Goal: Entertainment & Leisure: Consume media (video, audio)

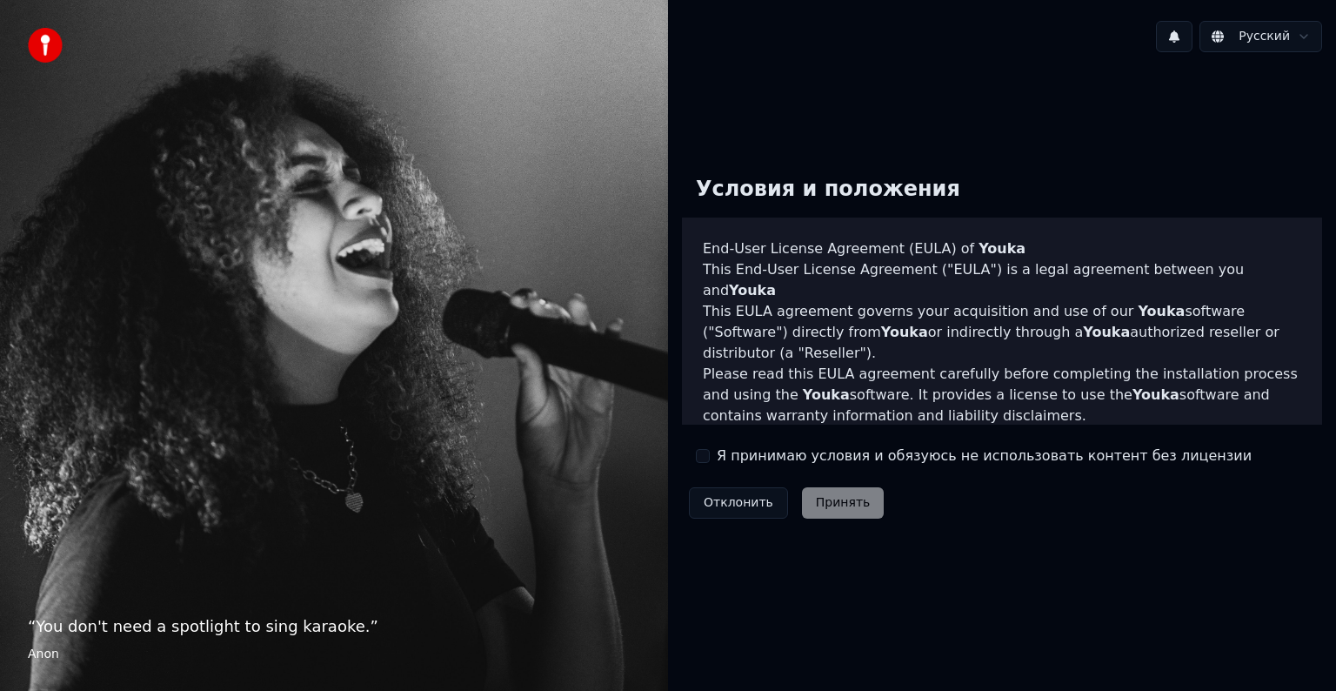
click at [773, 463] on label "Я принимаю условия и обязуюсь не использовать контент без лицензии" at bounding box center [984, 455] width 535 height 21
click at [710, 463] on button "Я принимаю условия и обязуюсь не использовать контент без лицензии" at bounding box center [703, 456] width 14 height 14
click at [817, 498] on button "Принять" at bounding box center [843, 502] width 83 height 31
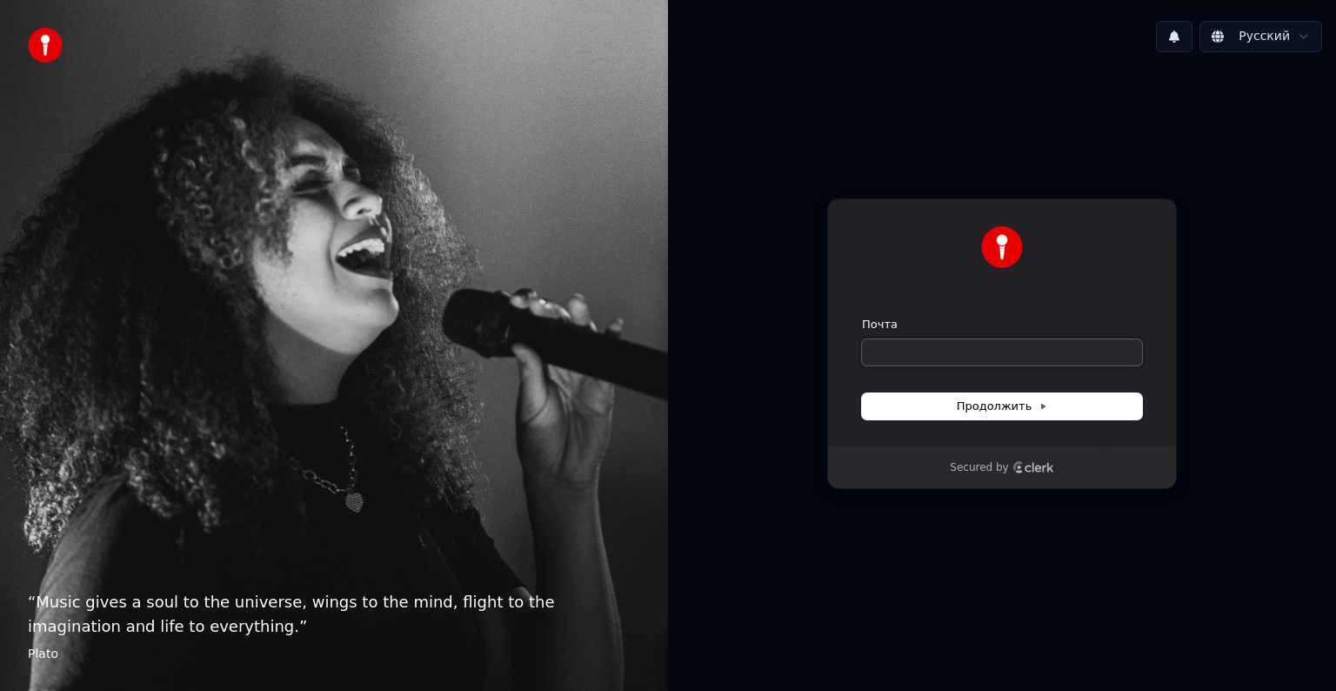
click at [955, 351] on input "Почта" at bounding box center [1002, 352] width 280 height 26
click at [978, 398] on span "Продолжить" at bounding box center [1002, 406] width 91 height 16
type input "**********"
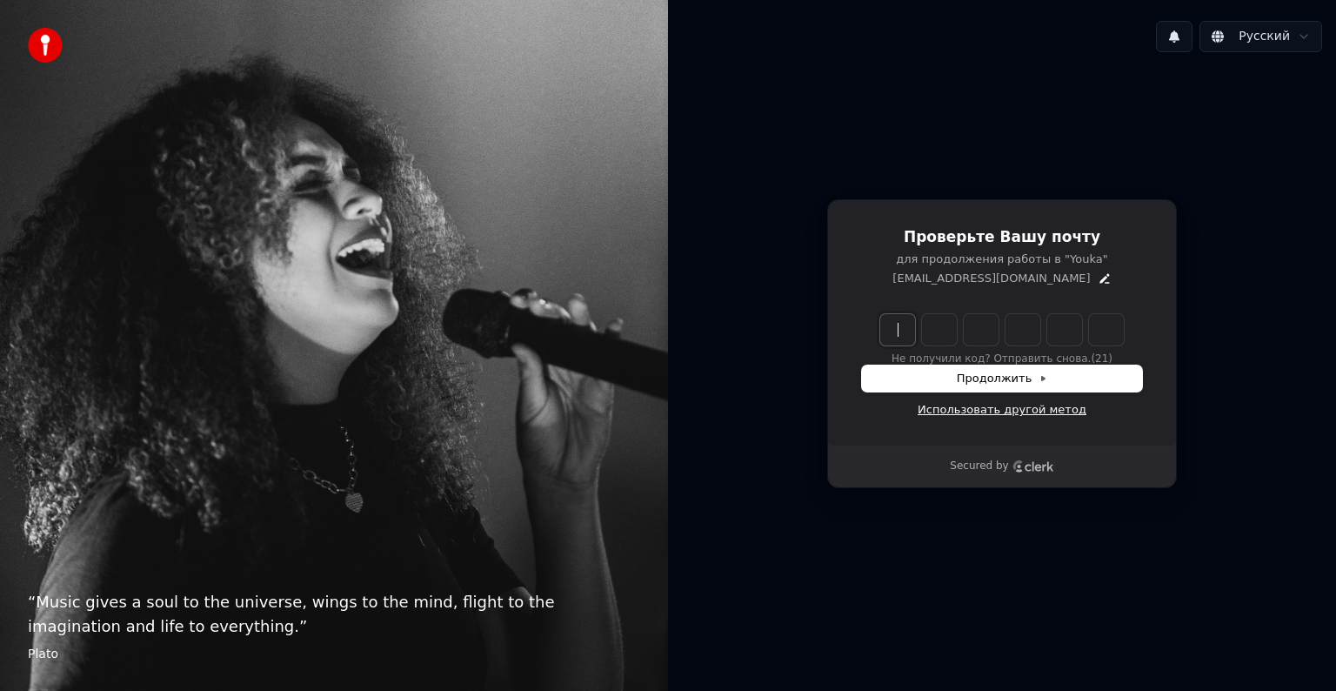
click at [987, 415] on link "Использовать другой метод" at bounding box center [1002, 410] width 169 height 16
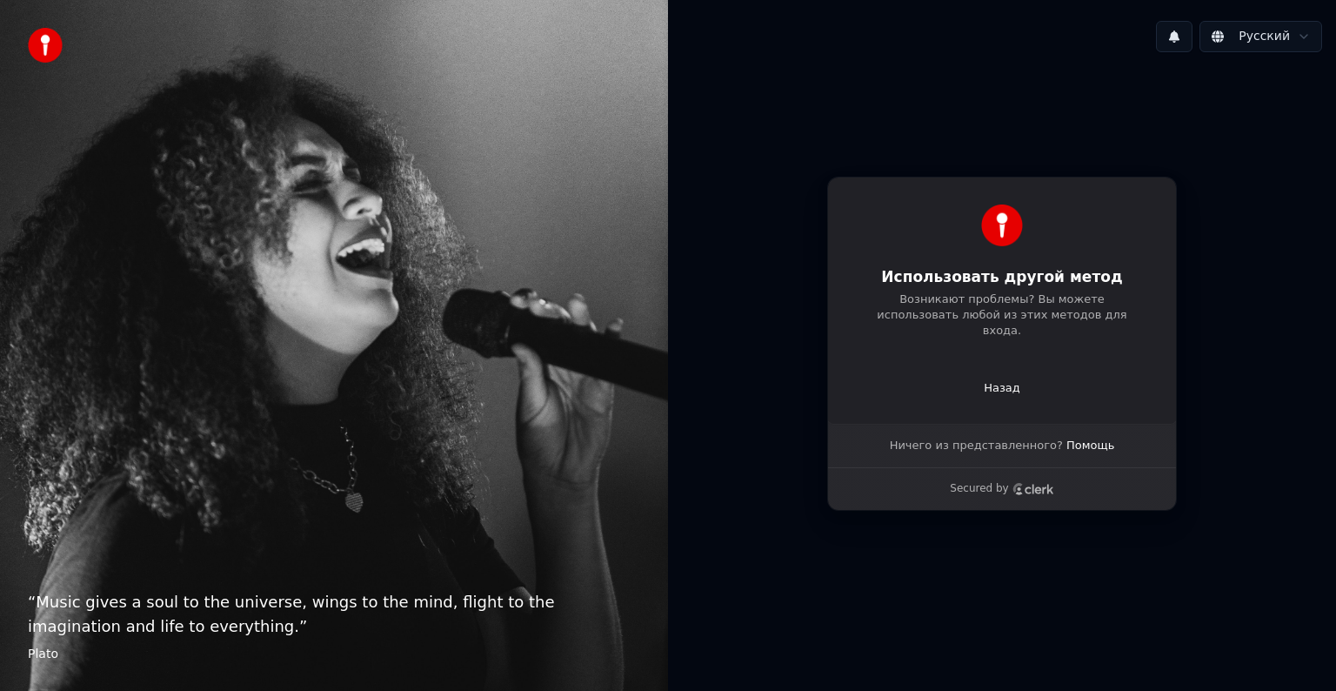
click at [997, 388] on div "Использовать другой метод Возникают проблемы? Вы можете использовать любой из э…" at bounding box center [1002, 300] width 350 height 247
click at [997, 385] on p "Назад" at bounding box center [1002, 388] width 37 height 16
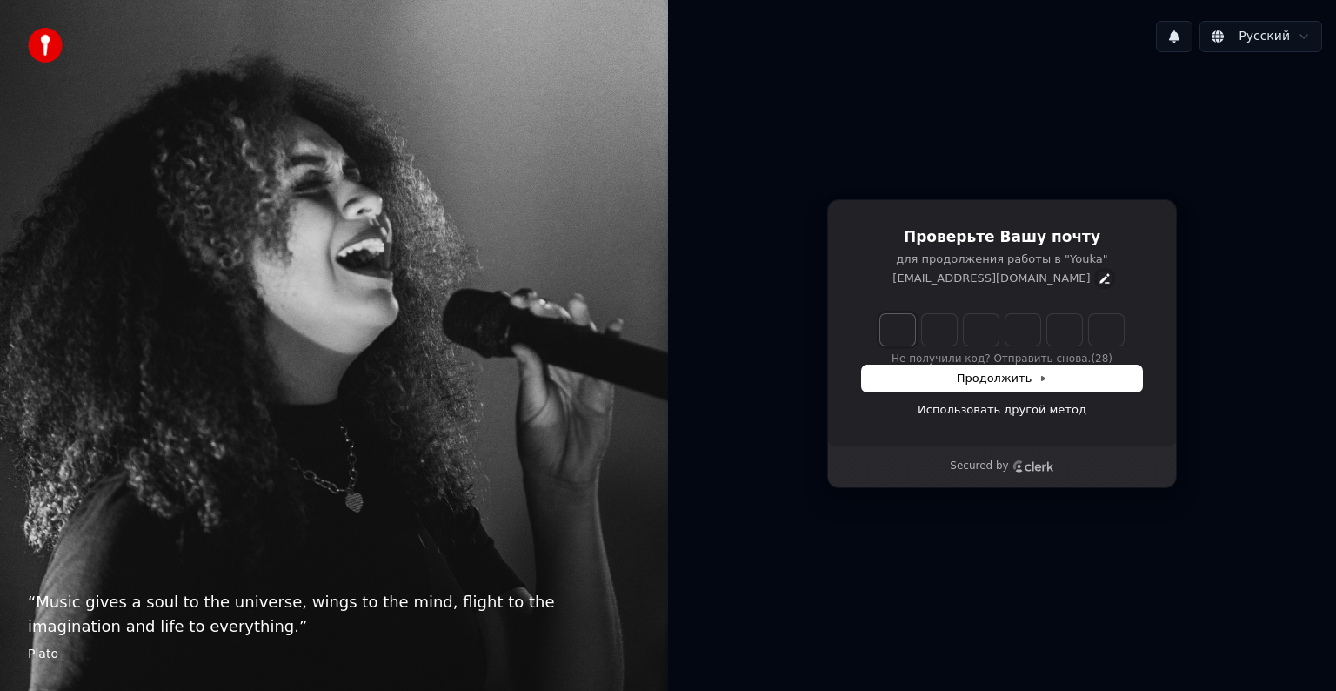
click at [1098, 278] on icon "Edit" at bounding box center [1105, 278] width 14 height 14
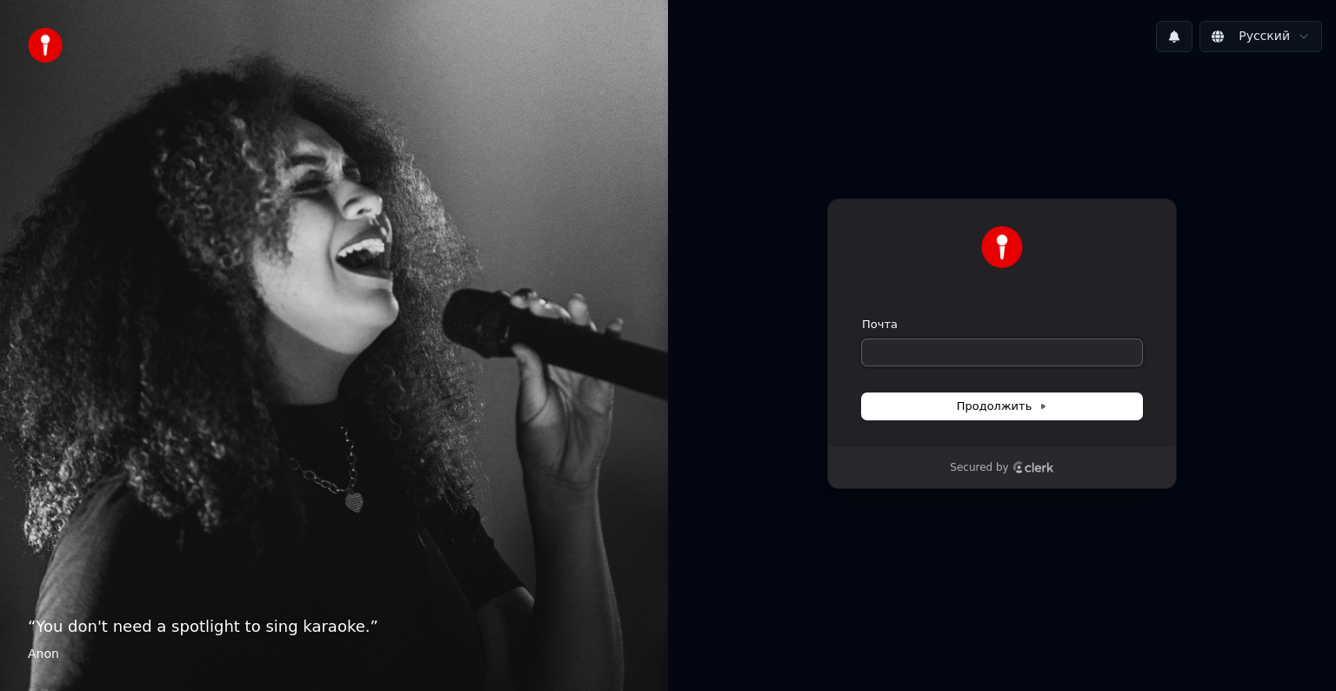
click at [940, 345] on input "Почта" at bounding box center [1002, 352] width 280 height 26
paste input "**********"
click at [971, 405] on span "Продолжить" at bounding box center [1002, 406] width 91 height 16
type input "**********"
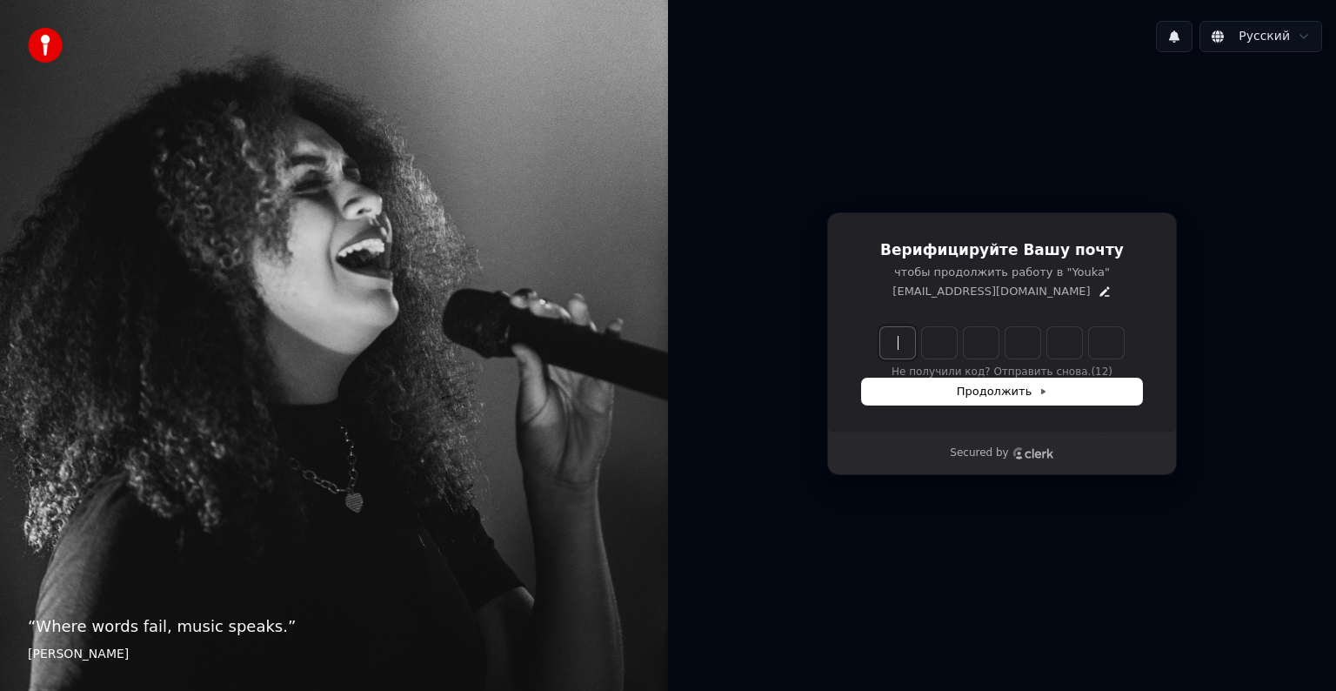
paste input "******"
type input "******"
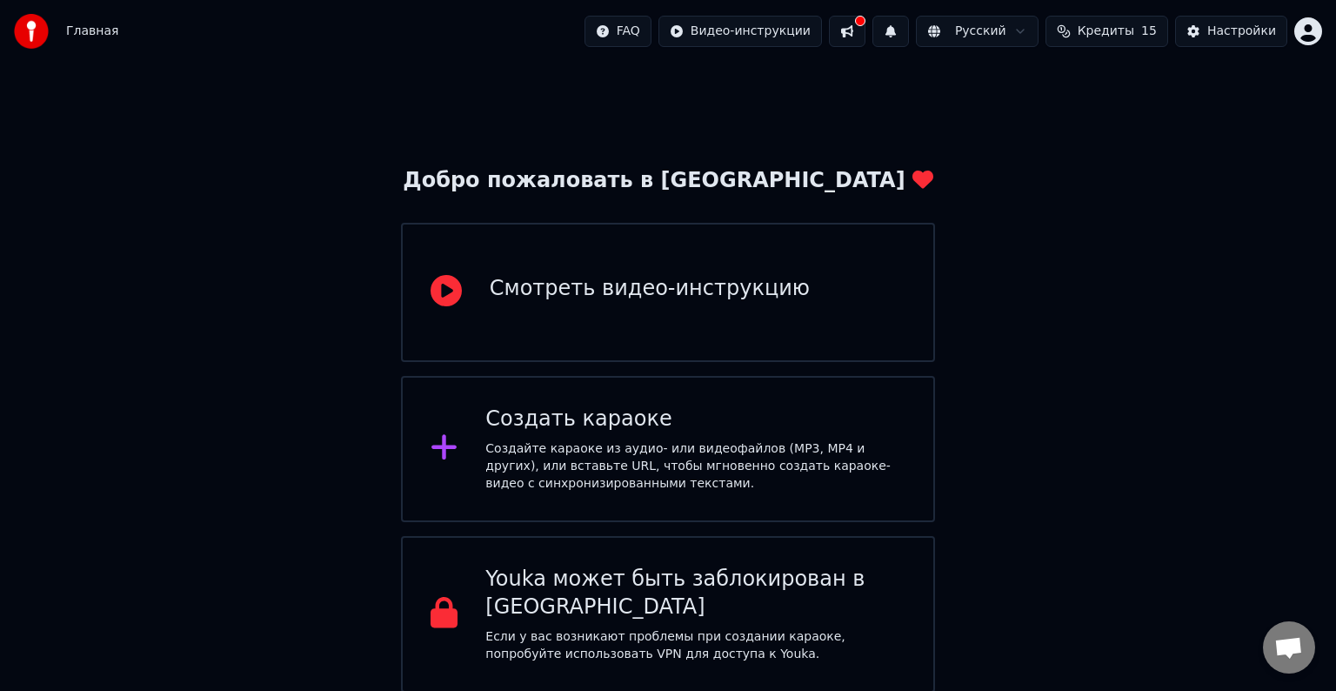
click at [788, 431] on div "Создать караоке" at bounding box center [695, 419] width 420 height 28
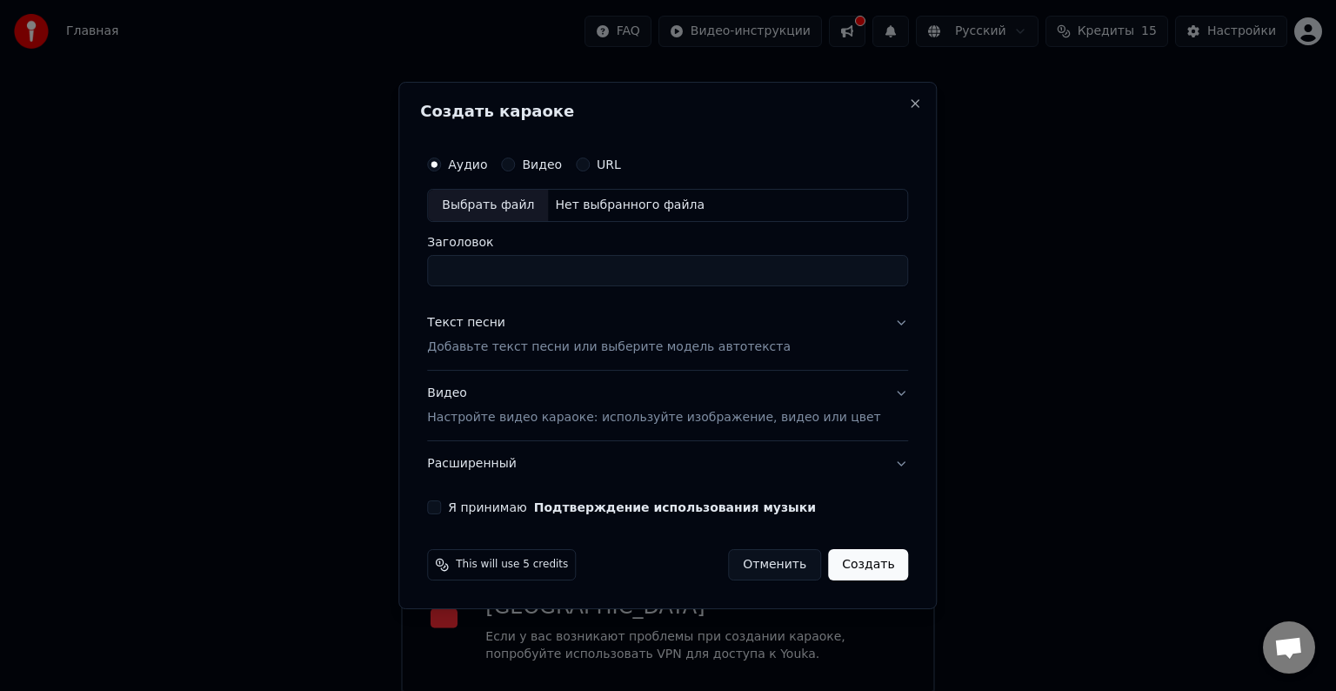
click at [538, 161] on div "Видео" at bounding box center [531, 164] width 61 height 14
click at [515, 164] on button "Видео" at bounding box center [508, 164] width 14 height 14
click at [533, 208] on div "Выбрать файл" at bounding box center [488, 205] width 120 height 31
click at [544, 275] on input "**********" at bounding box center [667, 270] width 481 height 31
drag, startPoint x: 543, startPoint y: 275, endPoint x: 510, endPoint y: 277, distance: 33.1
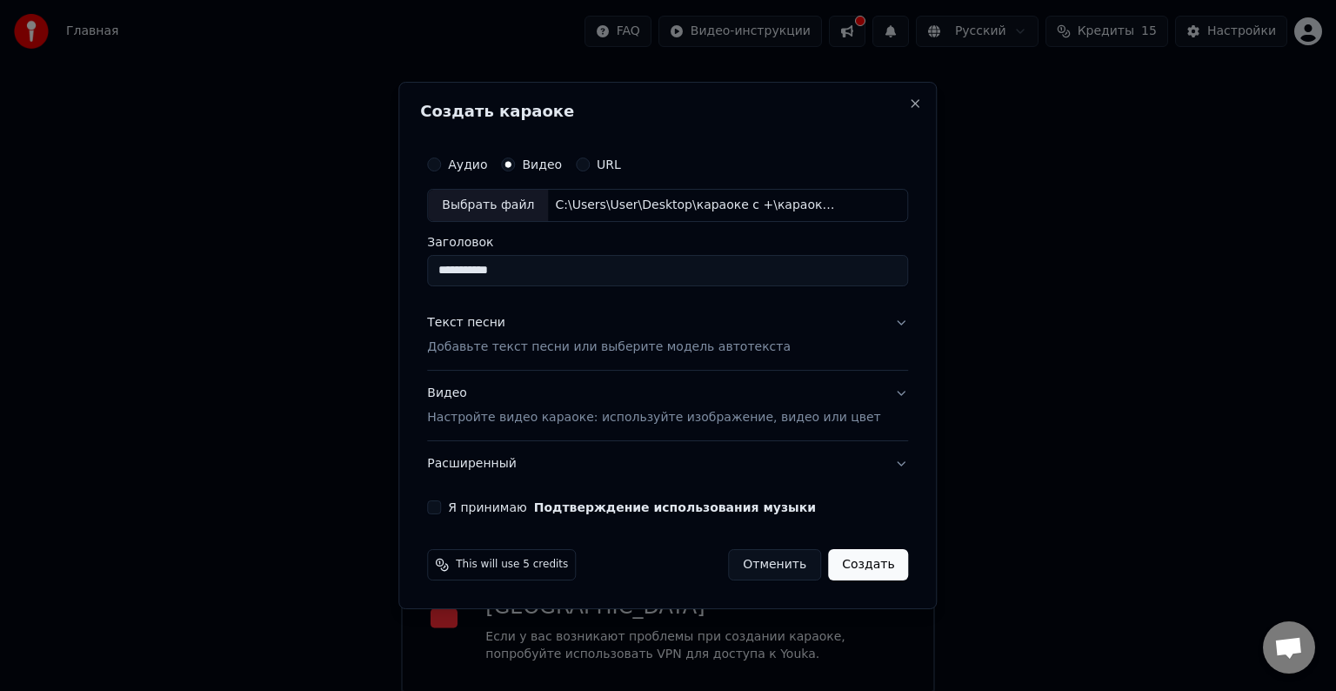
click at [510, 277] on input "**********" at bounding box center [667, 270] width 481 height 31
type input "*******"
click at [628, 324] on div "Текст песни Добавьте текст песни или выберите модель автотекста" at bounding box center [609, 335] width 364 height 42
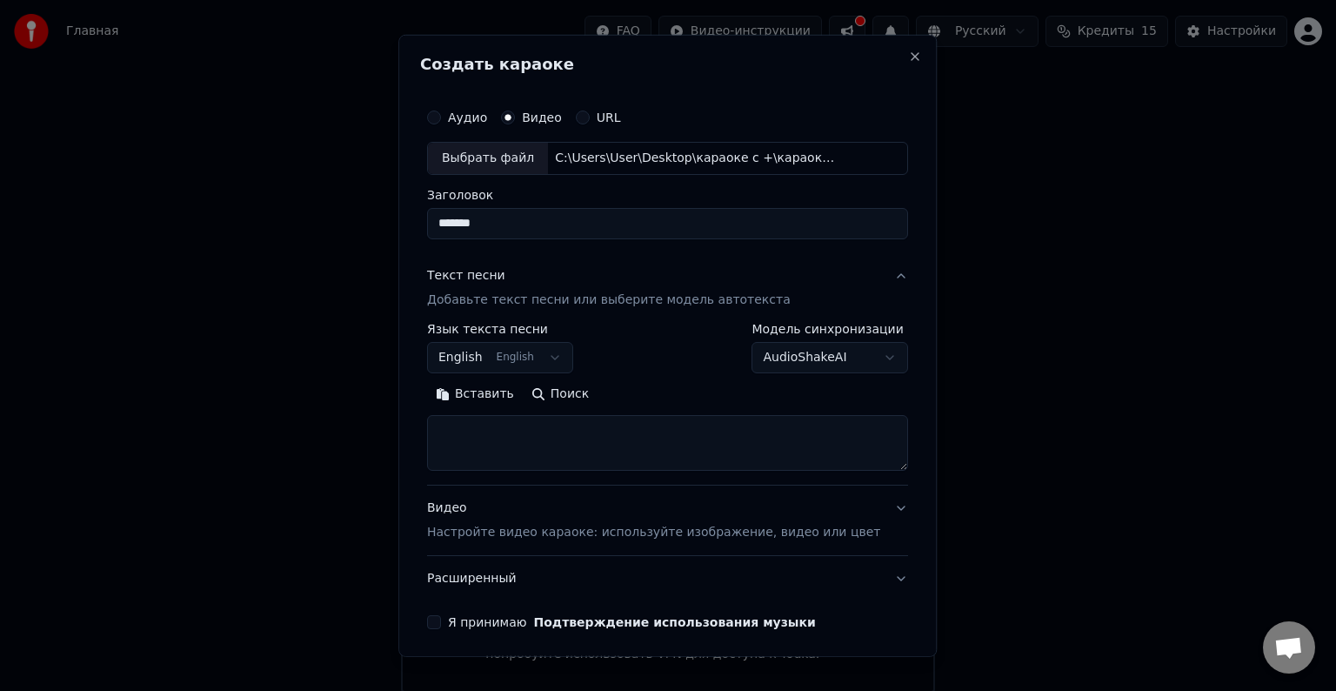
click at [560, 355] on button "English English" at bounding box center [500, 357] width 146 height 31
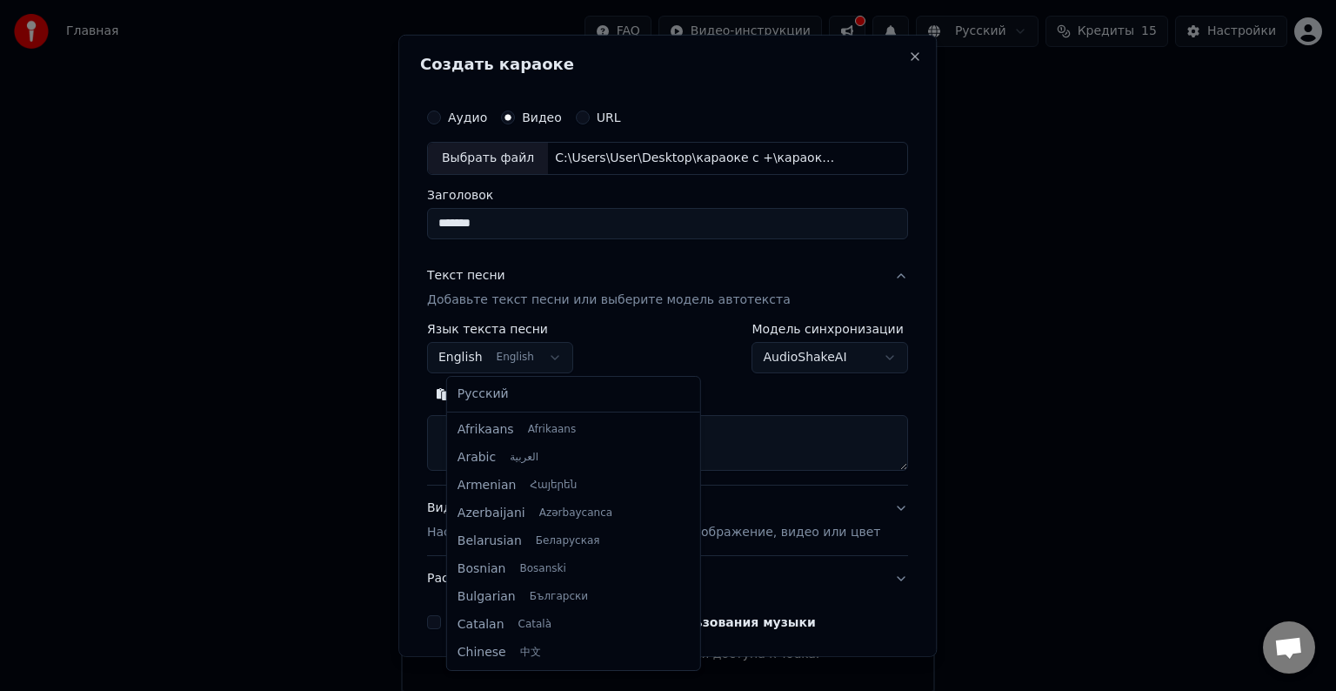
scroll to position [139, 0]
select select "**"
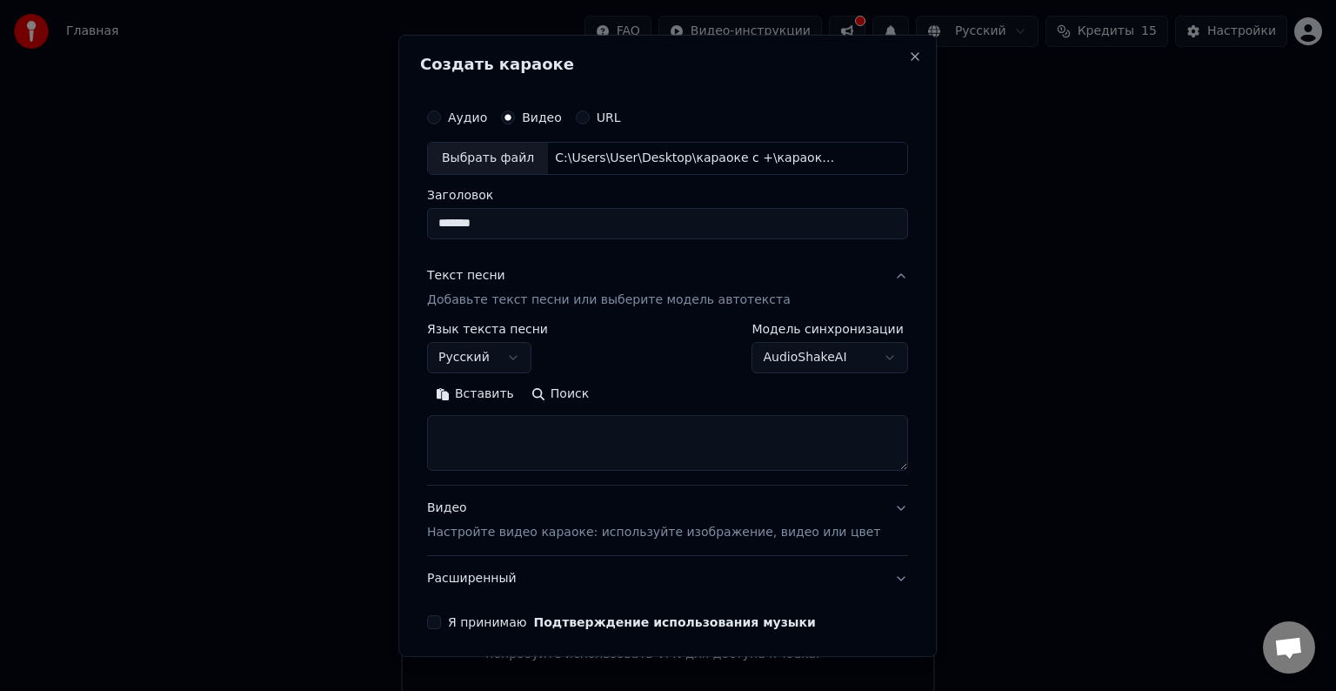
click at [514, 436] on textarea at bounding box center [667, 443] width 481 height 56
click at [828, 353] on body "**********" at bounding box center [668, 346] width 1336 height 692
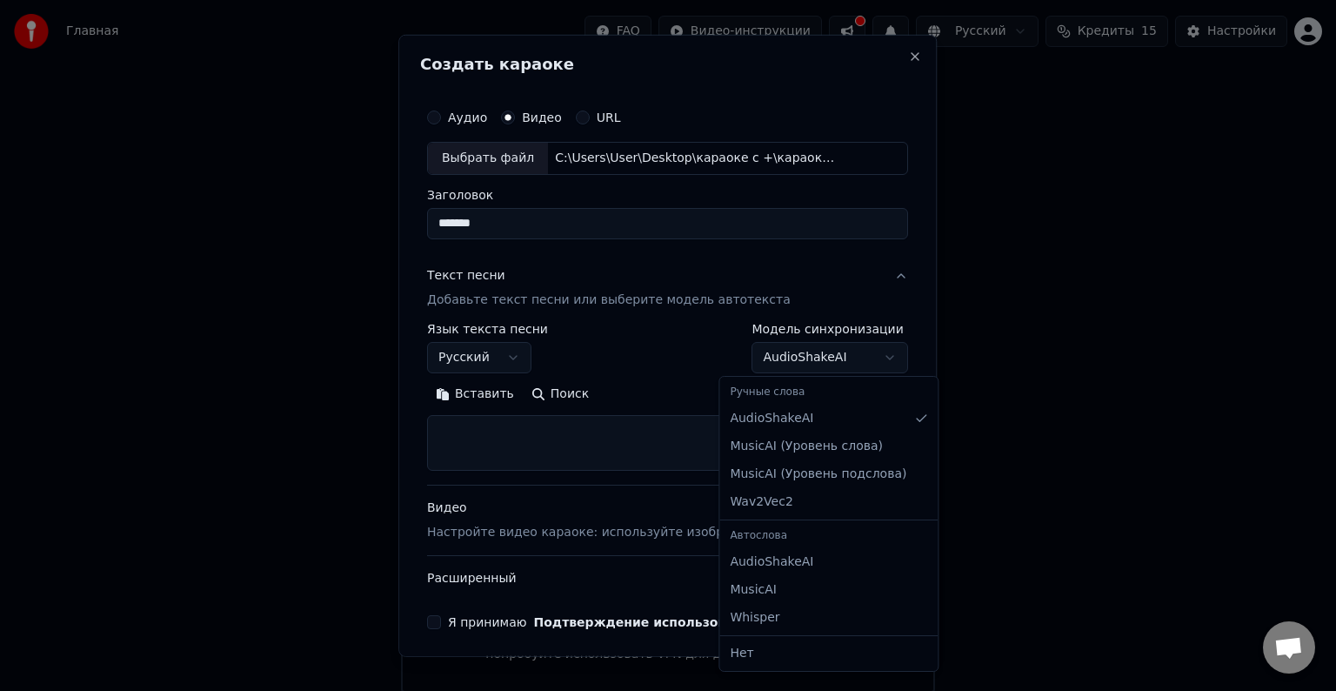
click at [828, 353] on body "**********" at bounding box center [668, 346] width 1336 height 692
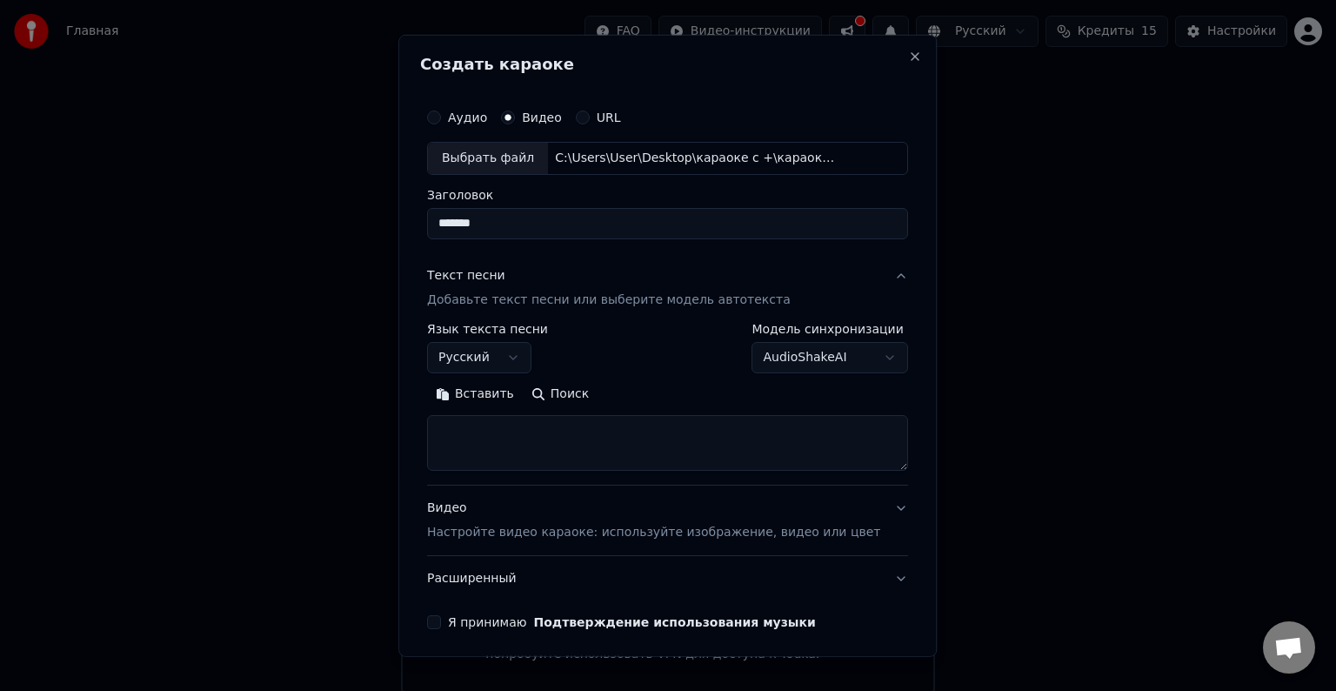
click at [562, 431] on textarea at bounding box center [667, 443] width 481 height 56
type textarea "*"
drag, startPoint x: 478, startPoint y: 445, endPoint x: 674, endPoint y: 440, distance: 196.7
click at [674, 440] on textarea "**********" at bounding box center [642, 443] width 430 height 56
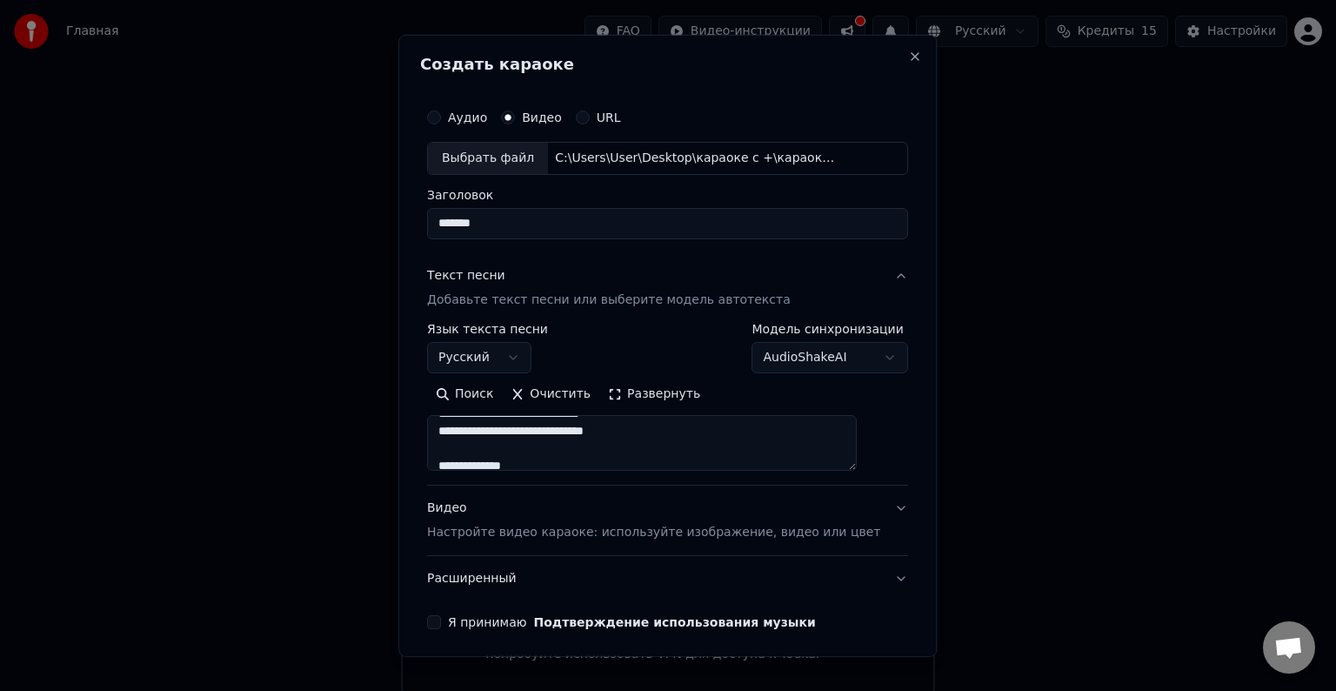
scroll to position [411, 0]
drag, startPoint x: 458, startPoint y: 454, endPoint x: 553, endPoint y: 455, distance: 95.7
click at [553, 455] on textarea "**********" at bounding box center [642, 443] width 430 height 56
paste textarea "**********"
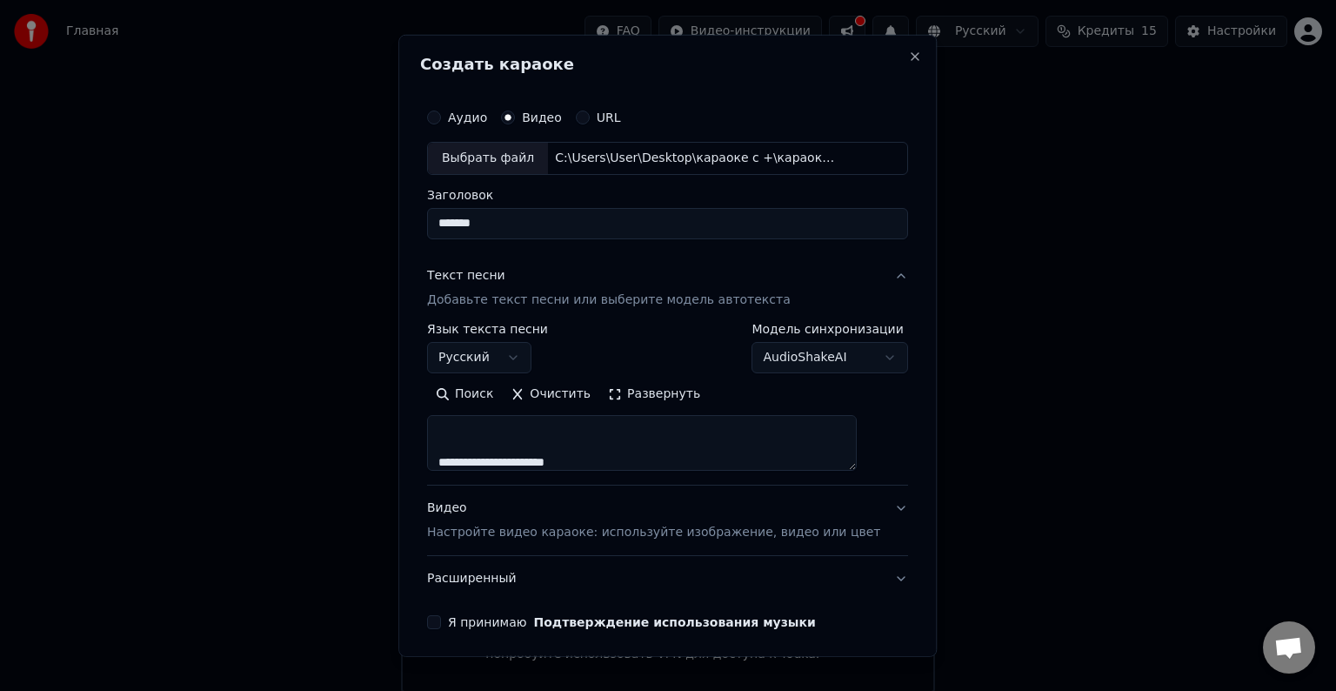
click at [592, 438] on textarea "**********" at bounding box center [642, 443] width 430 height 56
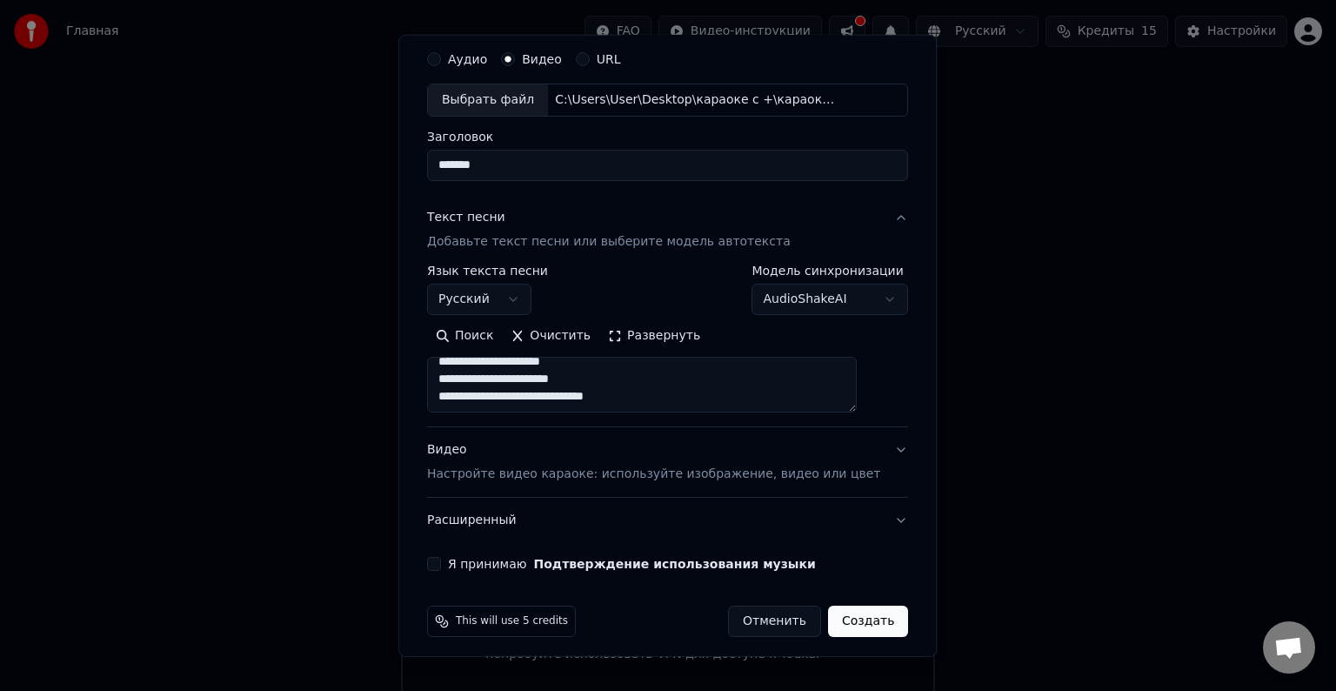
scroll to position [66, 0]
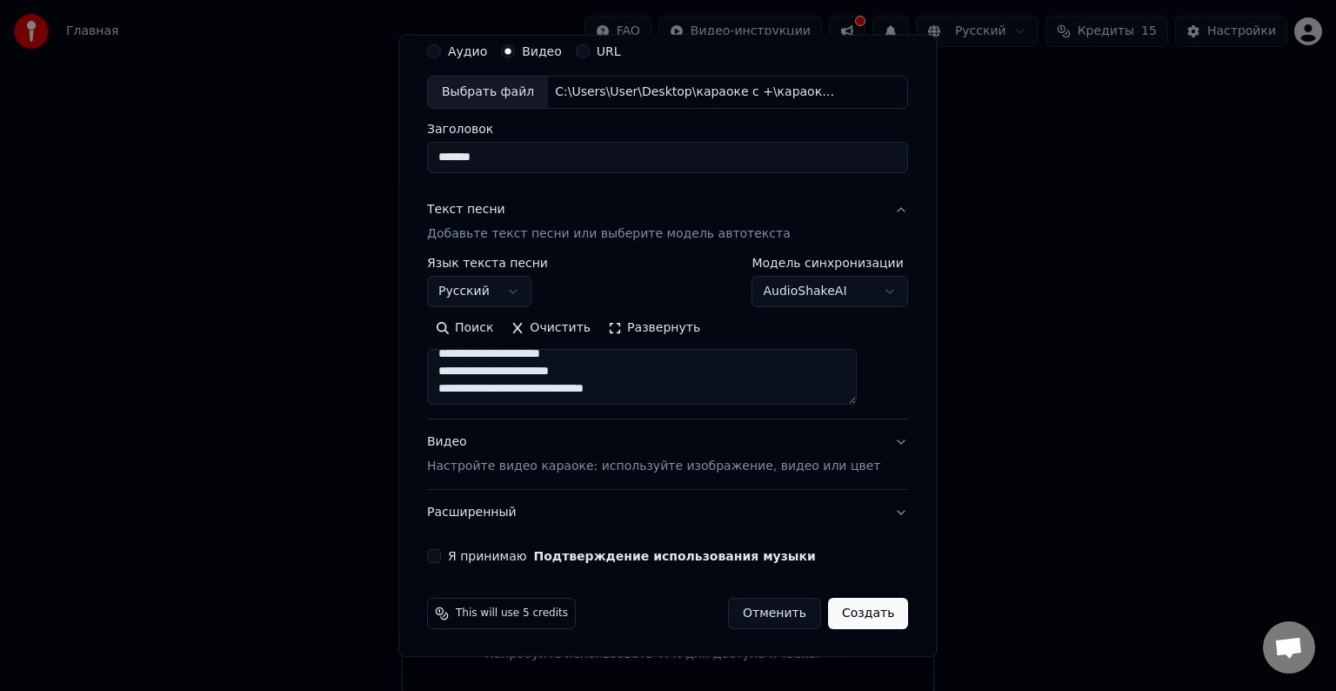
type textarea "**********"
click at [441, 553] on button "Я принимаю Подтверждение использования музыки" at bounding box center [434, 556] width 14 height 14
click at [840, 610] on button "Создать" at bounding box center [868, 613] width 80 height 31
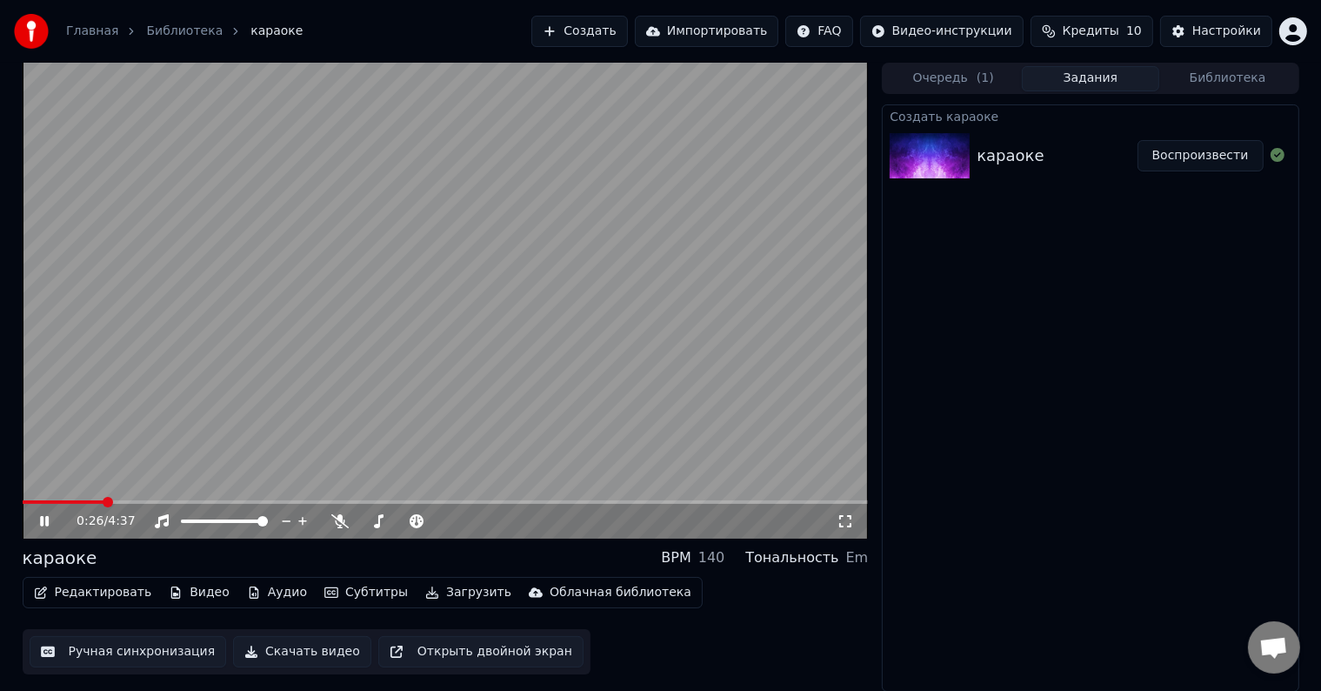
click at [144, 501] on span at bounding box center [446, 501] width 846 height 3
click at [165, 500] on span at bounding box center [446, 501] width 846 height 3
click at [196, 501] on span at bounding box center [446, 501] width 846 height 3
click at [215, 501] on span at bounding box center [446, 501] width 846 height 3
click at [234, 501] on span at bounding box center [446, 501] width 846 height 3
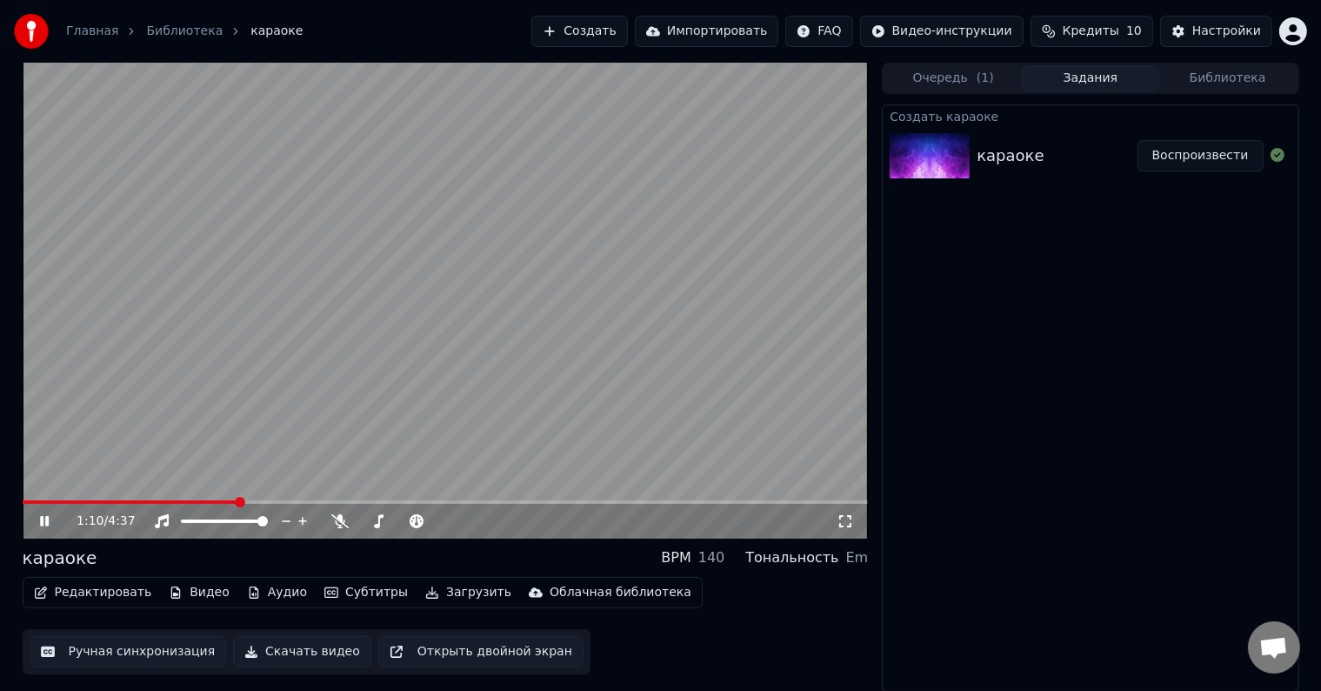
click at [244, 501] on span at bounding box center [240, 502] width 10 height 10
click at [252, 502] on span at bounding box center [446, 501] width 846 height 3
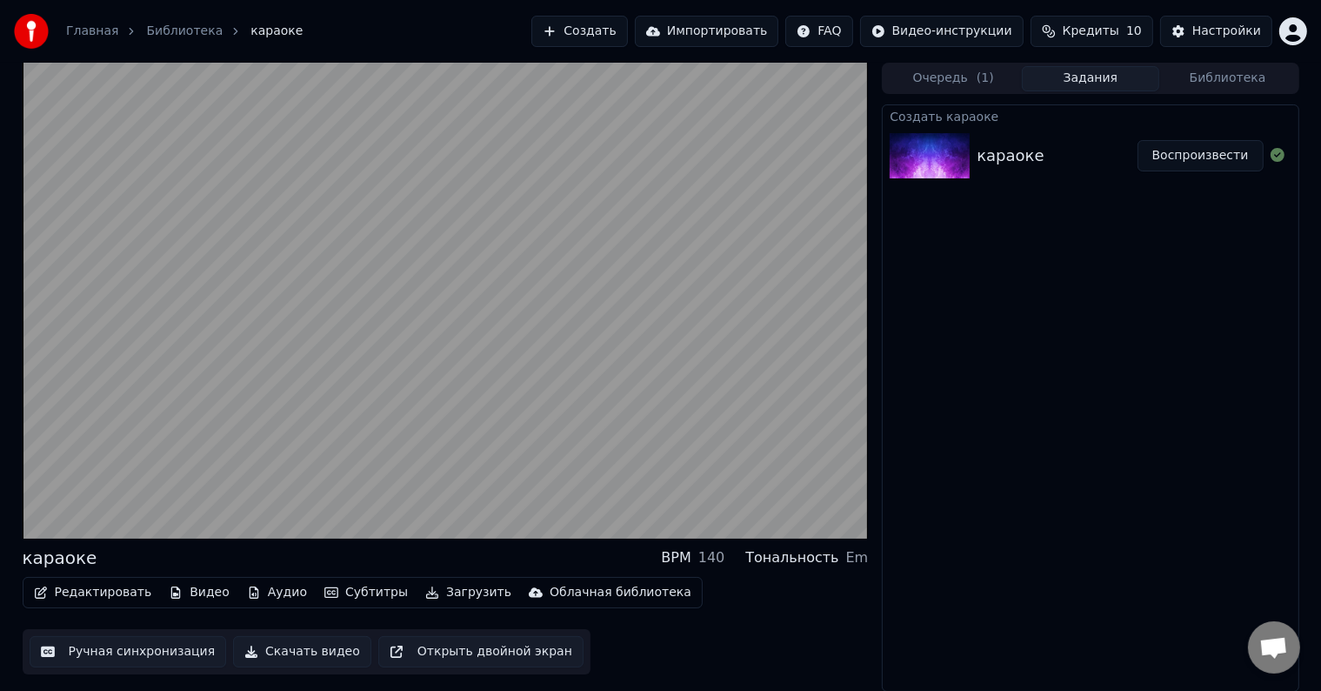
click at [1249, 75] on button "Библиотека" at bounding box center [1228, 78] width 137 height 25
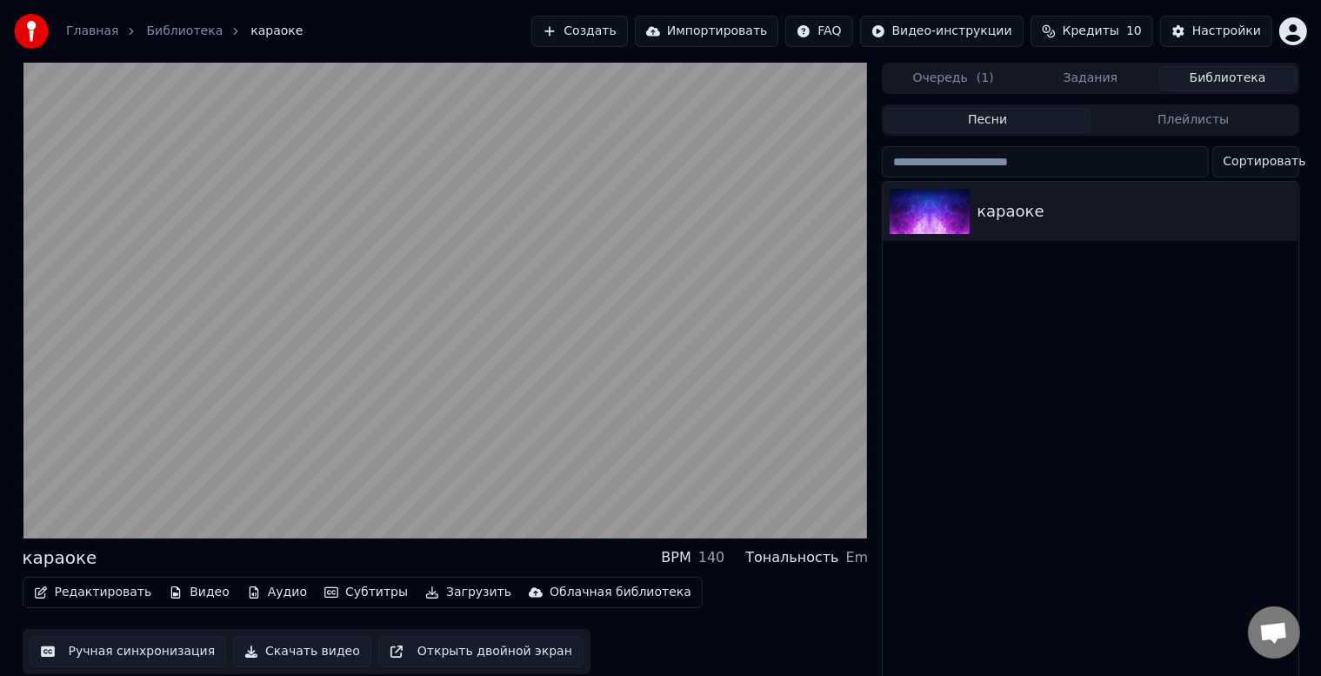
click at [992, 84] on button "Очередь ( 1 )" at bounding box center [953, 78] width 137 height 25
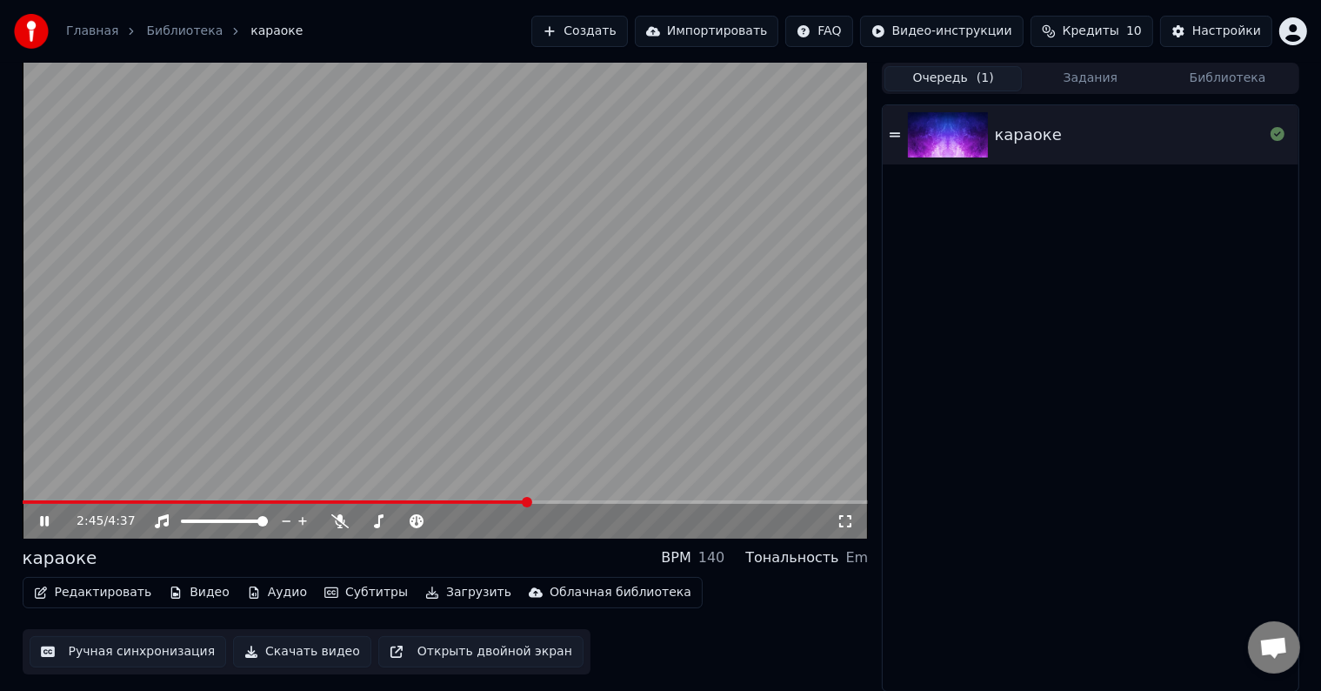
click at [626, 31] on button "Создать" at bounding box center [580, 31] width 96 height 31
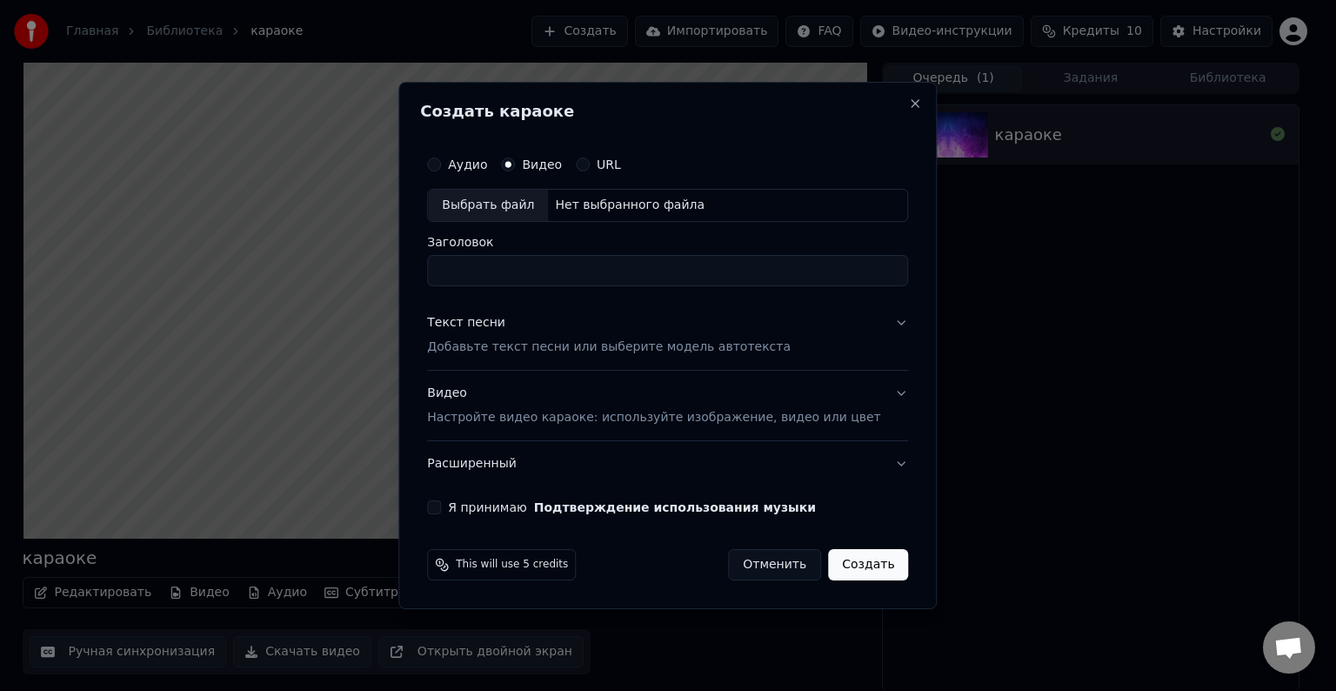
click at [765, 574] on button "Отменить" at bounding box center [774, 564] width 93 height 31
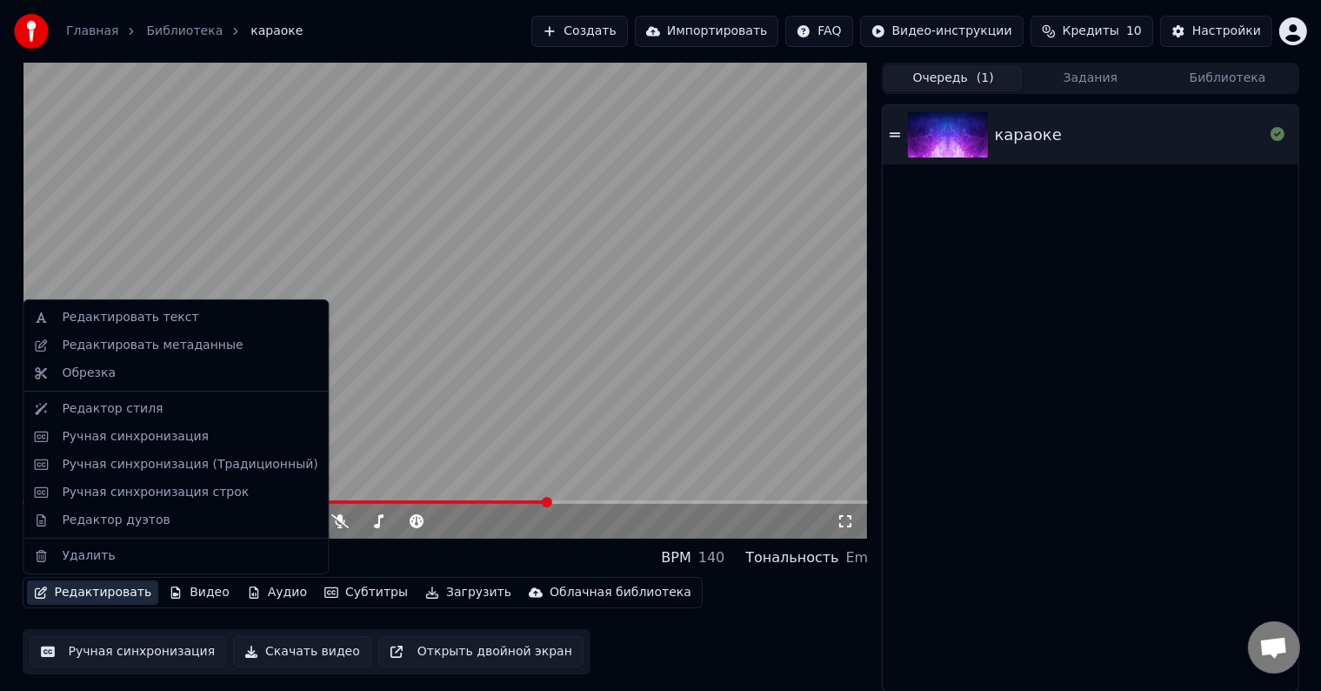
click at [64, 593] on button "Редактировать" at bounding box center [93, 592] width 132 height 24
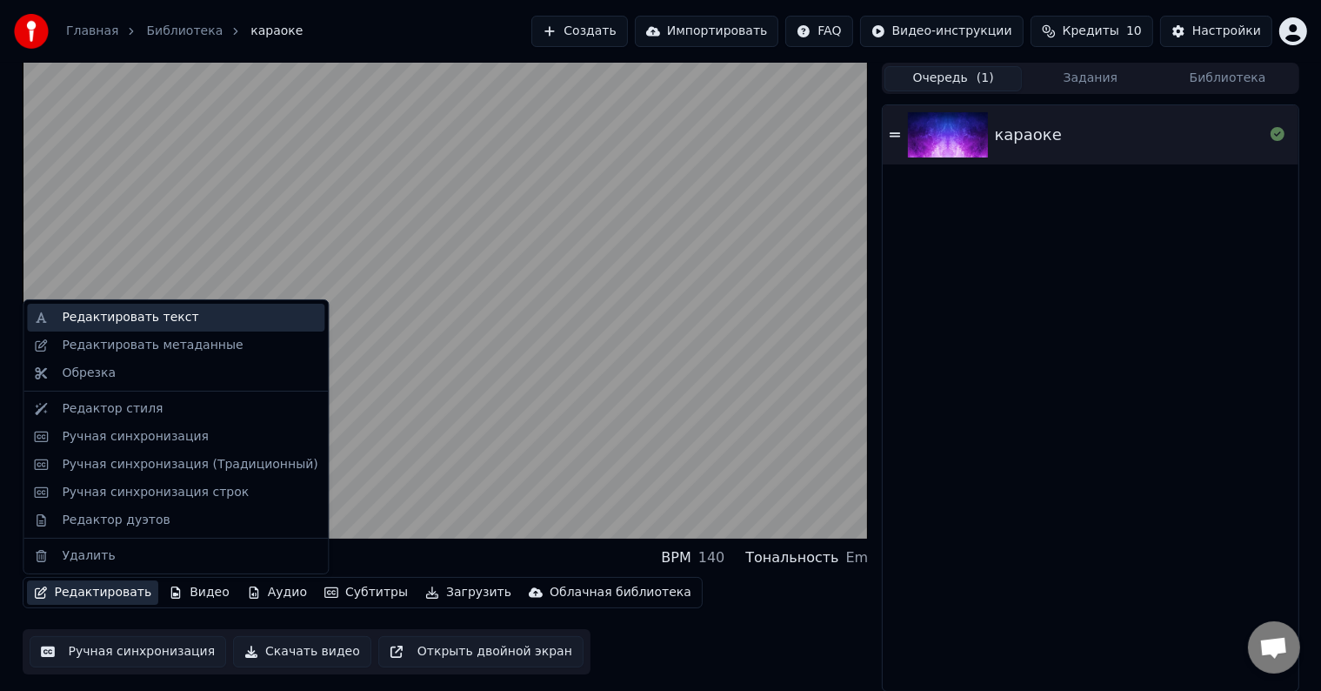
click at [144, 319] on div "Редактировать текст" at bounding box center [130, 317] width 137 height 17
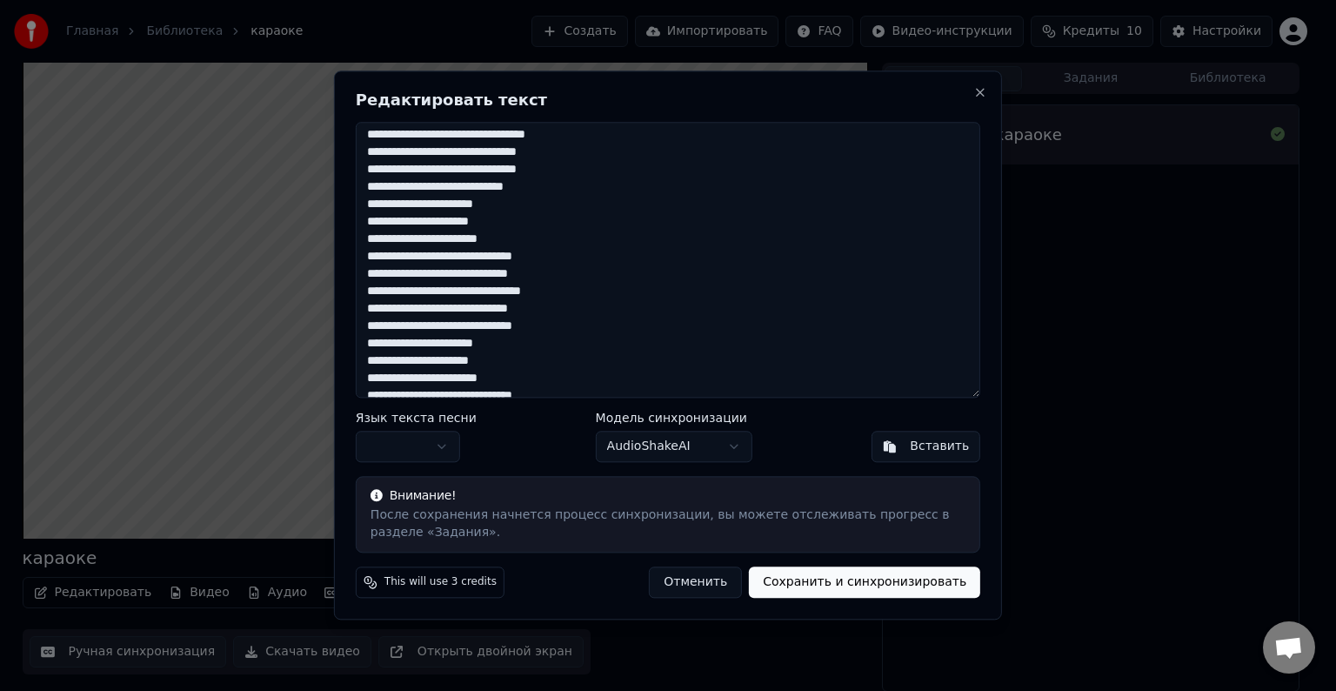
scroll to position [157, 0]
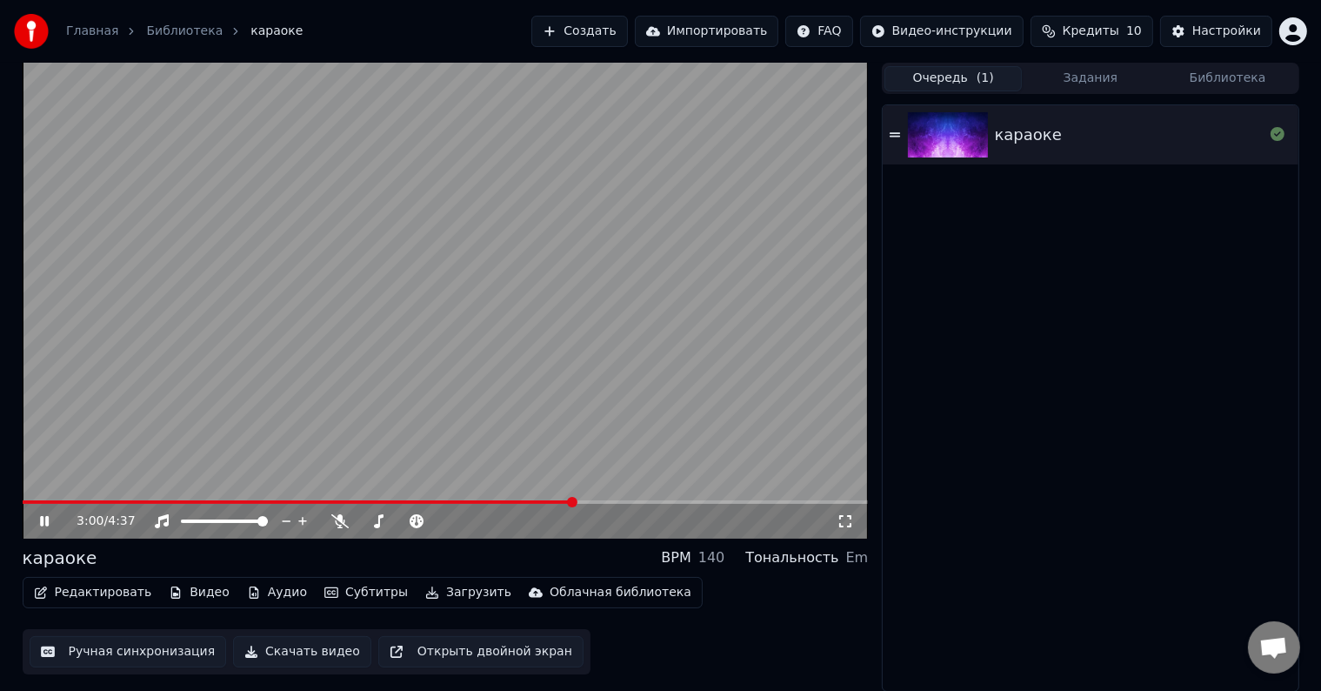
click at [45, 521] on icon at bounding box center [44, 521] width 9 height 10
click at [179, 37] on link "Библиотека" at bounding box center [184, 31] width 77 height 17
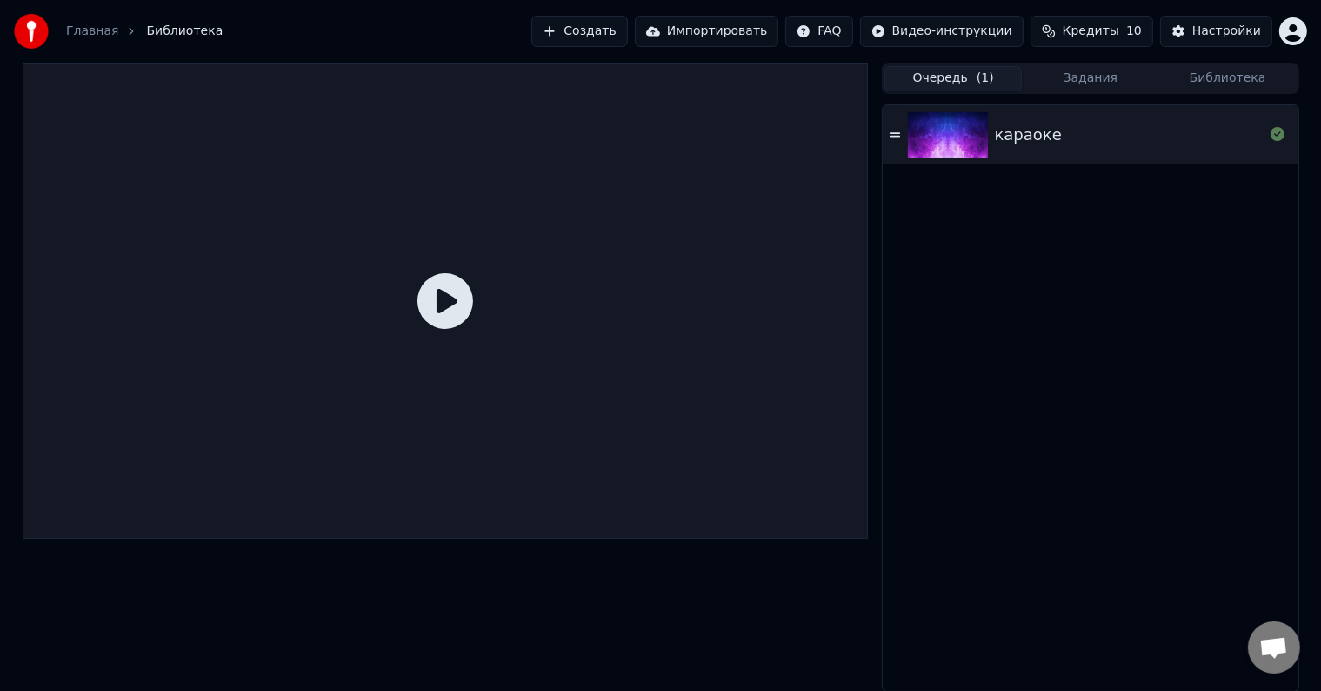
click at [627, 30] on button "Создать" at bounding box center [580, 31] width 96 height 31
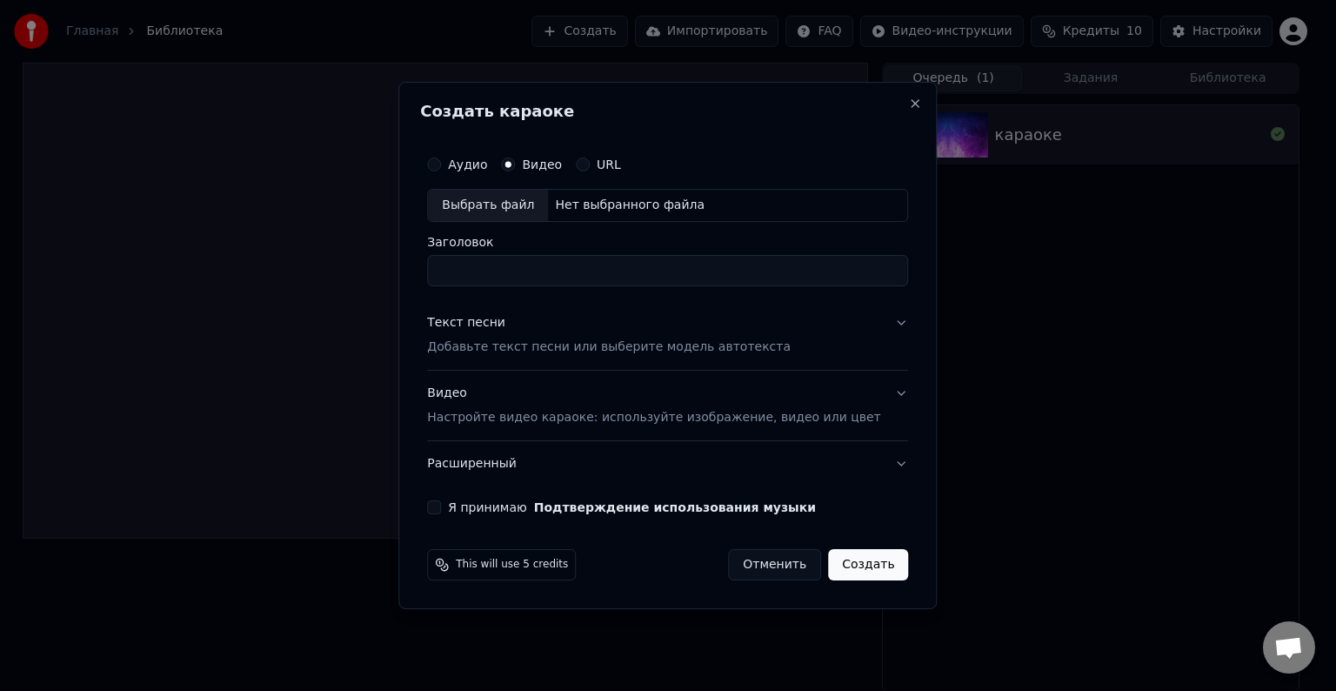
click at [539, 165] on div "Видео" at bounding box center [531, 164] width 61 height 14
click at [536, 200] on div "Выбрать файл" at bounding box center [488, 205] width 120 height 31
drag, startPoint x: 541, startPoint y: 275, endPoint x: 459, endPoint y: 275, distance: 81.8
click at [459, 275] on input "**********" at bounding box center [667, 270] width 481 height 31
type input "**********"
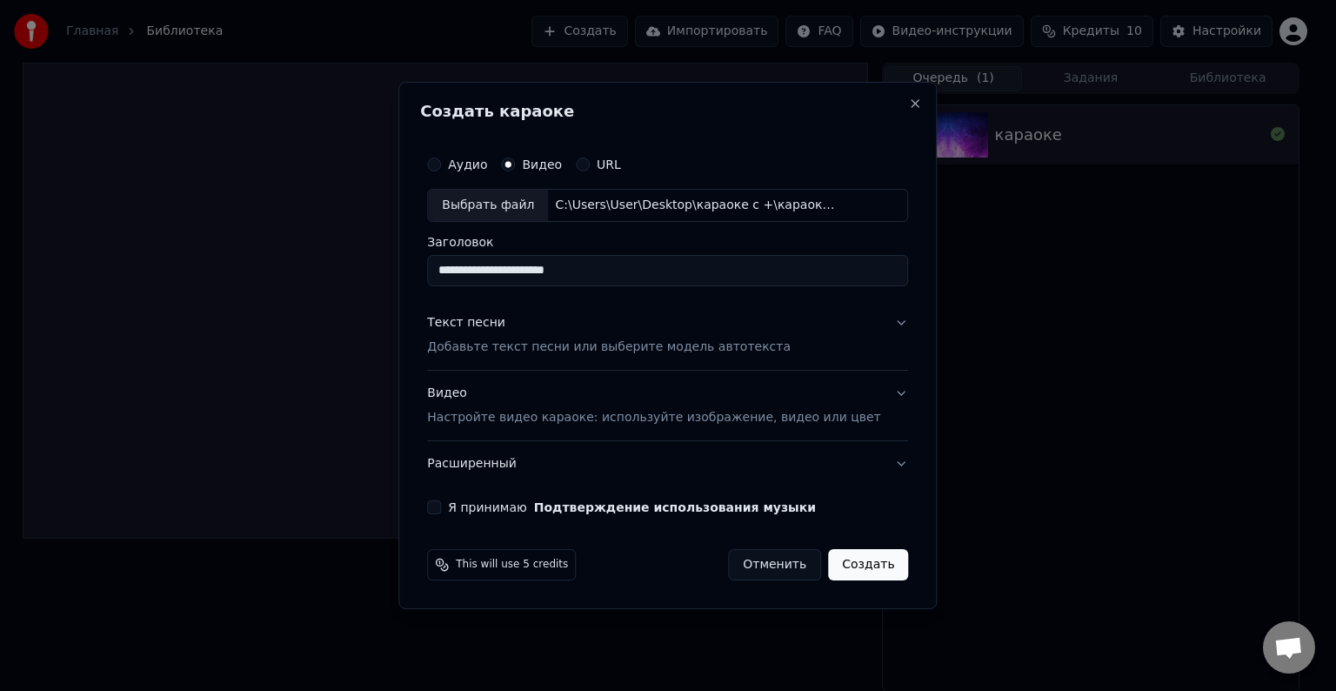
click at [877, 324] on button "Текст песни Добавьте текст песни или выберите модель автотекста" at bounding box center [667, 335] width 481 height 70
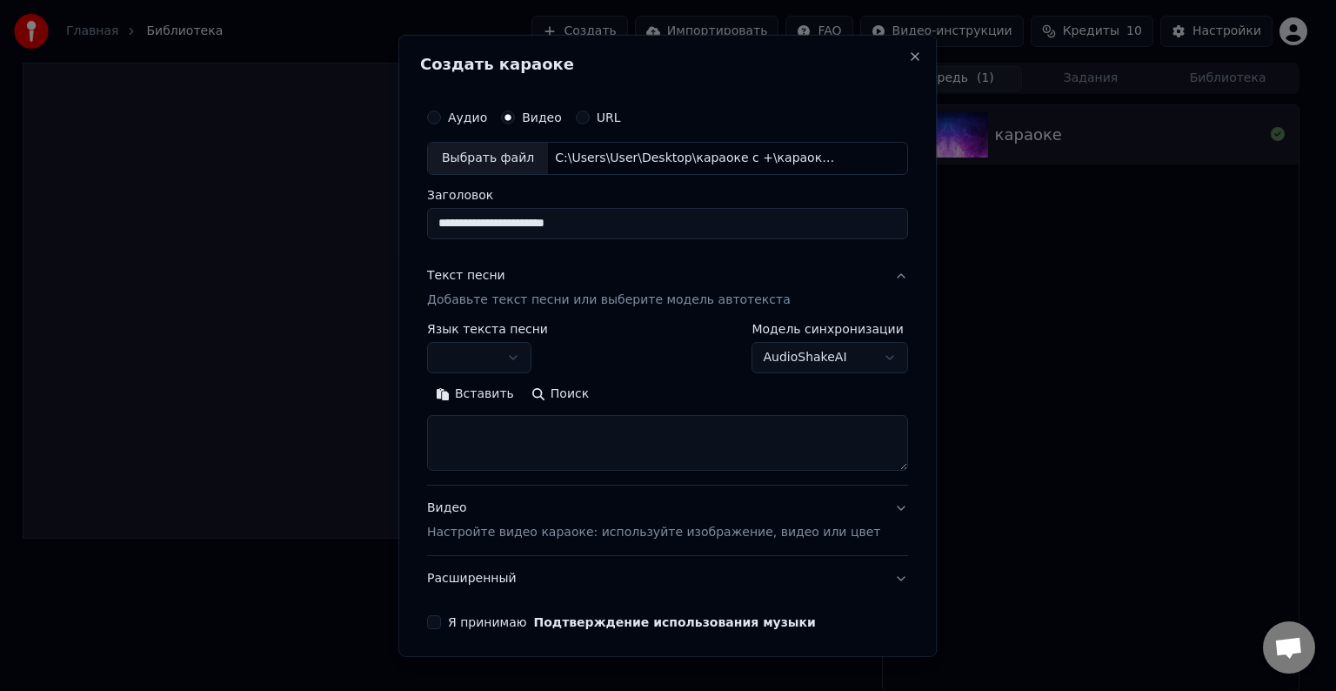
click at [643, 445] on textarea at bounding box center [667, 443] width 481 height 56
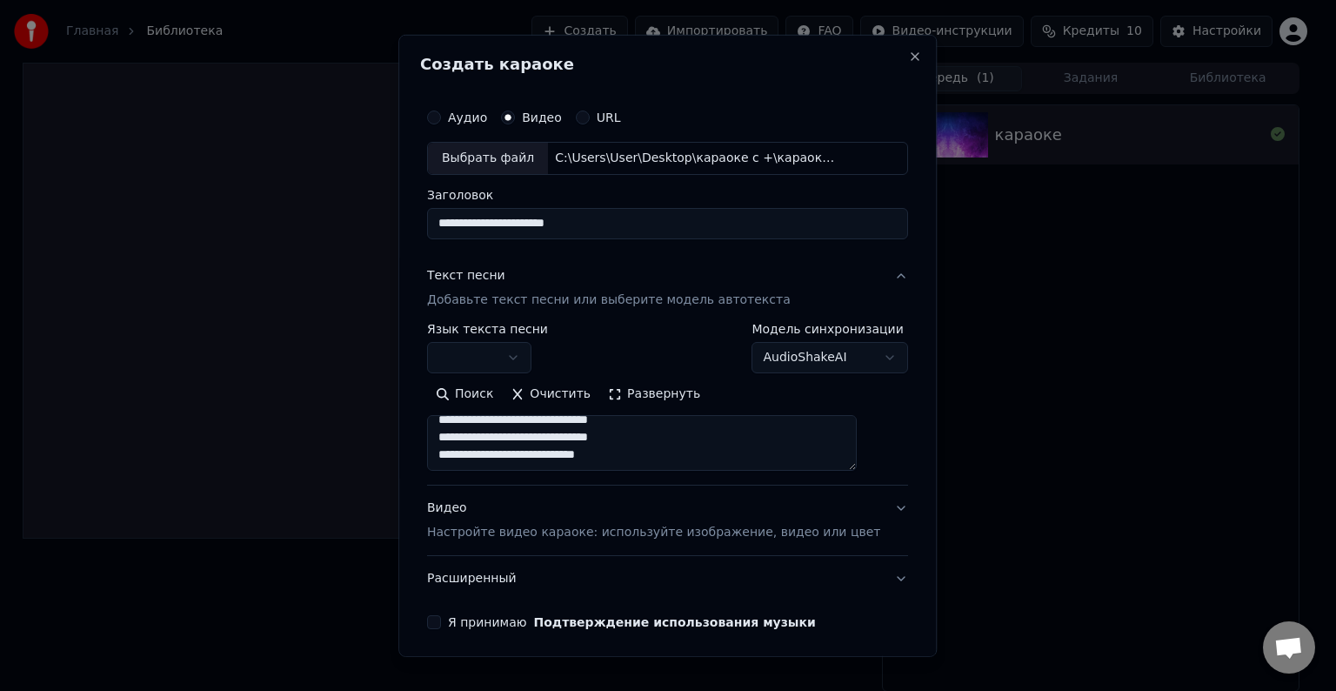
drag, startPoint x: 659, startPoint y: 446, endPoint x: 492, endPoint y: 428, distance: 167.2
click at [492, 428] on textarea "**********" at bounding box center [642, 443] width 430 height 56
click at [714, 448] on textarea "**********" at bounding box center [642, 443] width 430 height 56
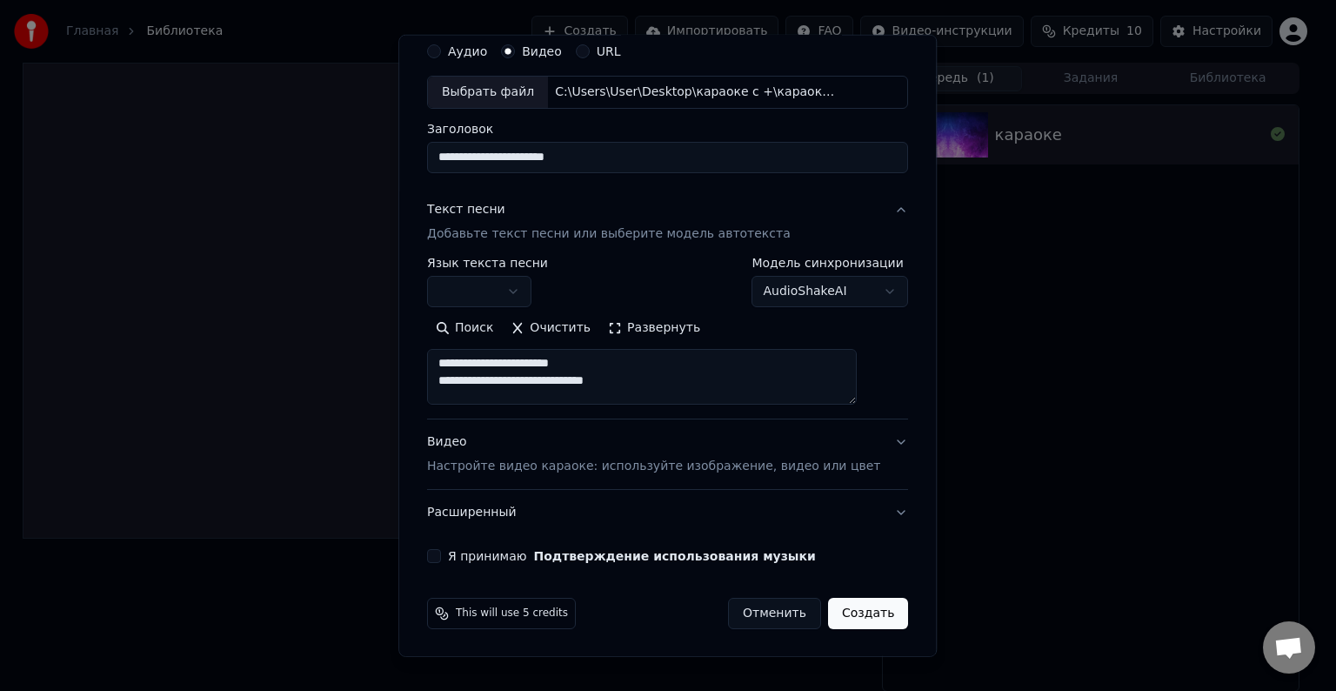
scroll to position [116, 0]
drag, startPoint x: 455, startPoint y: 386, endPoint x: 668, endPoint y: 390, distance: 213.2
click at [668, 390] on textarea "**********" at bounding box center [642, 377] width 430 height 56
click at [669, 390] on textarea "**********" at bounding box center [642, 377] width 430 height 56
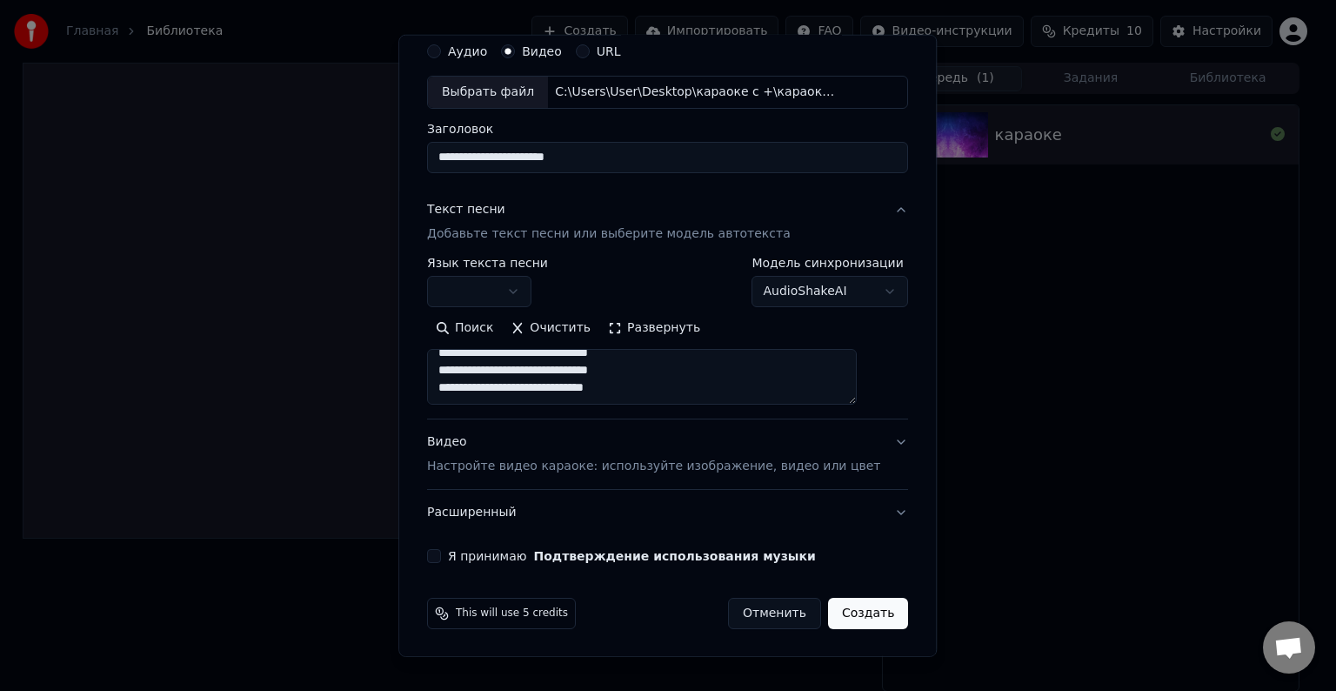
paste textarea "**********"
click at [557, 388] on textarea "**********" at bounding box center [642, 377] width 430 height 56
paste textarea "**********"
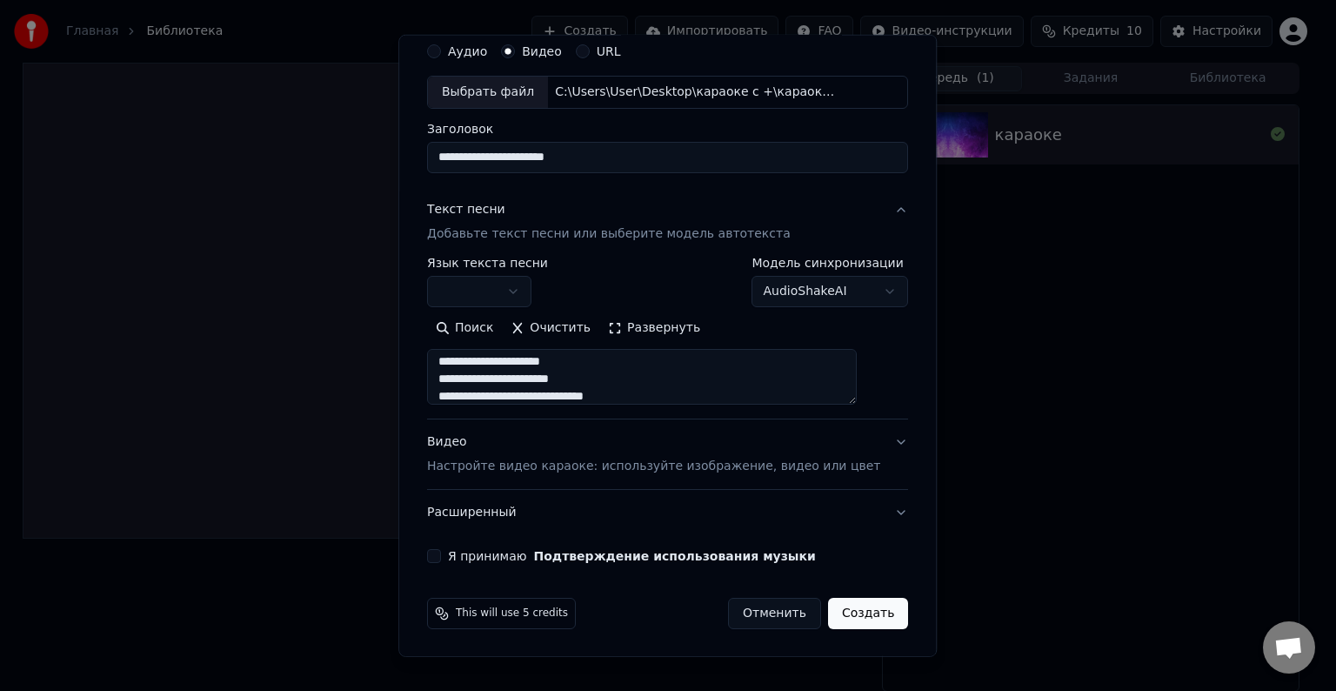
scroll to position [377, 0]
click at [694, 397] on textarea "**********" at bounding box center [642, 377] width 430 height 56
paste textarea "**********"
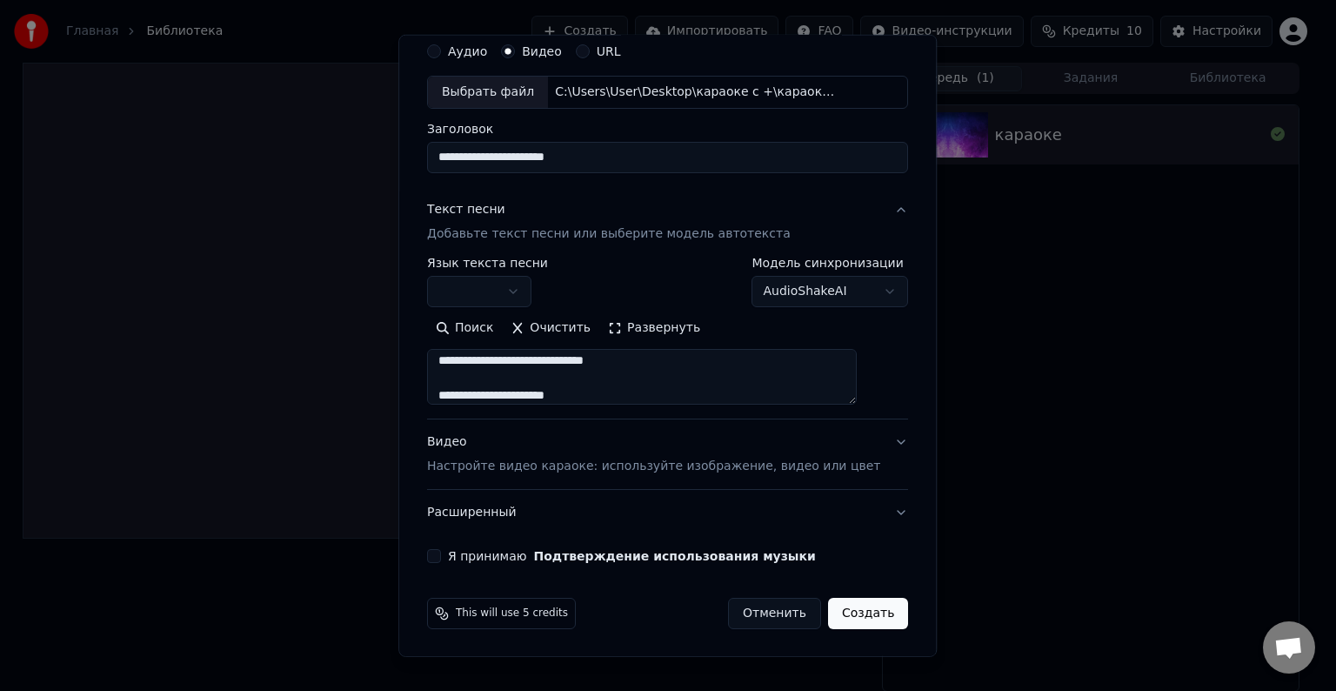
scroll to position [630, 0]
paste textarea "**********"
type textarea "**********"
click at [444, 560] on div "**********" at bounding box center [667, 298] width 495 height 543
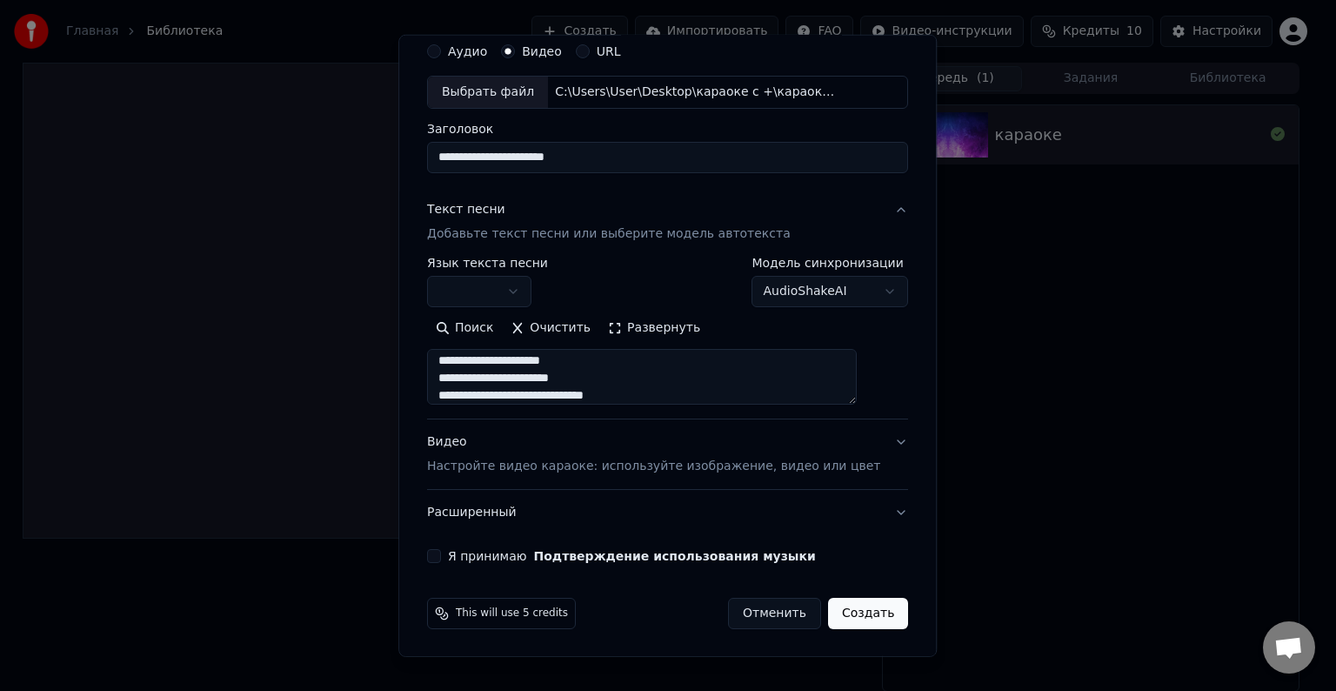
click at [441, 557] on button "Я принимаю Подтверждение использования музыки" at bounding box center [434, 556] width 14 height 14
click at [543, 289] on body "**********" at bounding box center [660, 345] width 1321 height 691
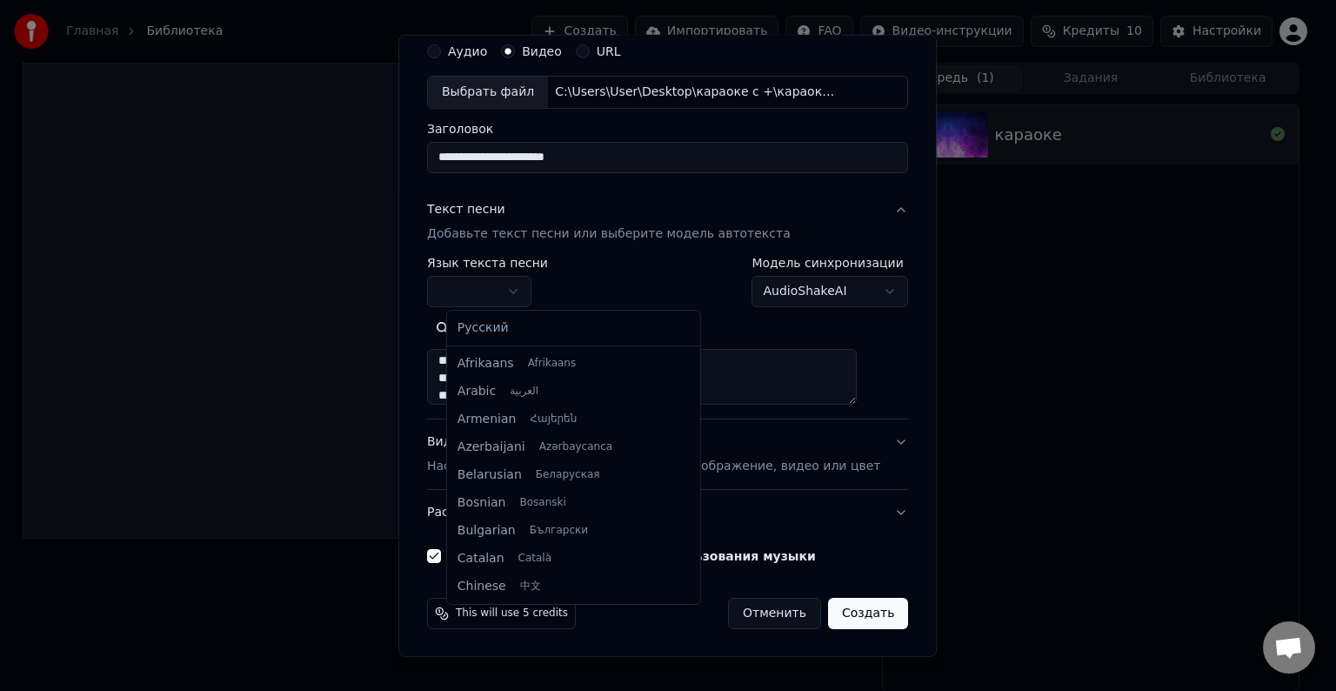
select select "**"
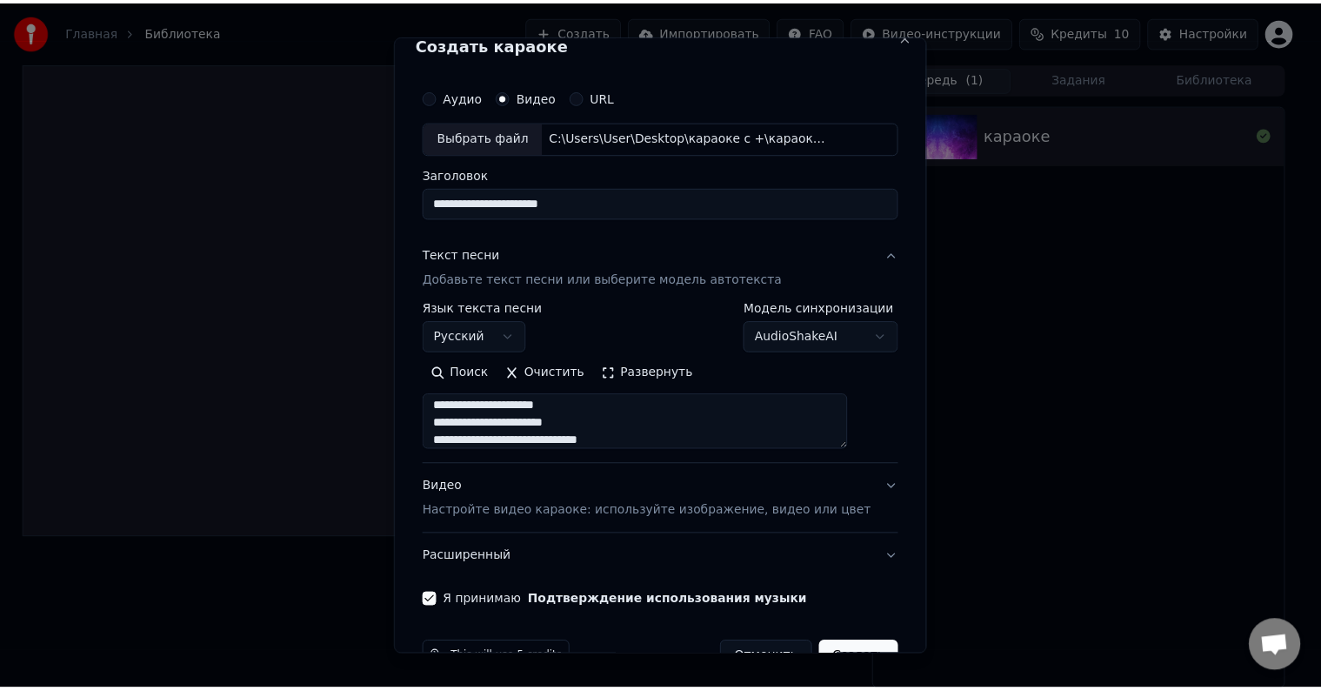
scroll to position [66, 0]
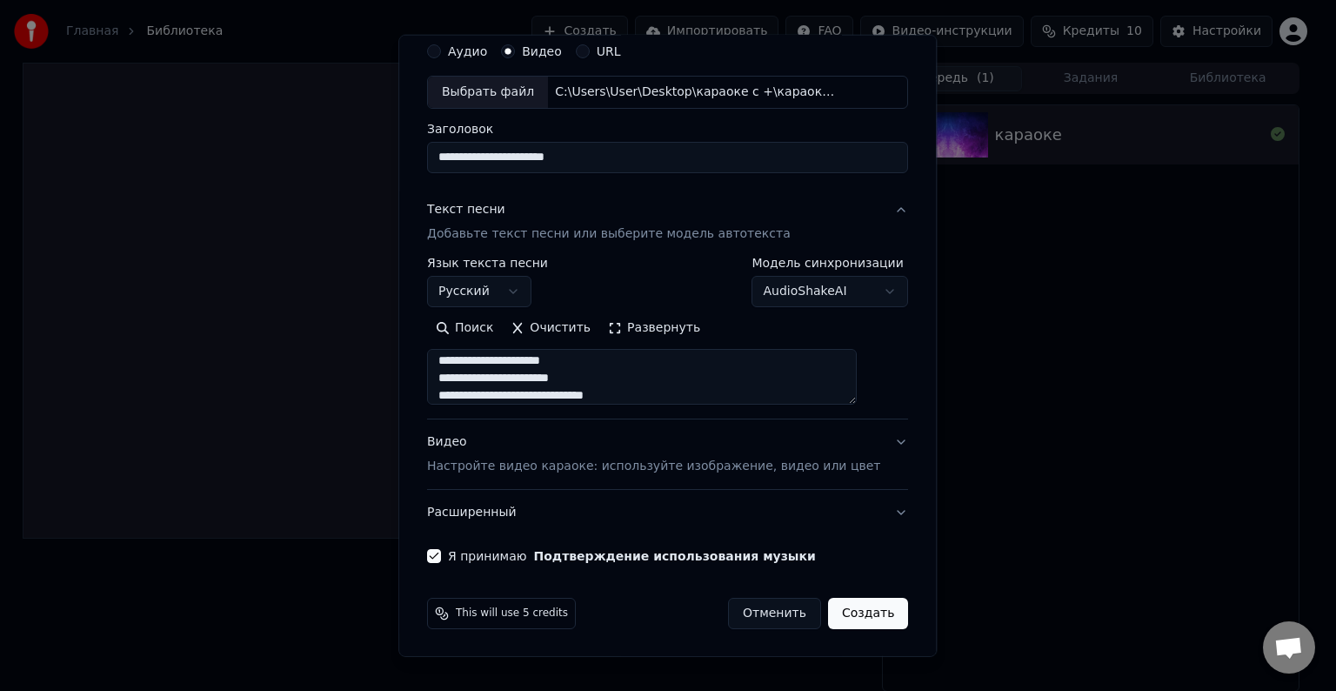
click at [846, 612] on button "Создать" at bounding box center [868, 613] width 80 height 31
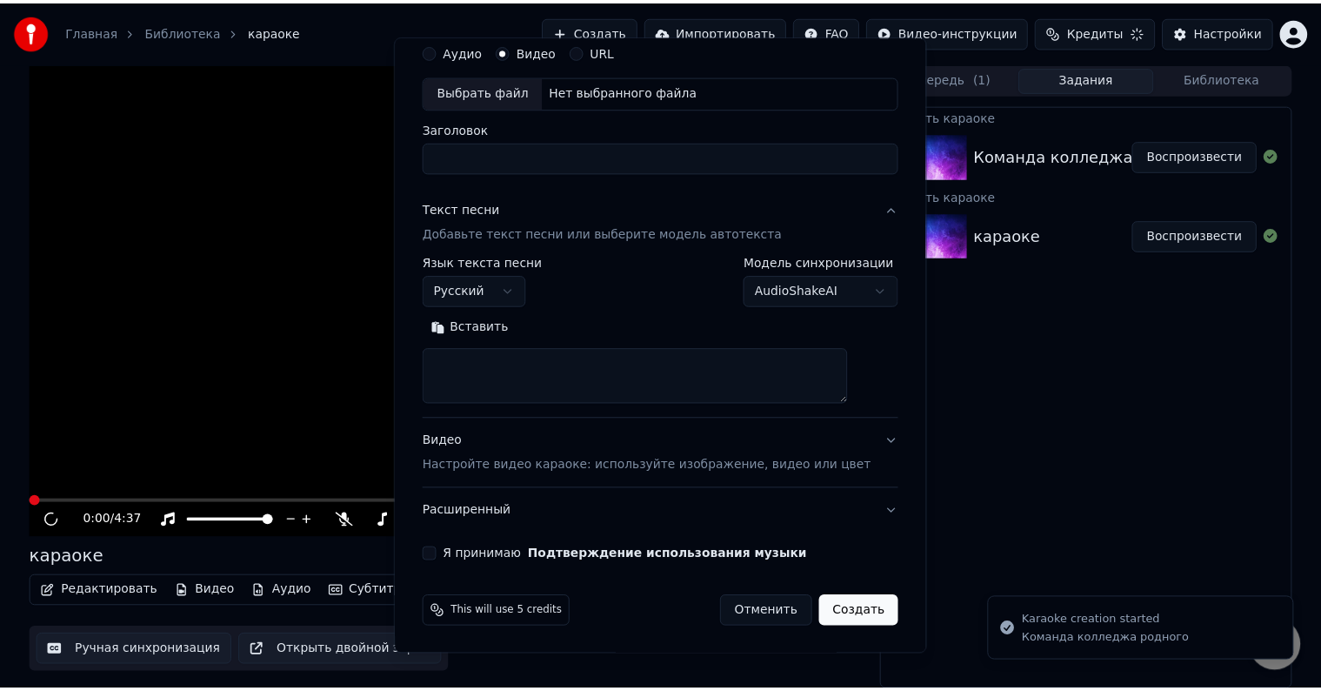
scroll to position [0, 0]
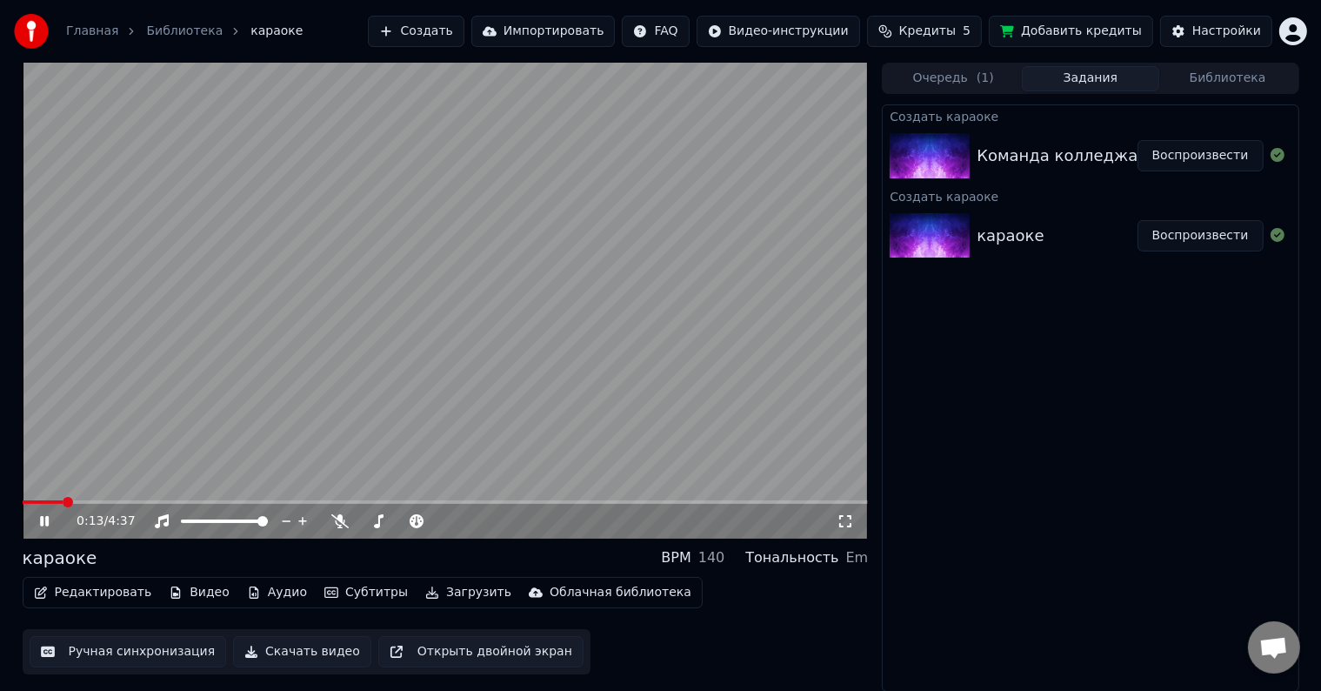
click at [38, 524] on icon at bounding box center [57, 521] width 41 height 14
click at [1100, 155] on div "Команда колледжа родного" at bounding box center [1094, 156] width 234 height 24
click at [1197, 159] on button "Воспроизвести" at bounding box center [1201, 155] width 126 height 31
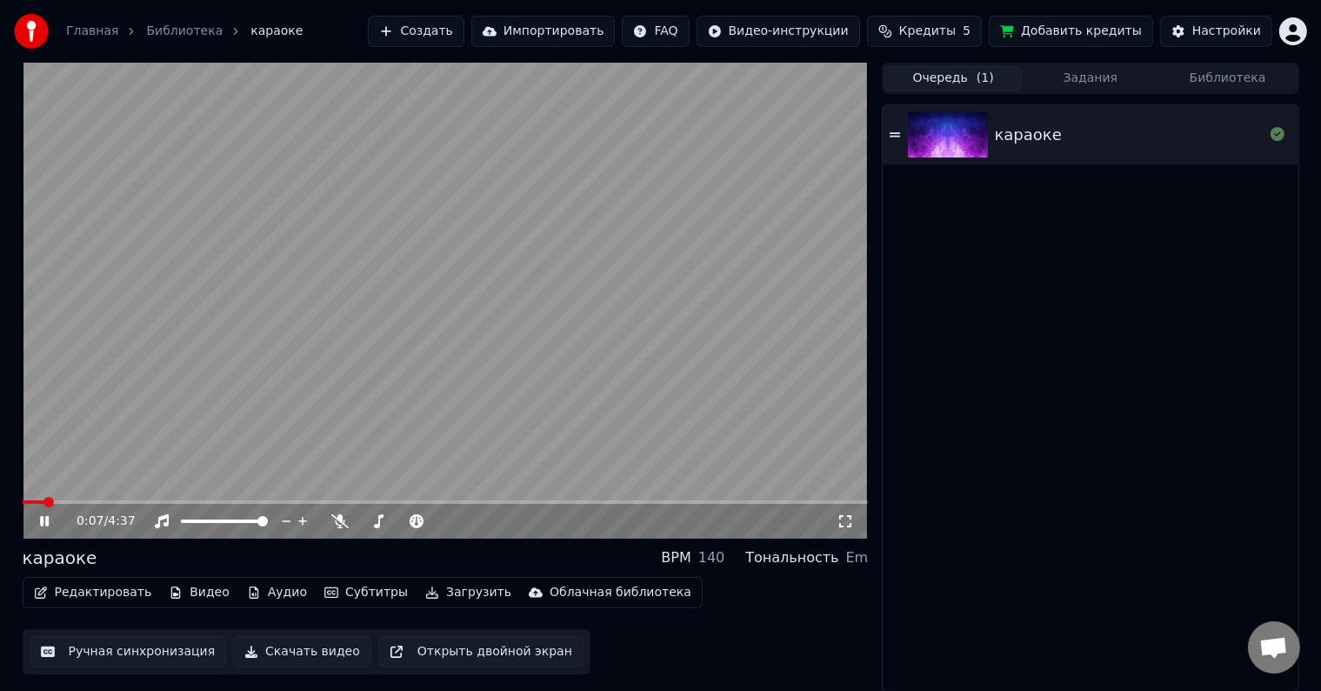
click at [977, 74] on span "( 1 )" at bounding box center [985, 78] width 17 height 17
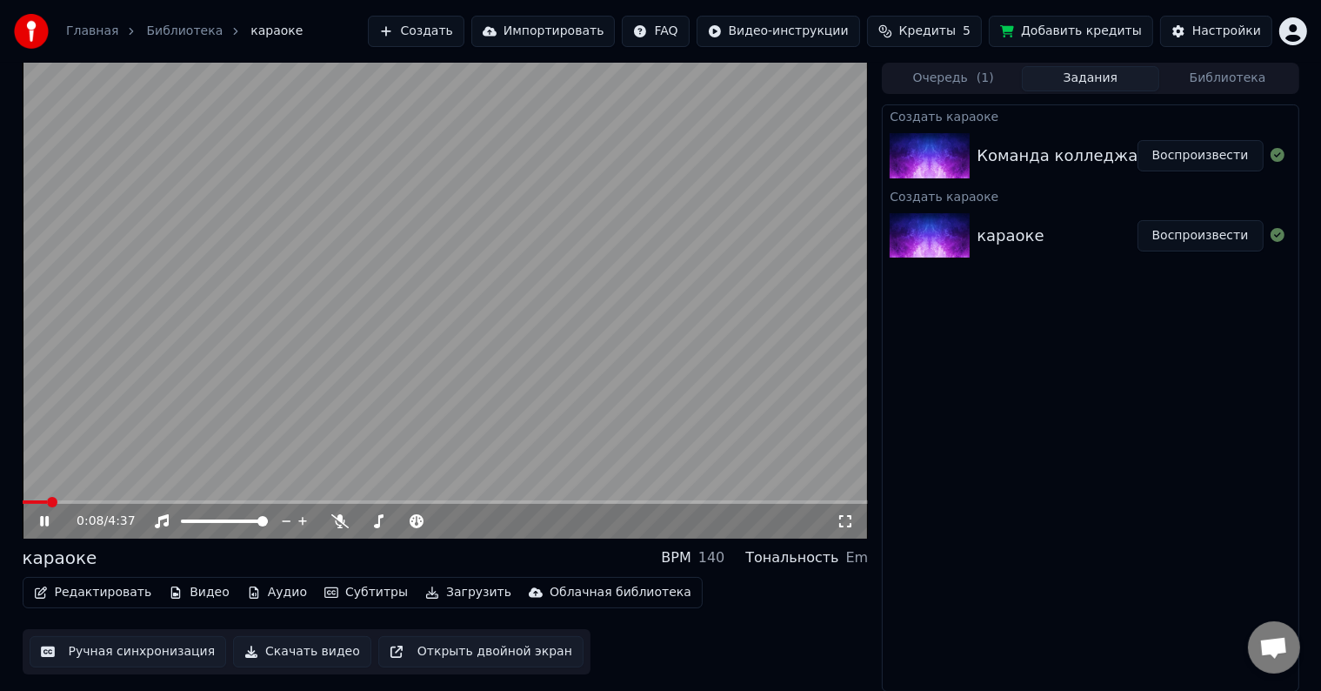
click at [1049, 78] on button "Задания" at bounding box center [1090, 78] width 137 height 25
click at [185, 498] on video at bounding box center [446, 301] width 846 height 476
click at [167, 500] on span at bounding box center [446, 501] width 846 height 3
click at [207, 500] on span at bounding box center [446, 501] width 846 height 3
click at [225, 500] on span at bounding box center [446, 501] width 846 height 3
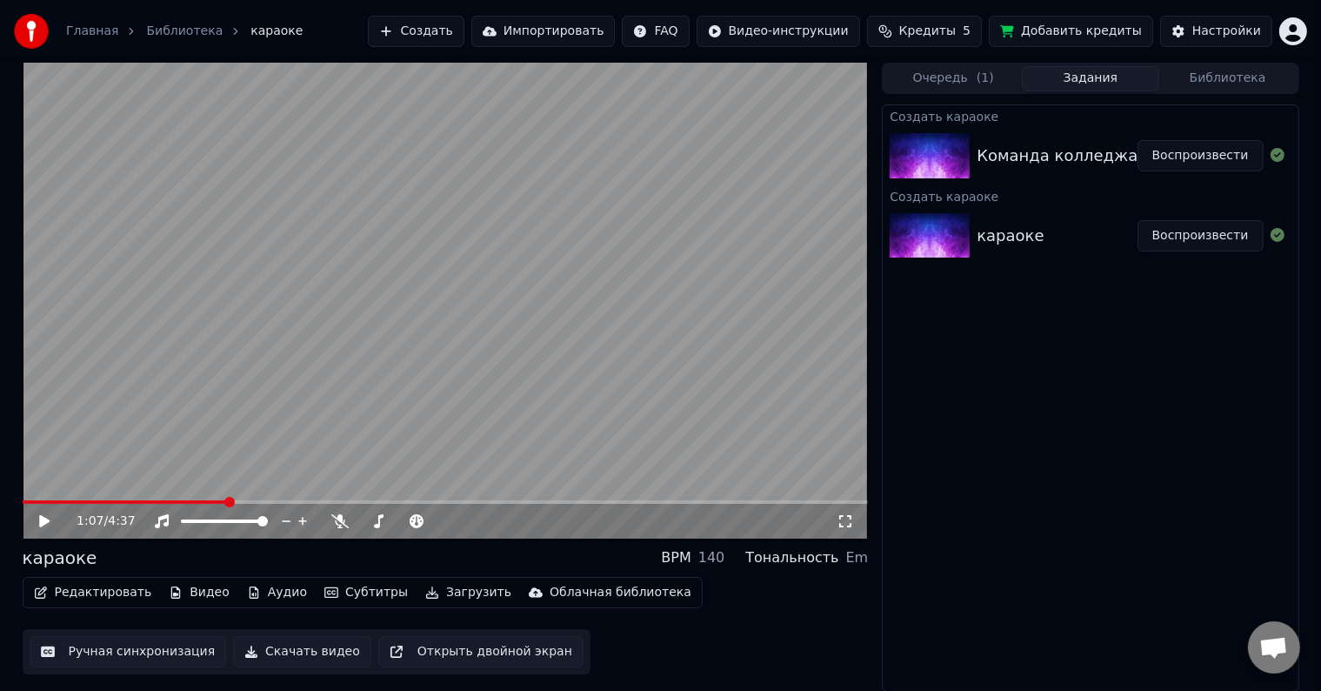
click at [47, 519] on icon at bounding box center [44, 521] width 10 height 12
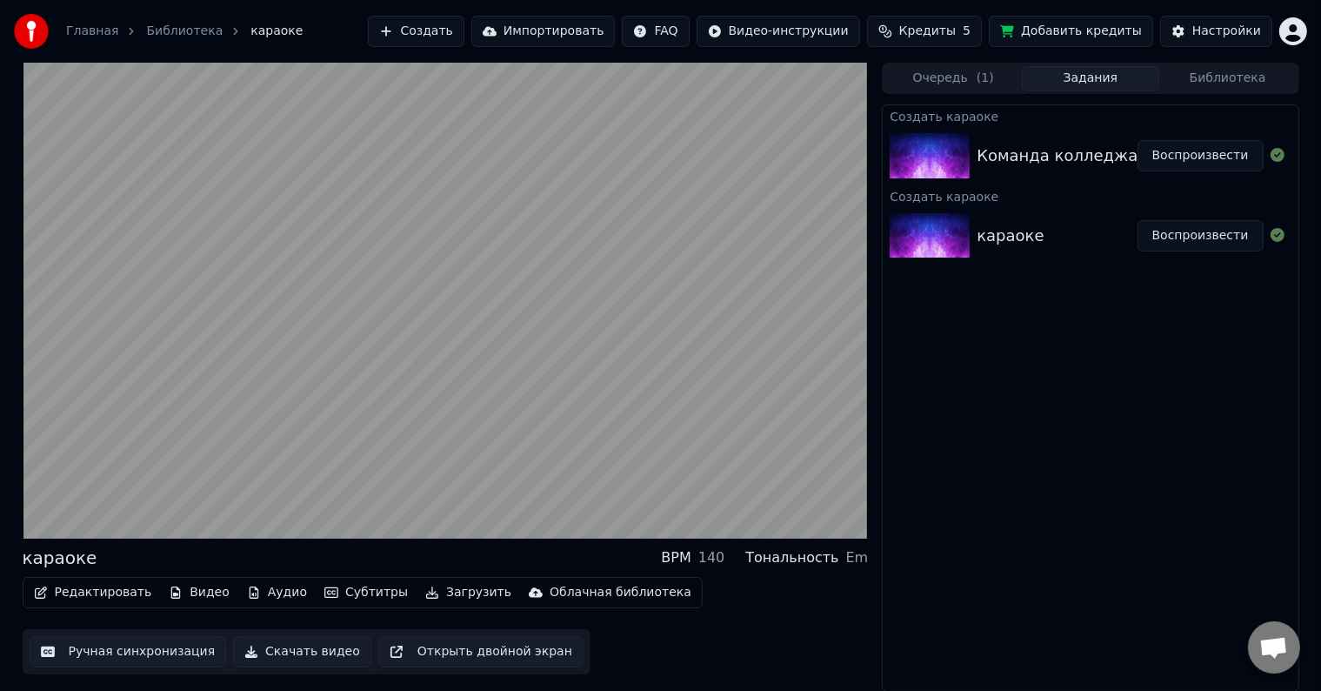
click at [89, 593] on button "Редактировать" at bounding box center [93, 592] width 132 height 24
click at [352, 593] on button "Субтитры" at bounding box center [366, 592] width 97 height 24
click at [114, 592] on button "Редактировать" at bounding box center [93, 592] width 132 height 24
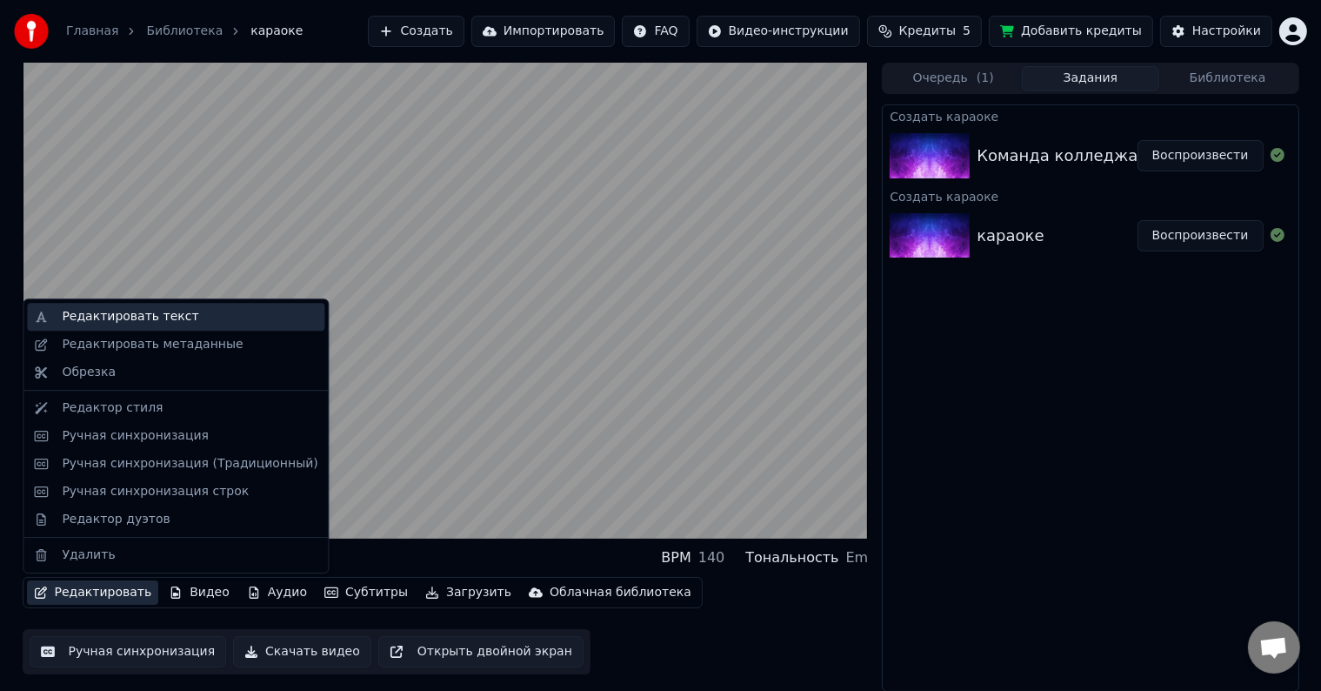
click at [157, 322] on div "Редактировать текст" at bounding box center [130, 316] width 137 height 17
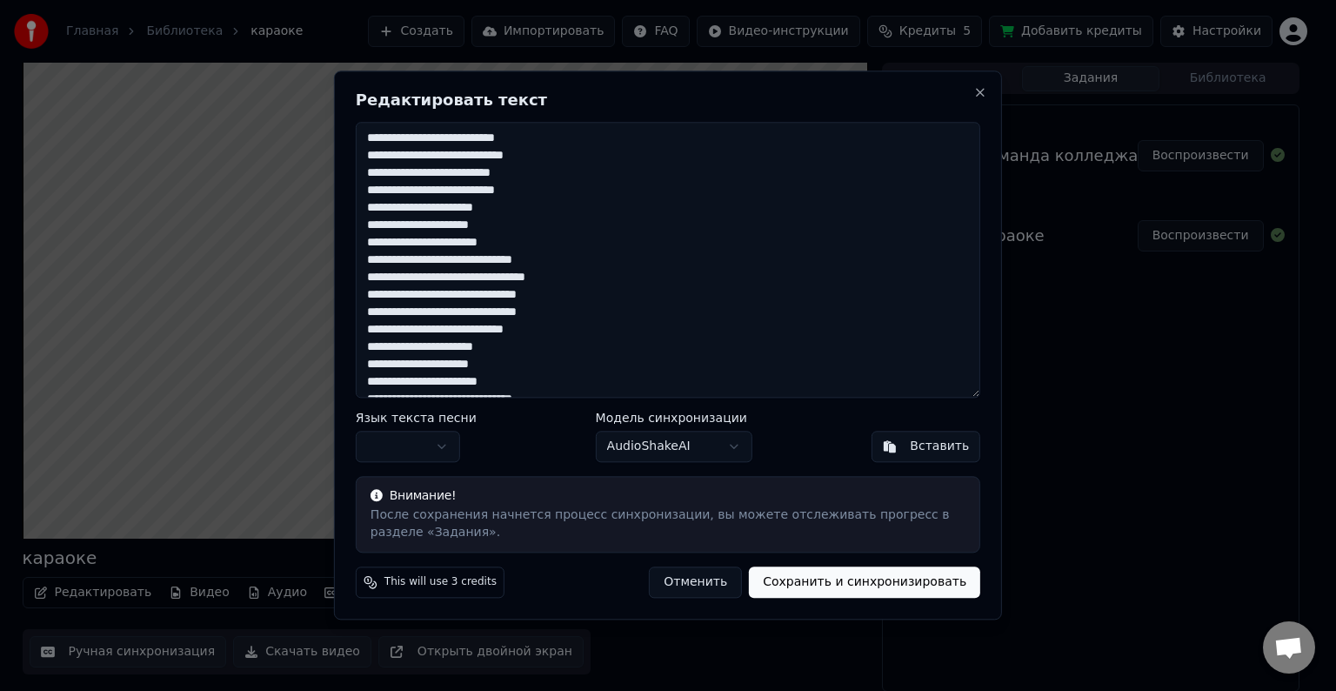
drag, startPoint x: 369, startPoint y: 141, endPoint x: 549, endPoint y: 194, distance: 187.7
click at [549, 194] on textarea "**********" at bounding box center [668, 260] width 625 height 276
drag, startPoint x: 365, startPoint y: 208, endPoint x: 566, endPoint y: 258, distance: 207.0
click at [566, 258] on textarea "**********" at bounding box center [668, 260] width 625 height 276
click at [980, 89] on button "Close" at bounding box center [980, 92] width 14 height 14
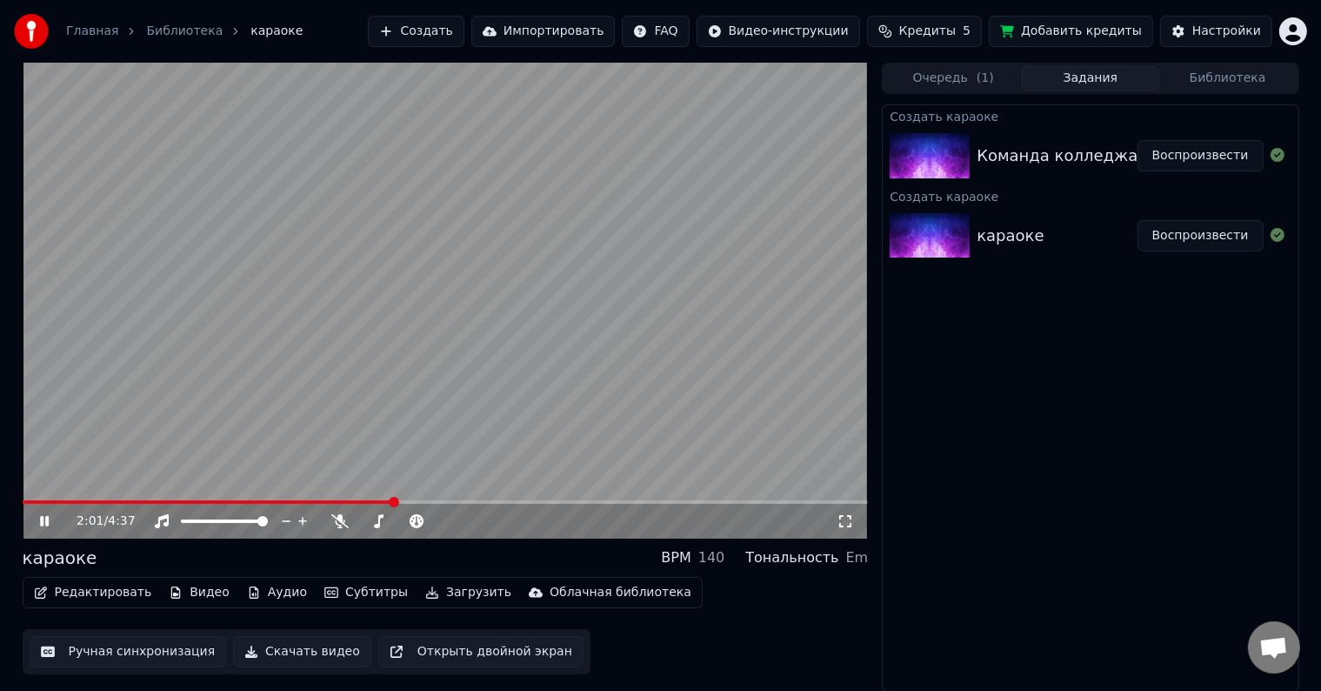
click at [50, 517] on icon at bounding box center [57, 521] width 41 height 14
click at [1052, 162] on div "Команда колледжа родного" at bounding box center [1094, 156] width 234 height 24
click at [1187, 150] on button "Воспроизвести" at bounding box center [1201, 155] width 126 height 31
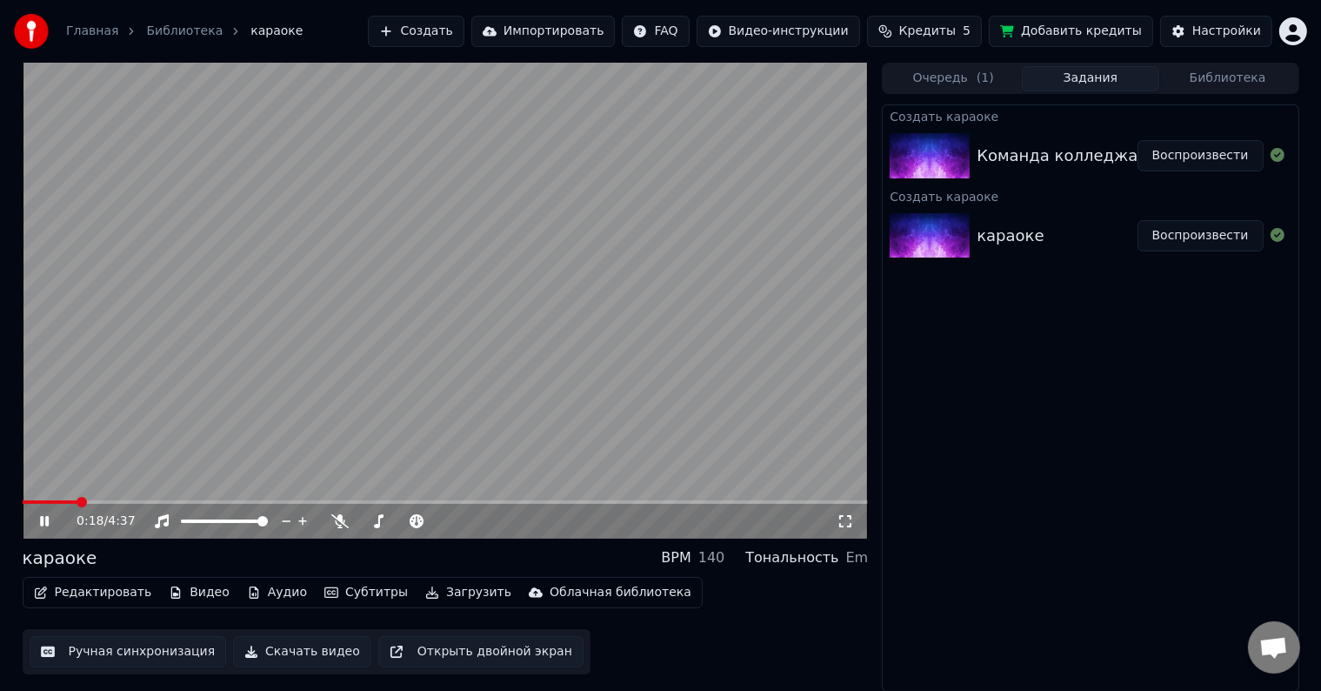
click at [77, 500] on span at bounding box center [446, 501] width 846 height 3
click at [97, 500] on span at bounding box center [446, 501] width 846 height 3
click at [124, 498] on video at bounding box center [446, 301] width 846 height 476
click at [130, 502] on span at bounding box center [446, 501] width 846 height 3
click at [159, 502] on span at bounding box center [446, 501] width 846 height 3
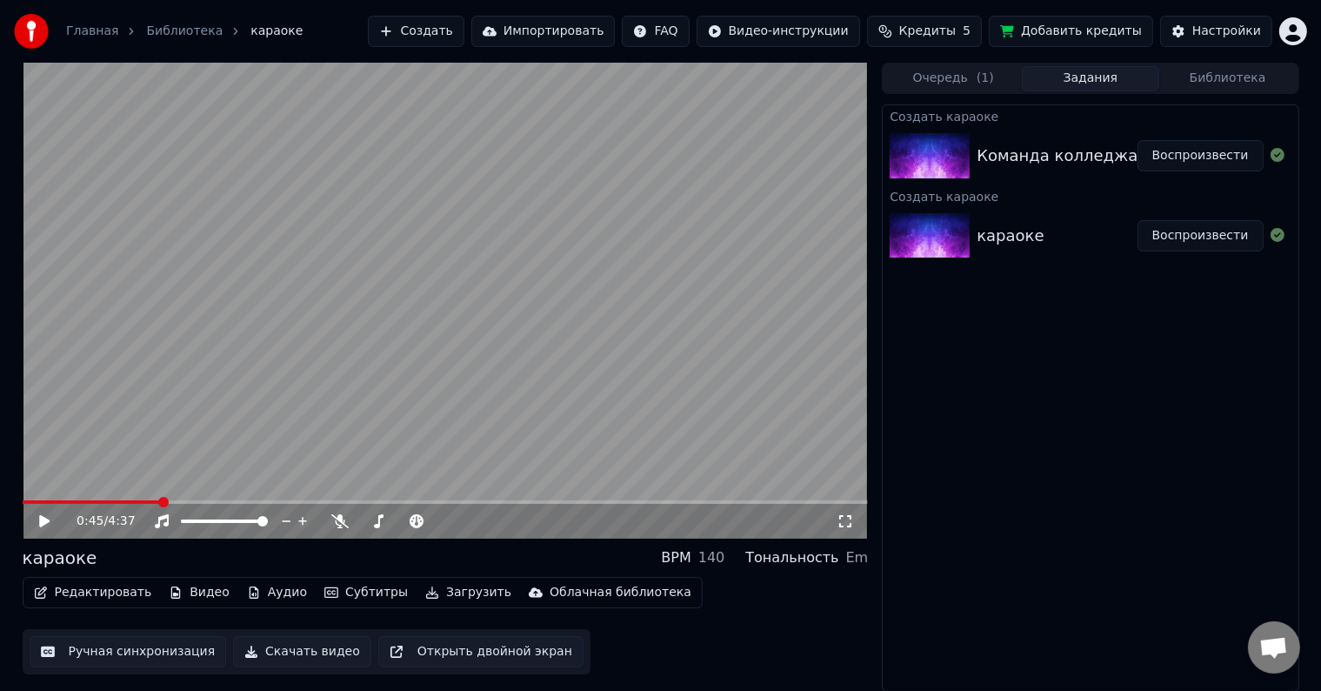
click at [34, 498] on video at bounding box center [446, 301] width 846 height 476
click at [32, 501] on span at bounding box center [92, 501] width 138 height 3
click at [43, 518] on icon at bounding box center [44, 521] width 9 height 10
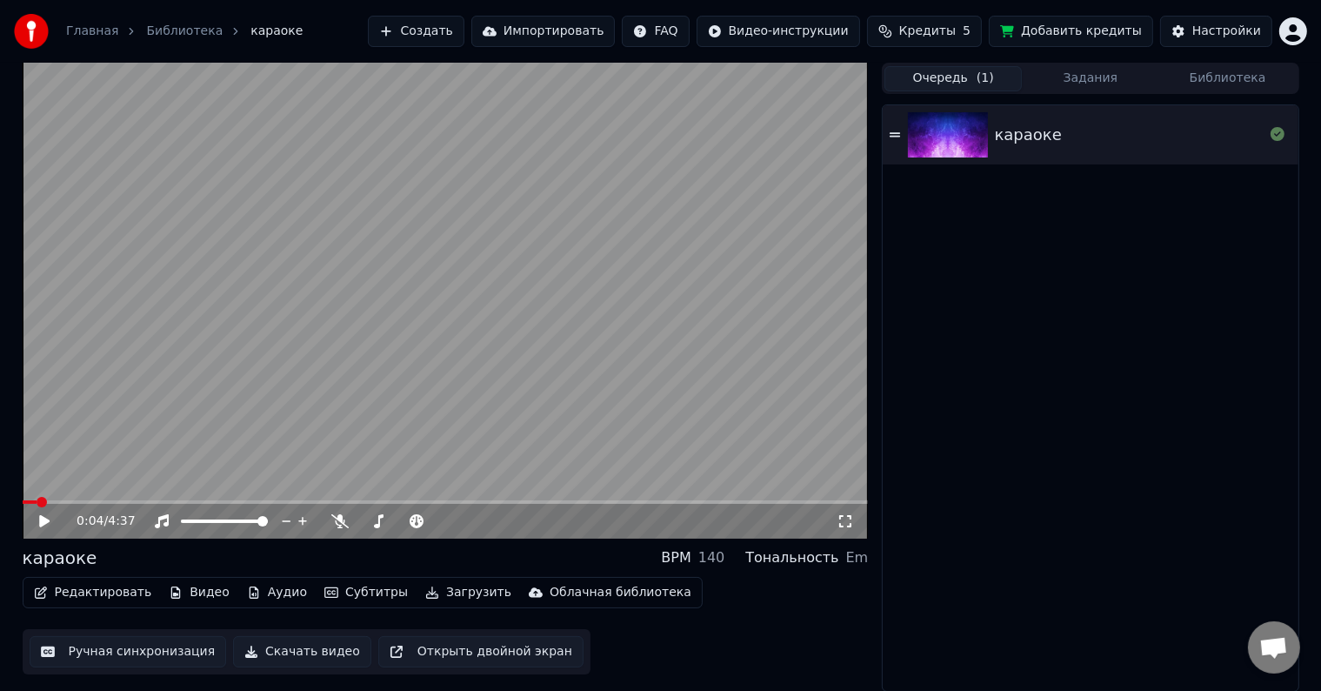
click at [957, 84] on button "Очередь ( 1 )" at bounding box center [953, 78] width 137 height 25
click at [1013, 145] on div "караоке" at bounding box center [1028, 135] width 67 height 24
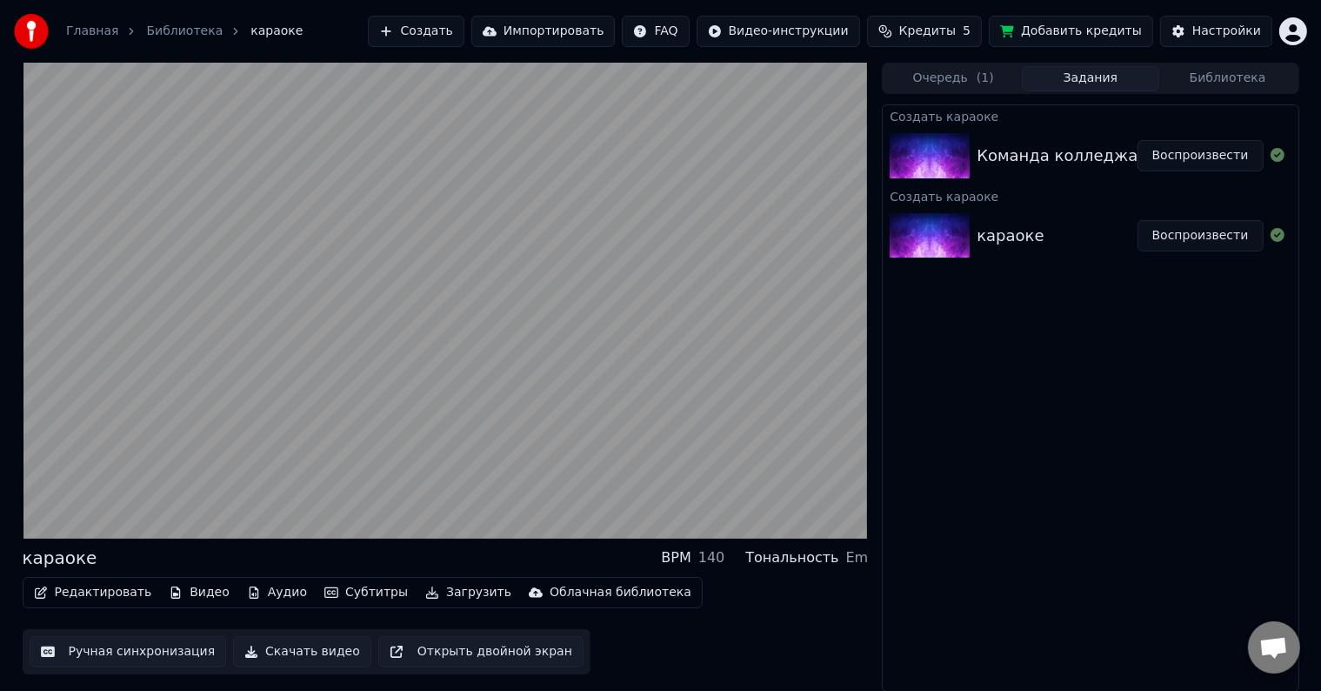
click at [1069, 81] on button "Задания" at bounding box center [1090, 78] width 137 height 25
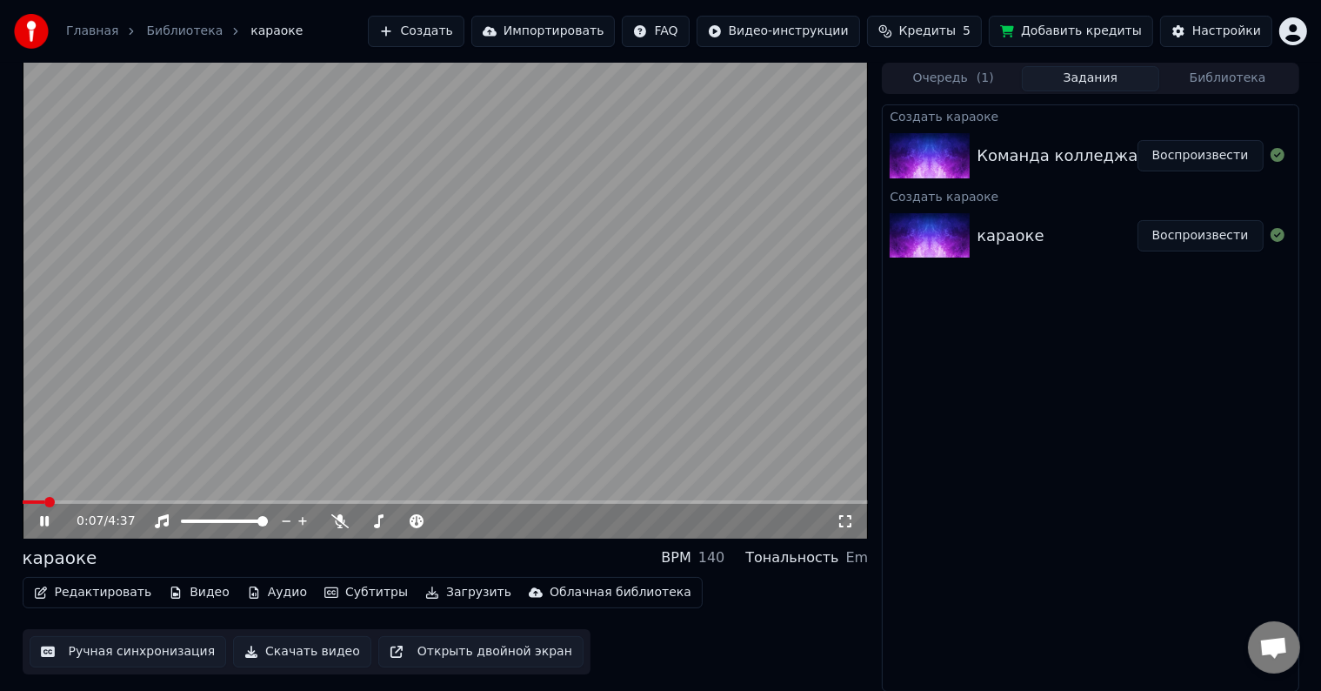
click at [180, 500] on span at bounding box center [446, 501] width 846 height 3
click at [216, 501] on span at bounding box center [446, 501] width 846 height 3
click at [235, 501] on span at bounding box center [446, 501] width 846 height 3
click at [116, 585] on button "Редактировать" at bounding box center [93, 592] width 132 height 24
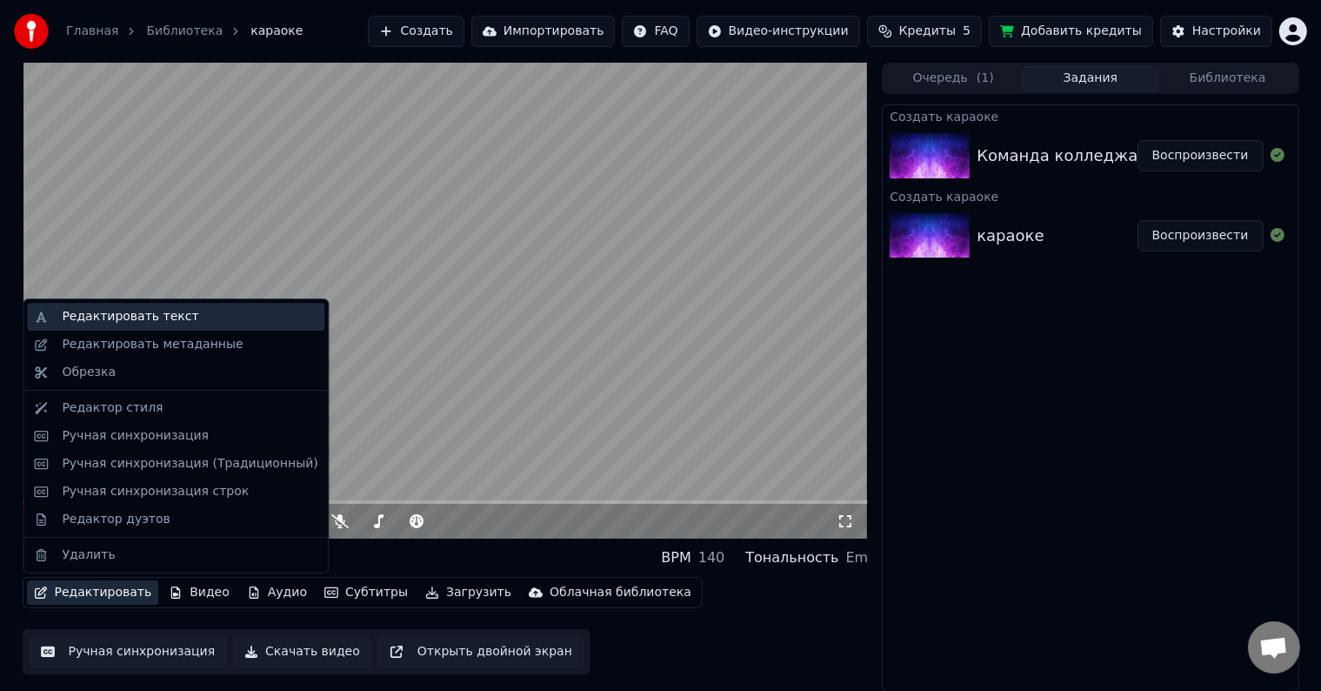
click at [122, 324] on div "Редактировать текст" at bounding box center [130, 316] width 137 height 17
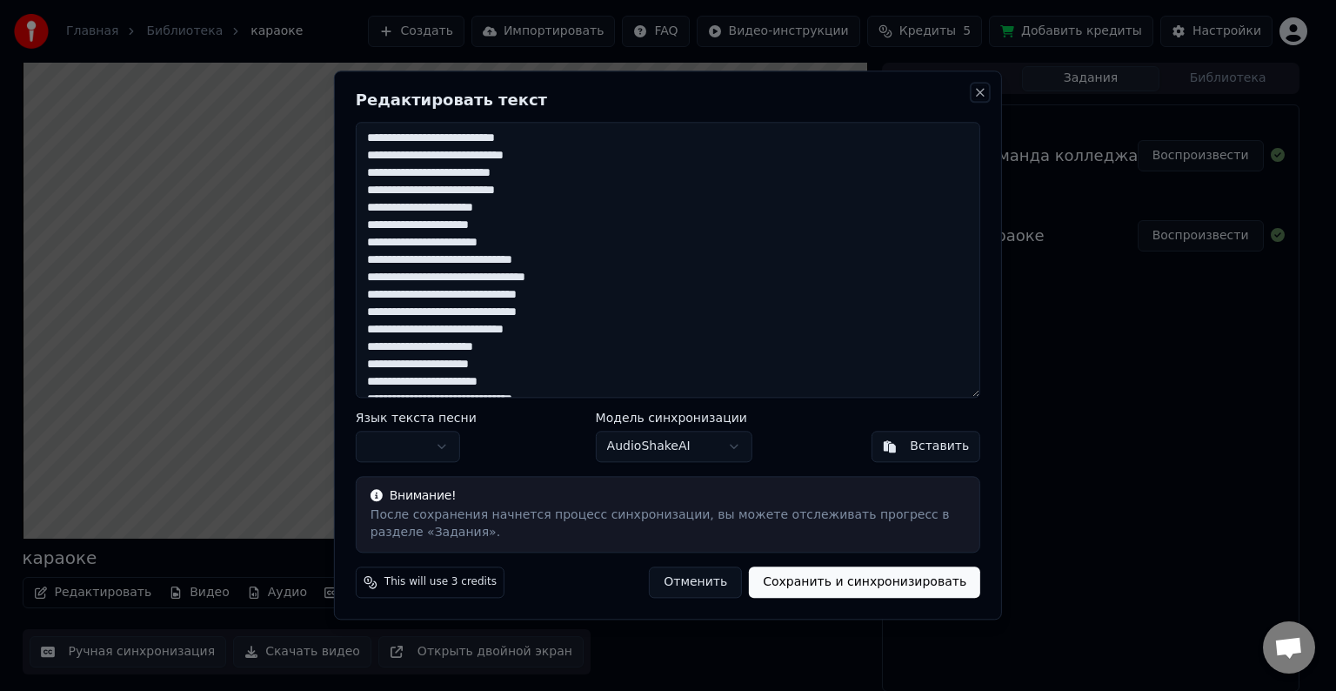
click at [985, 91] on button "Close" at bounding box center [980, 92] width 14 height 14
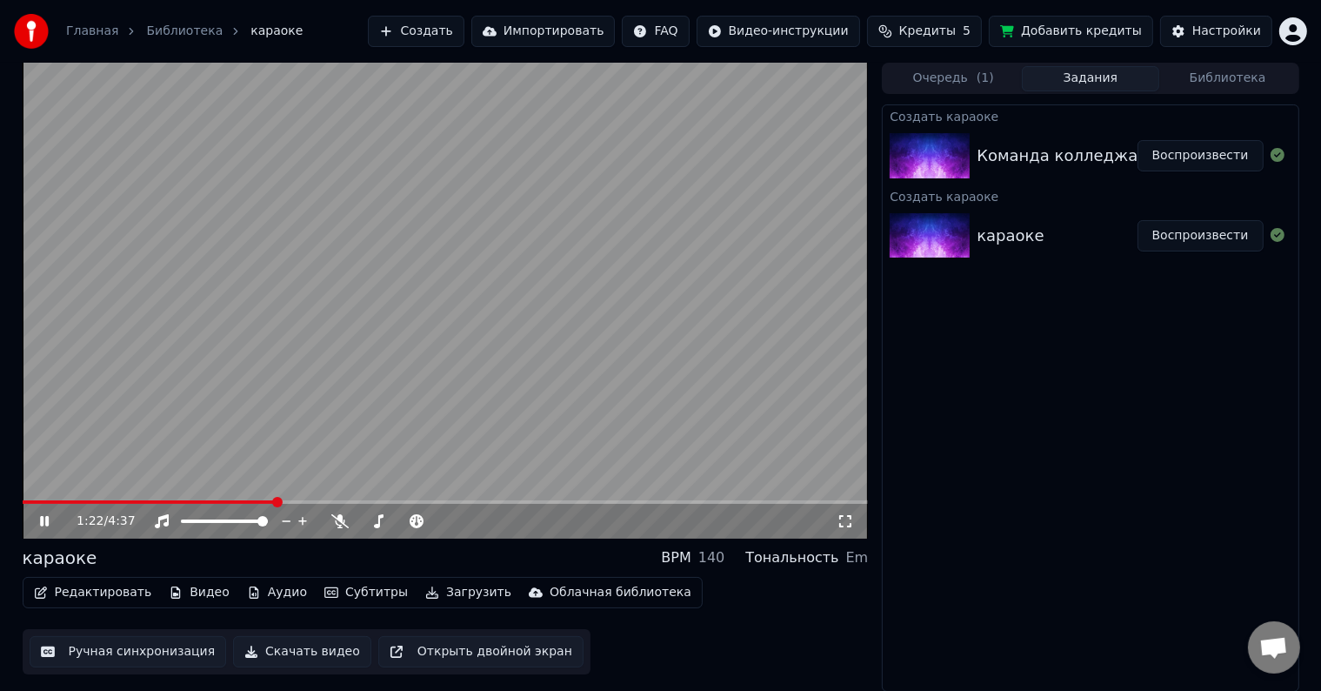
click at [42, 515] on icon at bounding box center [57, 521] width 41 height 14
click at [114, 594] on button "Редактировать" at bounding box center [93, 592] width 132 height 24
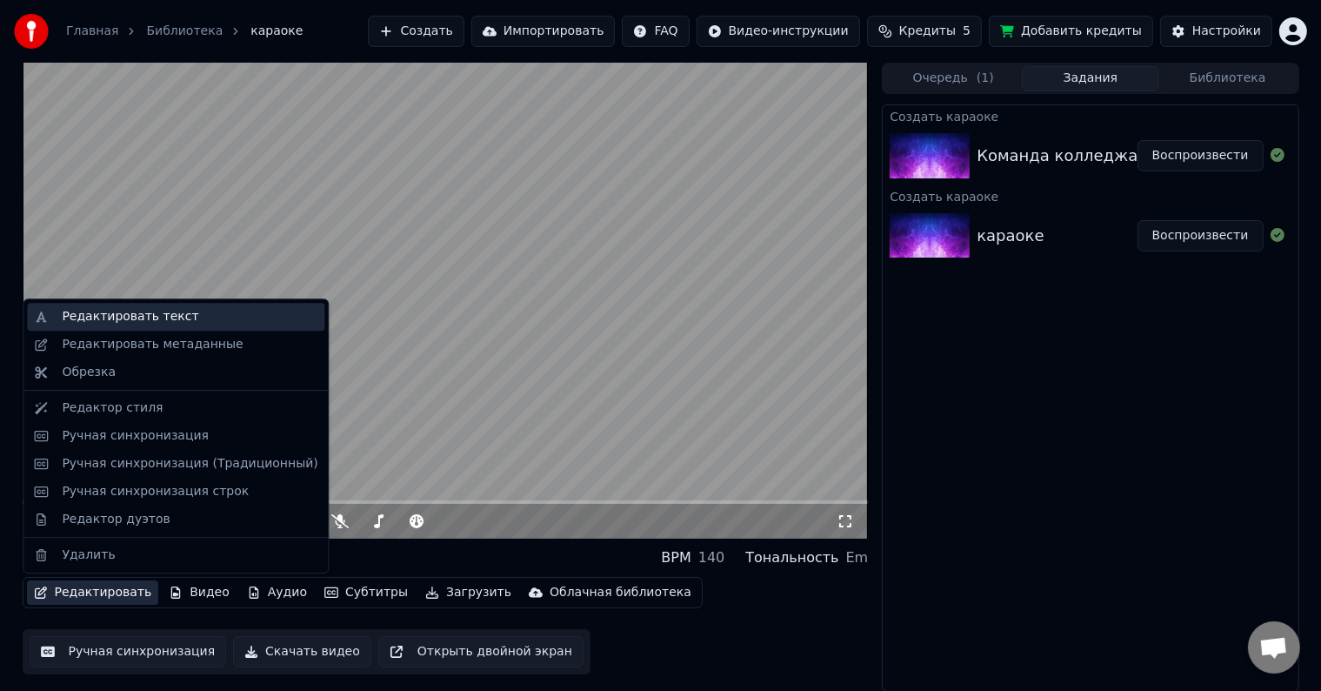
click at [111, 325] on div "Редактировать текст" at bounding box center [176, 317] width 298 height 28
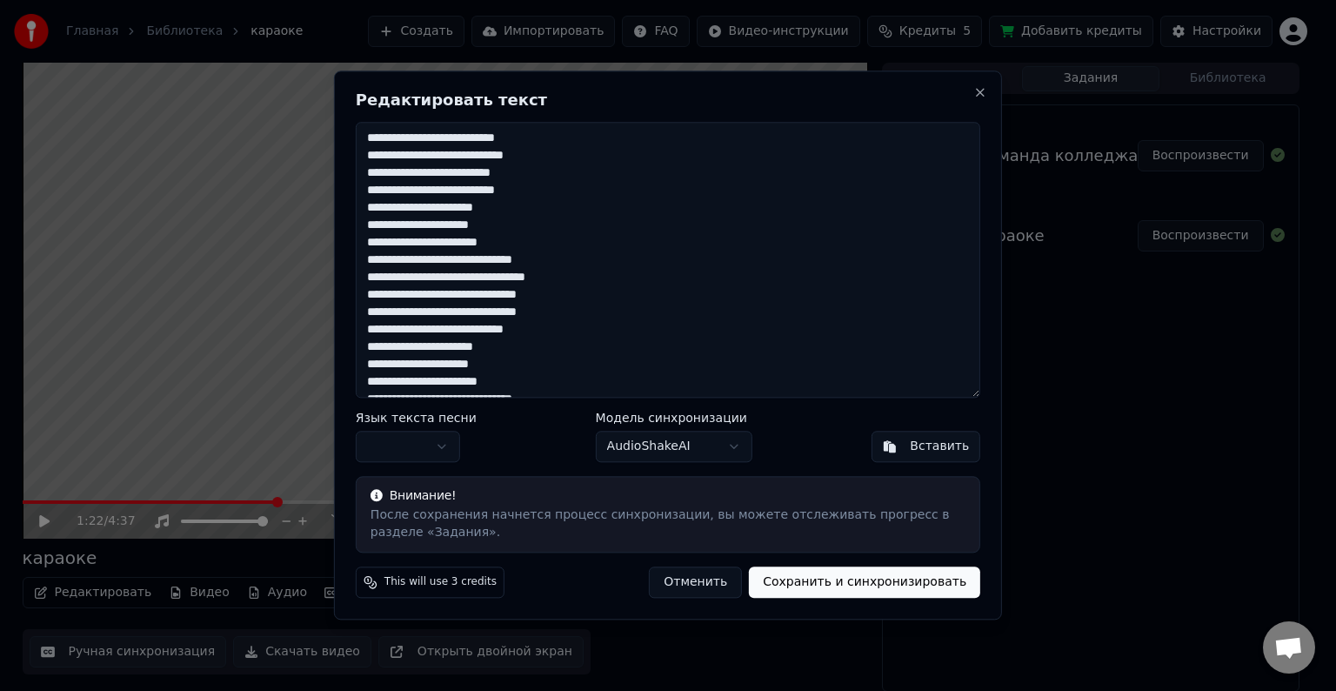
drag, startPoint x: 366, startPoint y: 205, endPoint x: 570, endPoint y: 258, distance: 210.2
click at [570, 258] on textarea "**********" at bounding box center [668, 260] width 625 height 276
click at [573, 263] on textarea "**********" at bounding box center [668, 260] width 625 height 276
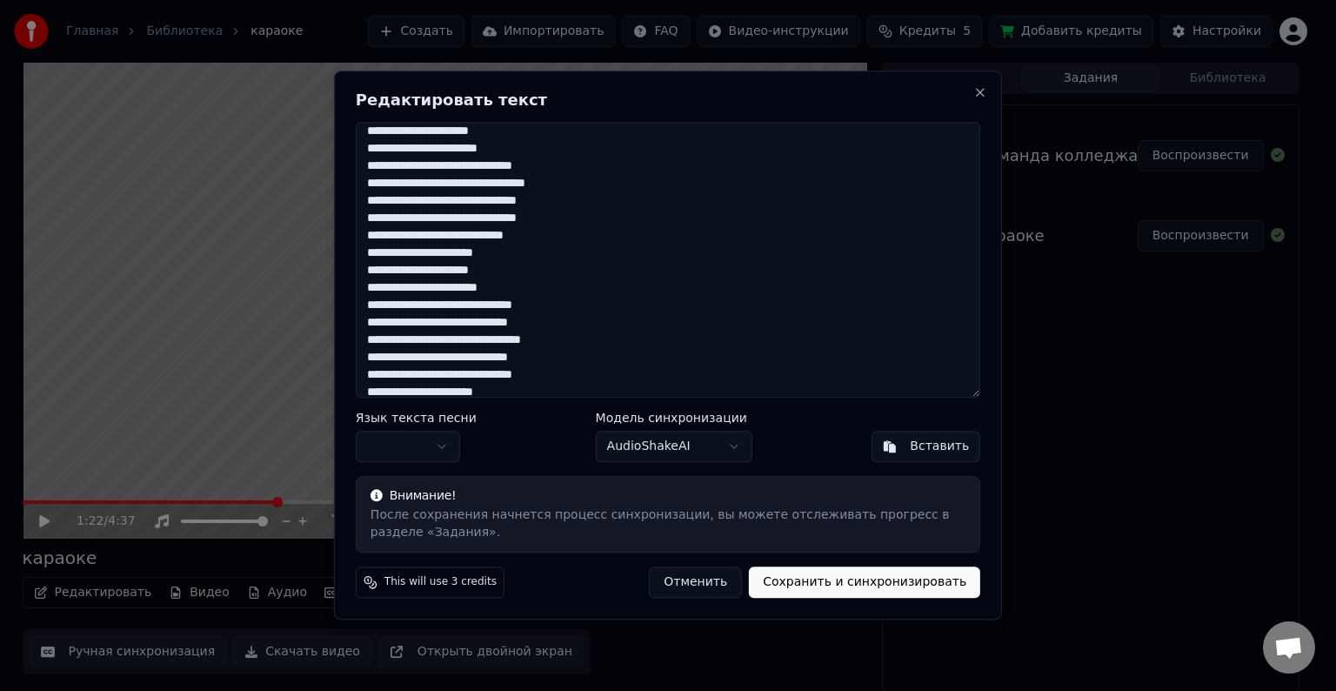
scroll to position [174, 0]
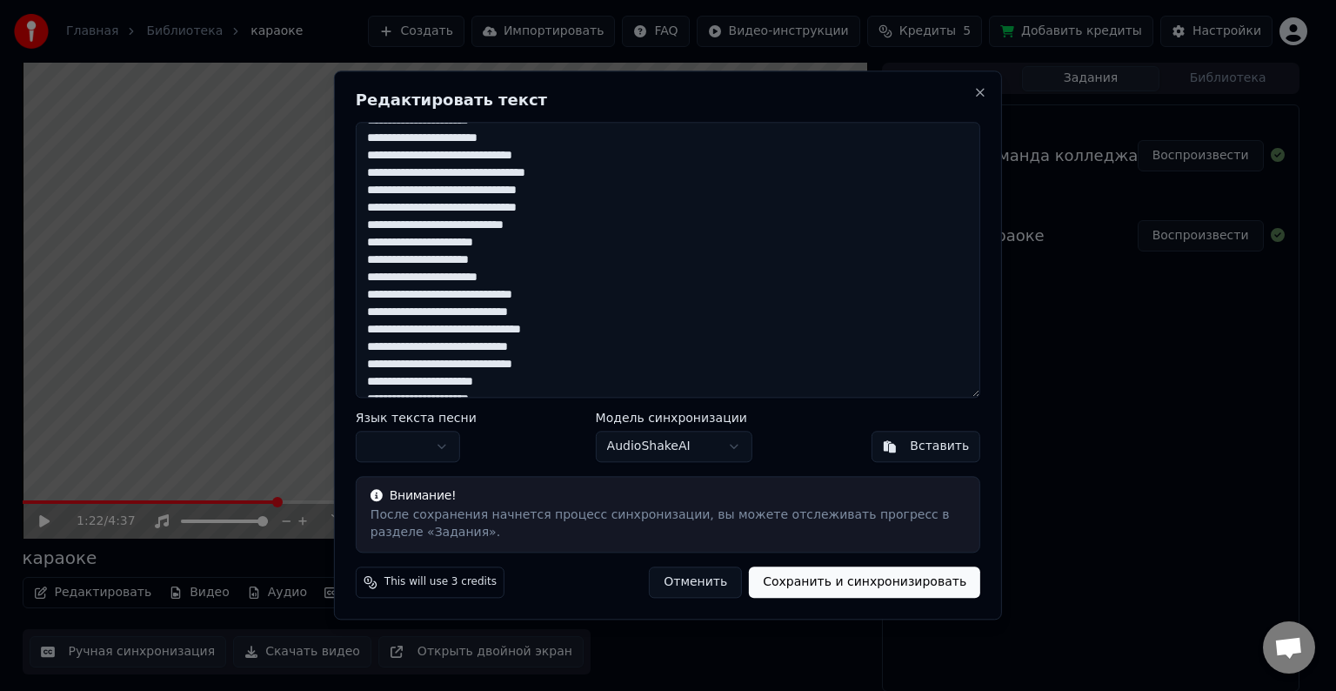
click at [572, 298] on textarea "**********" at bounding box center [668, 260] width 625 height 276
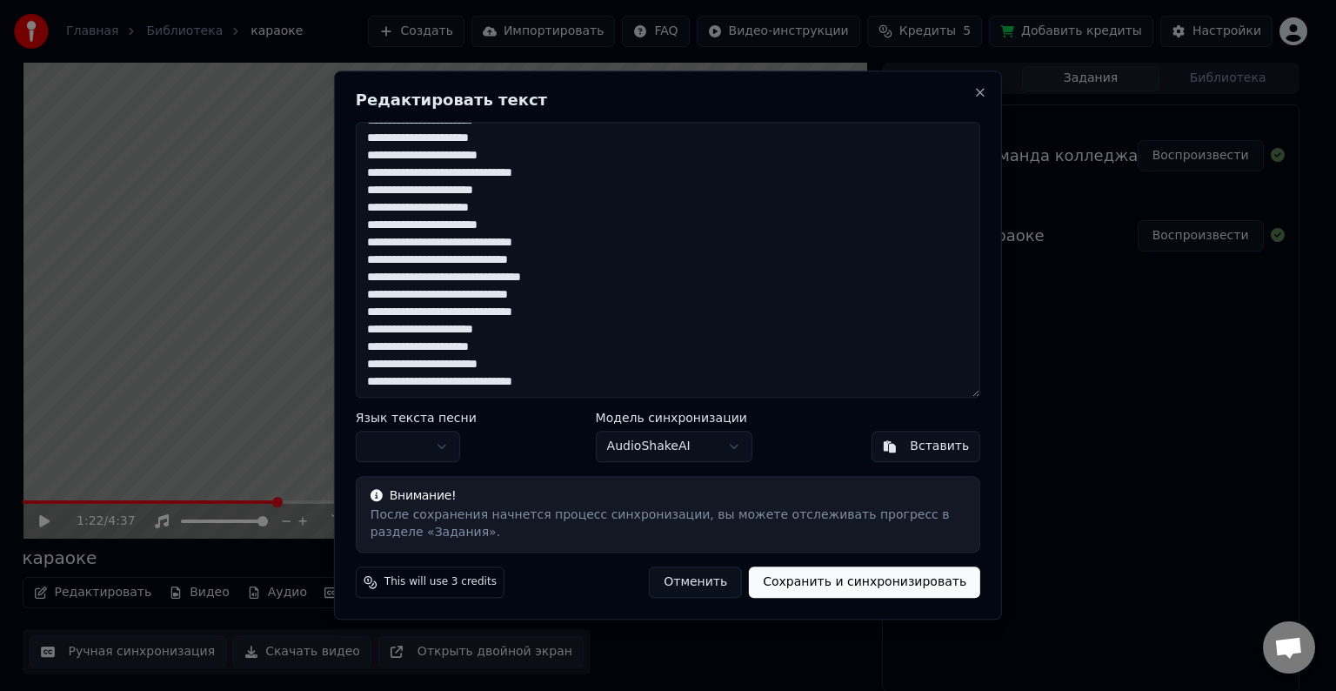
click at [571, 383] on textarea "**********" at bounding box center [668, 260] width 625 height 276
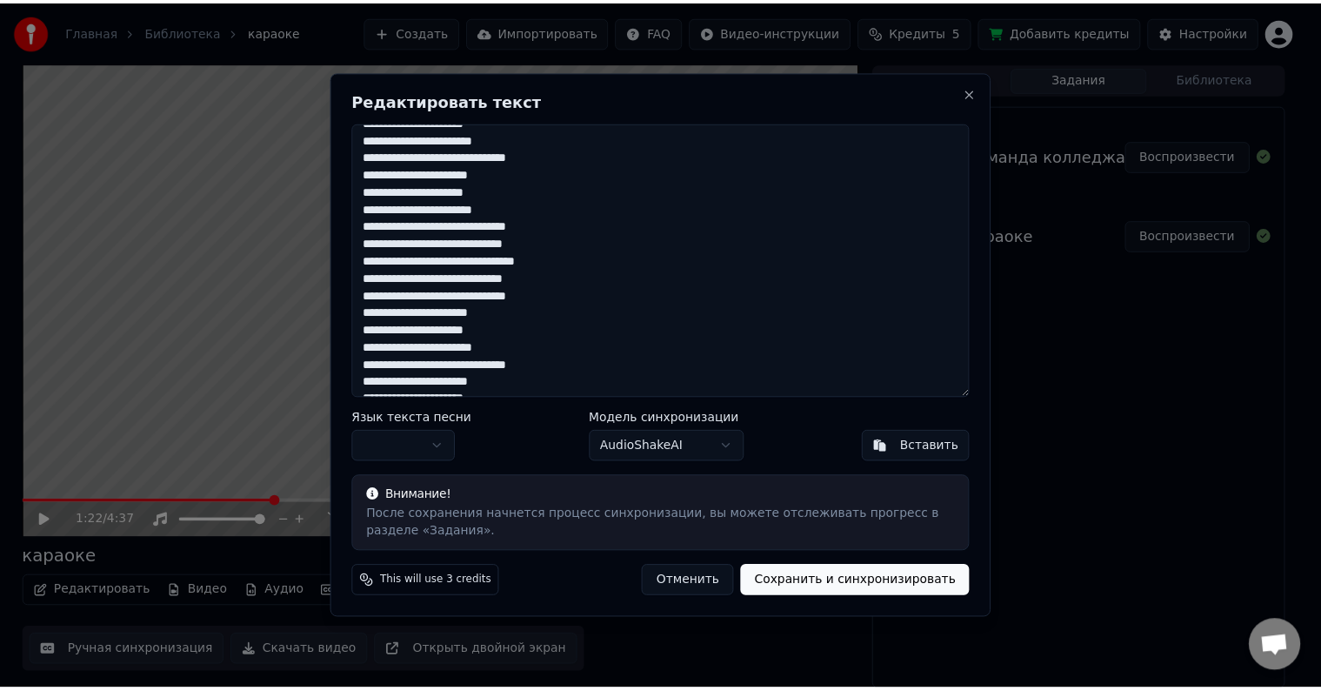
scroll to position [365, 0]
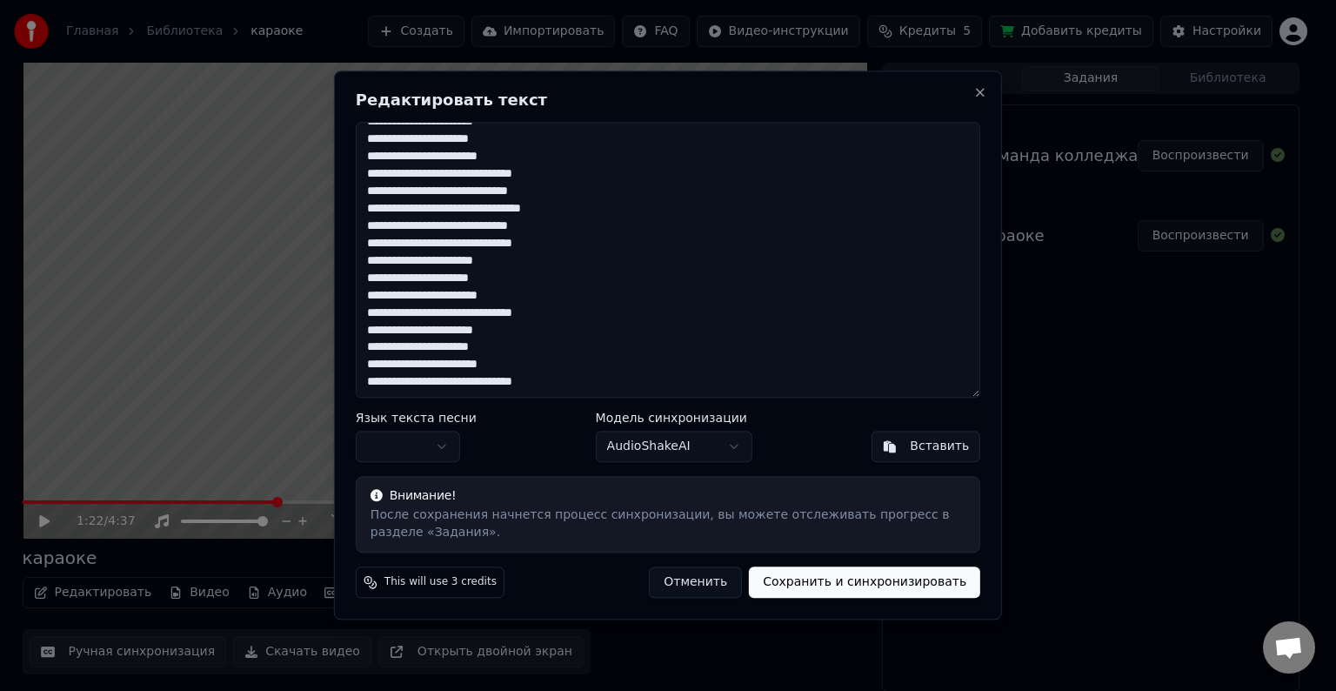
type textarea "**********"
click at [437, 440] on body "Главная Библиотека караоке Создать Импортировать FAQ Видео-инструкции Кредиты 5…" at bounding box center [660, 345] width 1321 height 691
click at [856, 590] on button "Сохранить и синхронизировать" at bounding box center [864, 582] width 231 height 31
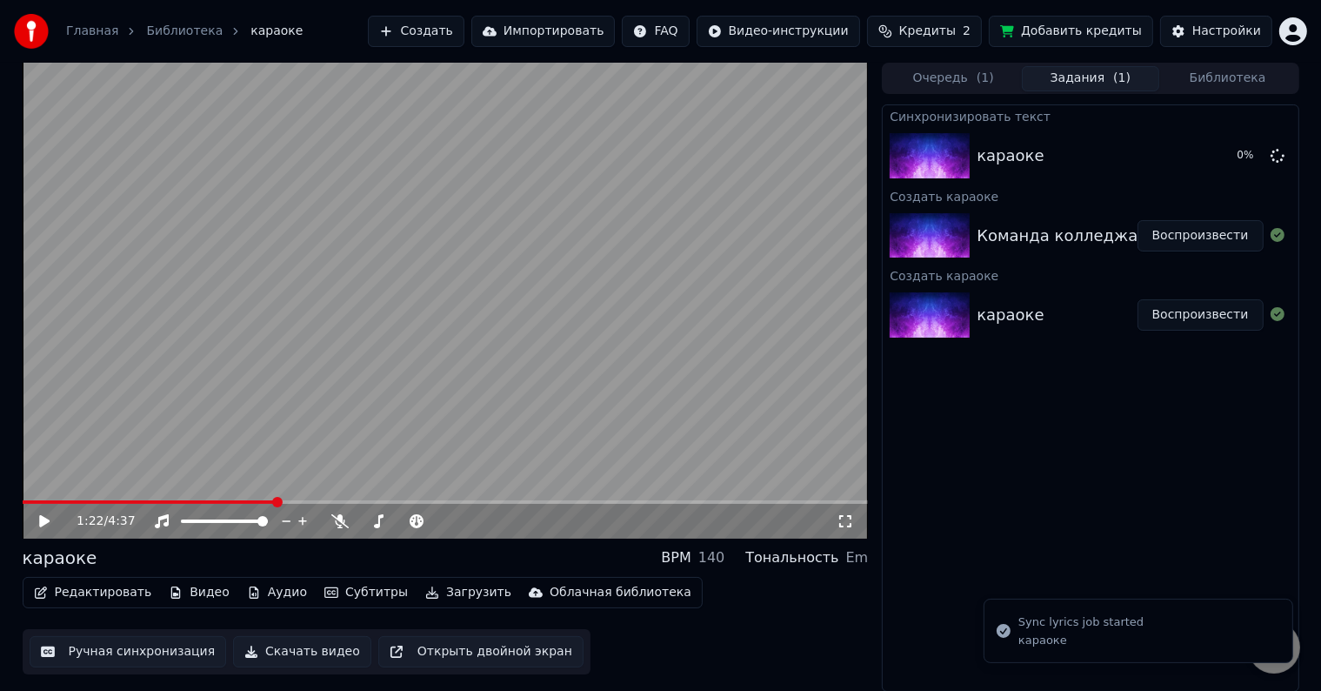
click at [164, 497] on video at bounding box center [446, 301] width 846 height 476
click at [164, 500] on span at bounding box center [150, 501] width 254 height 3
click at [182, 500] on span at bounding box center [446, 501] width 846 height 3
click at [196, 500] on span at bounding box center [446, 501] width 846 height 3
click at [206, 500] on span at bounding box center [446, 501] width 846 height 3
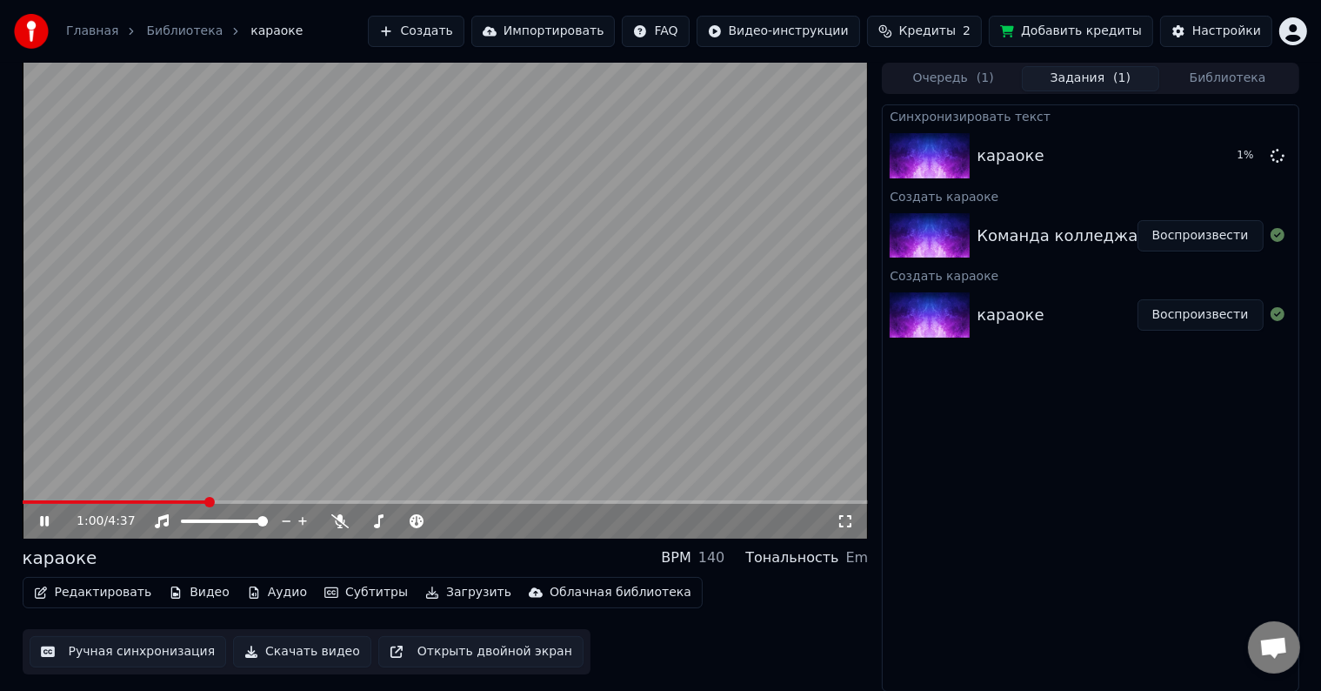
click at [212, 499] on span at bounding box center [209, 502] width 10 height 10
click at [226, 498] on video at bounding box center [446, 301] width 846 height 476
click at [236, 501] on span at bounding box center [446, 501] width 846 height 3
click at [52, 515] on icon at bounding box center [57, 521] width 41 height 14
click at [48, 519] on icon at bounding box center [44, 521] width 9 height 10
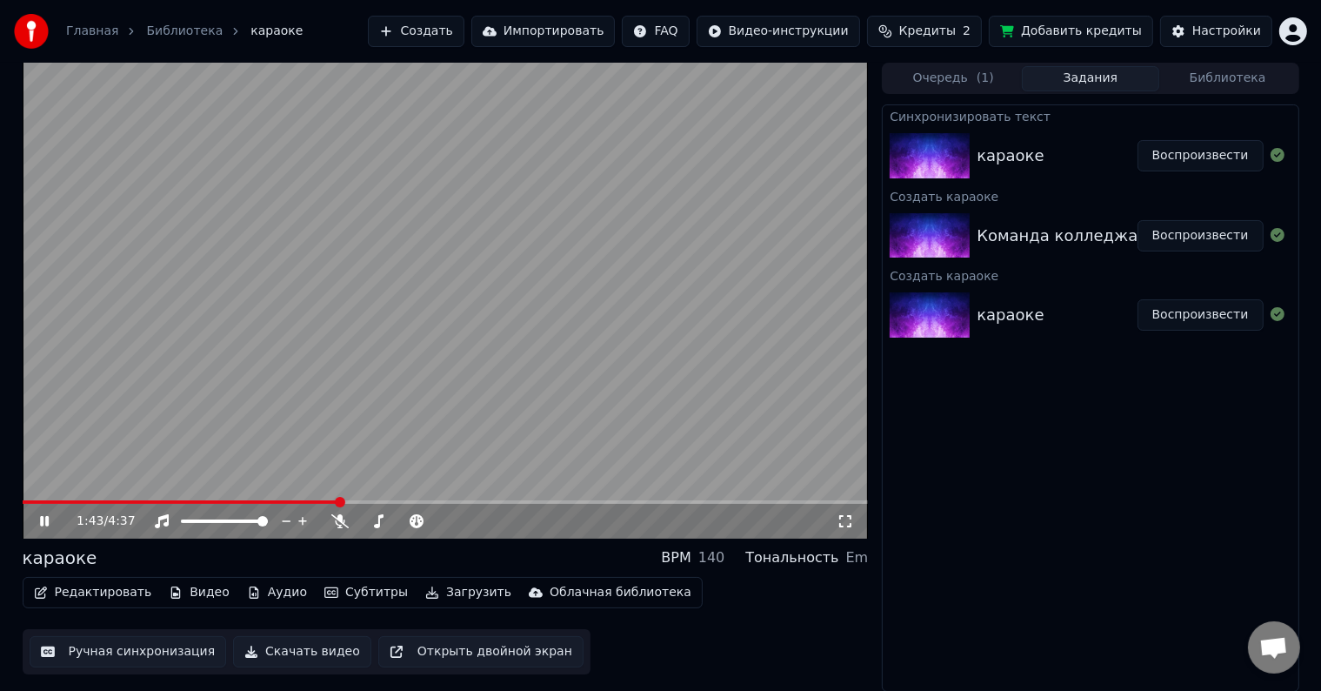
click at [45, 525] on icon at bounding box center [57, 521] width 41 height 14
click at [1013, 158] on div "караоке" at bounding box center [1010, 156] width 67 height 24
click at [1221, 147] on button "Воспроизвести" at bounding box center [1201, 155] width 126 height 31
click at [159, 502] on span at bounding box center [446, 501] width 846 height 3
click at [191, 502] on span at bounding box center [446, 501] width 846 height 3
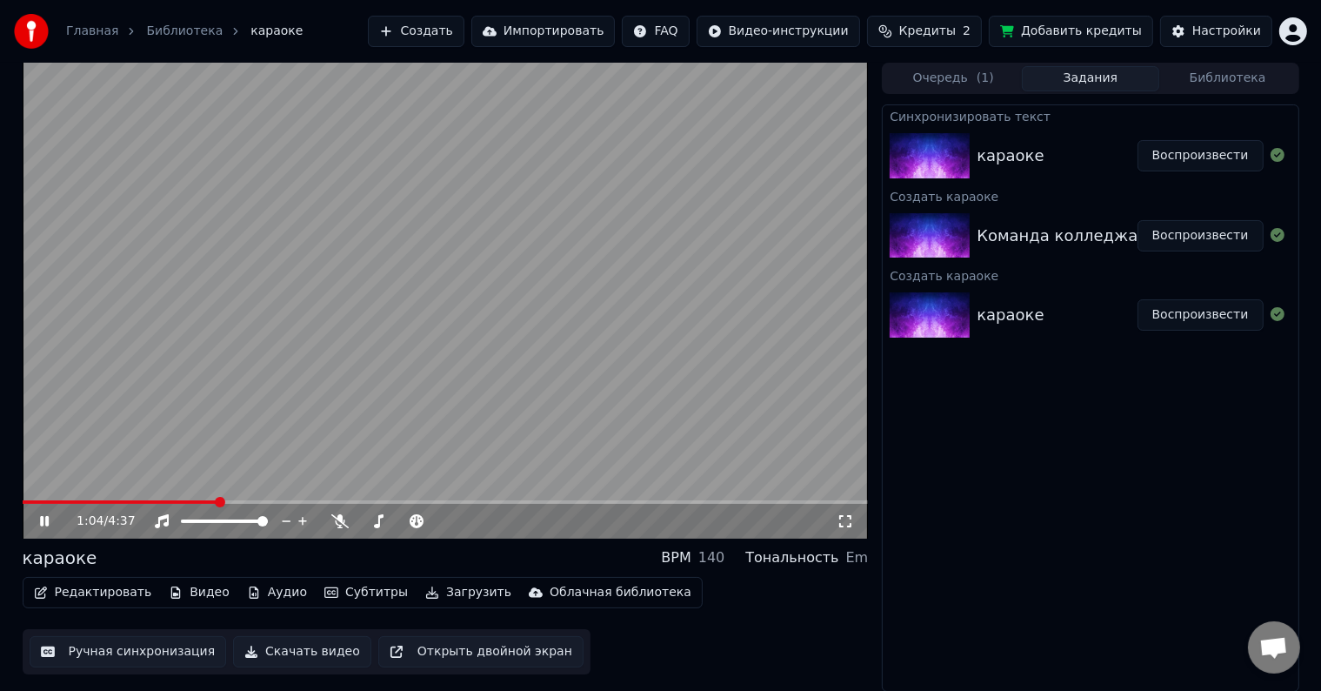
click at [217, 503] on span at bounding box center [446, 501] width 846 height 3
click at [244, 502] on span at bounding box center [446, 501] width 846 height 3
click at [254, 501] on span at bounding box center [446, 501] width 846 height 3
click at [43, 520] on icon at bounding box center [57, 521] width 41 height 14
click at [1077, 30] on button "Добавить кредиты" at bounding box center [1071, 31] width 164 height 31
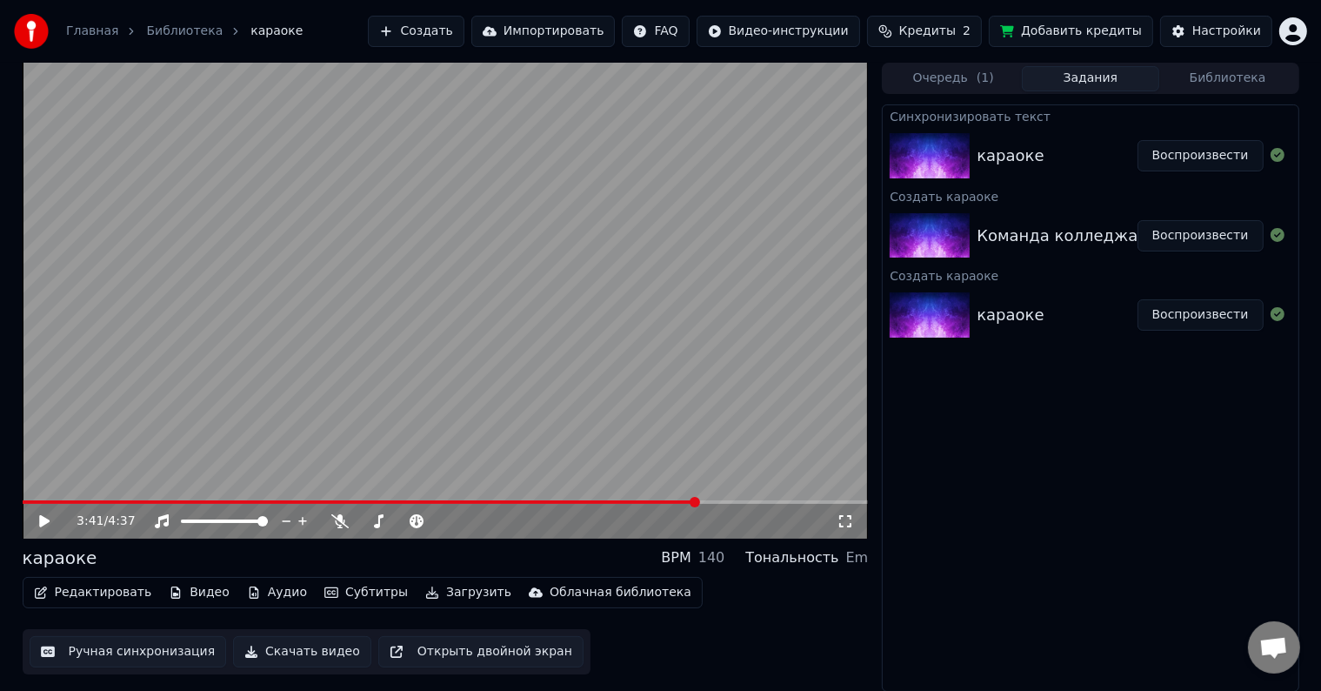
click at [1027, 220] on div "Команда колледжа родного Воспроизвести" at bounding box center [1090, 235] width 415 height 59
click at [1170, 234] on button "Воспроизвести" at bounding box center [1201, 235] width 126 height 31
click at [241, 505] on div "0:03 / 4:37" at bounding box center [446, 521] width 846 height 35
click at [246, 505] on div "0:04 / 4:37" at bounding box center [446, 521] width 846 height 35
click at [253, 501] on span at bounding box center [446, 501] width 846 height 3
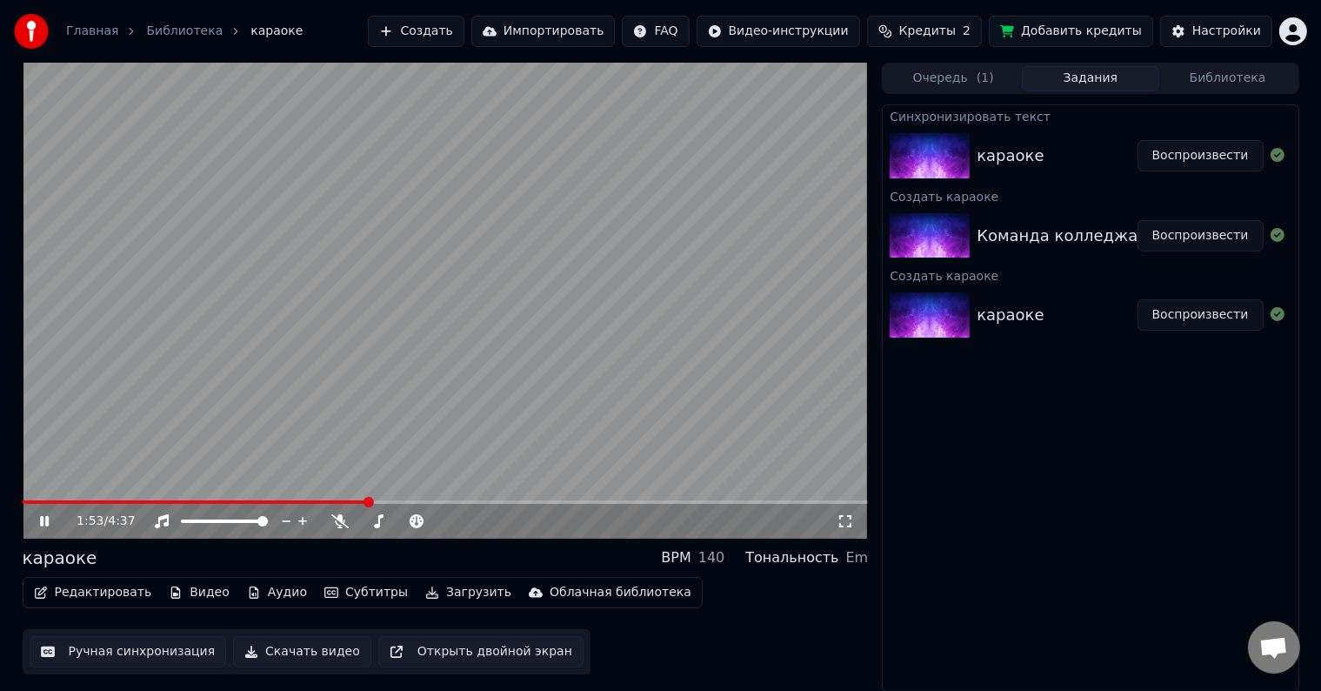
click at [709, 501] on span at bounding box center [446, 501] width 846 height 3
click at [661, 498] on video at bounding box center [446, 301] width 846 height 476
click at [636, 503] on span at bounding box center [372, 501] width 698 height 3
click at [30, 525] on div "3:21 / 4:37" at bounding box center [446, 520] width 833 height 17
click at [35, 523] on div "3:21 / 4:37" at bounding box center [446, 520] width 833 height 17
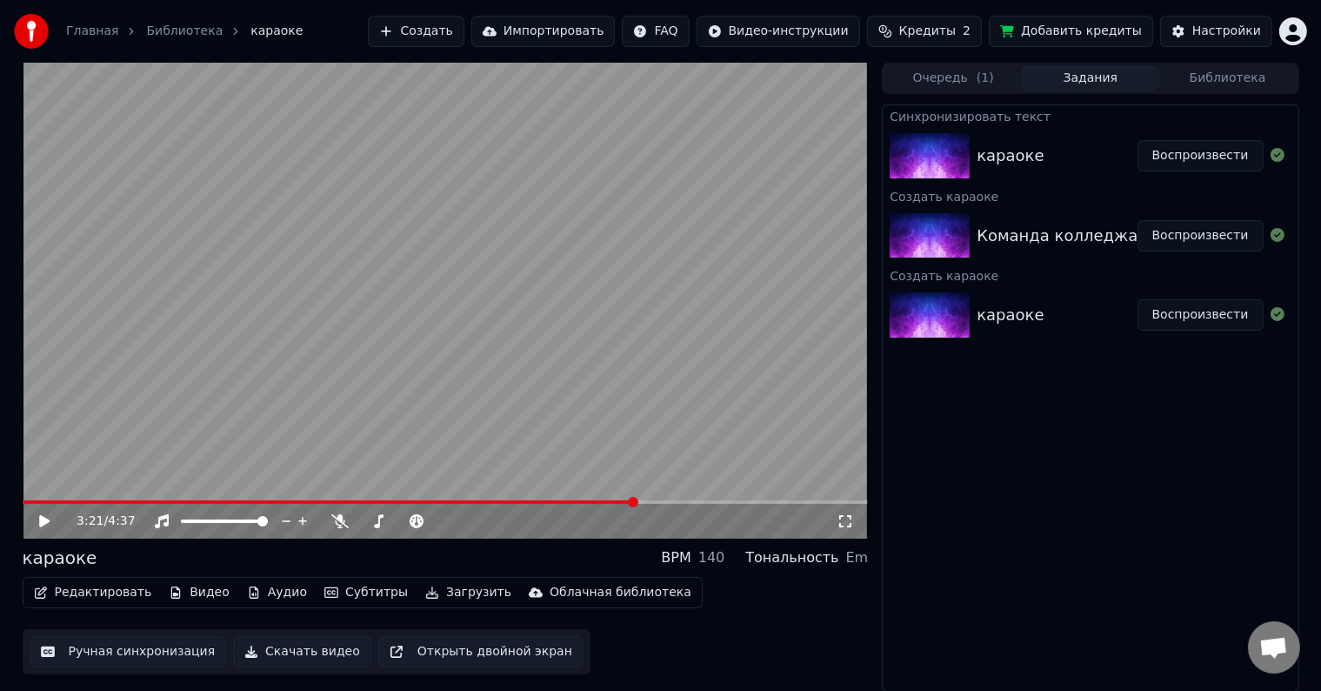
click at [38, 522] on icon at bounding box center [57, 521] width 41 height 14
click at [93, 594] on button "Редактировать" at bounding box center [93, 592] width 132 height 24
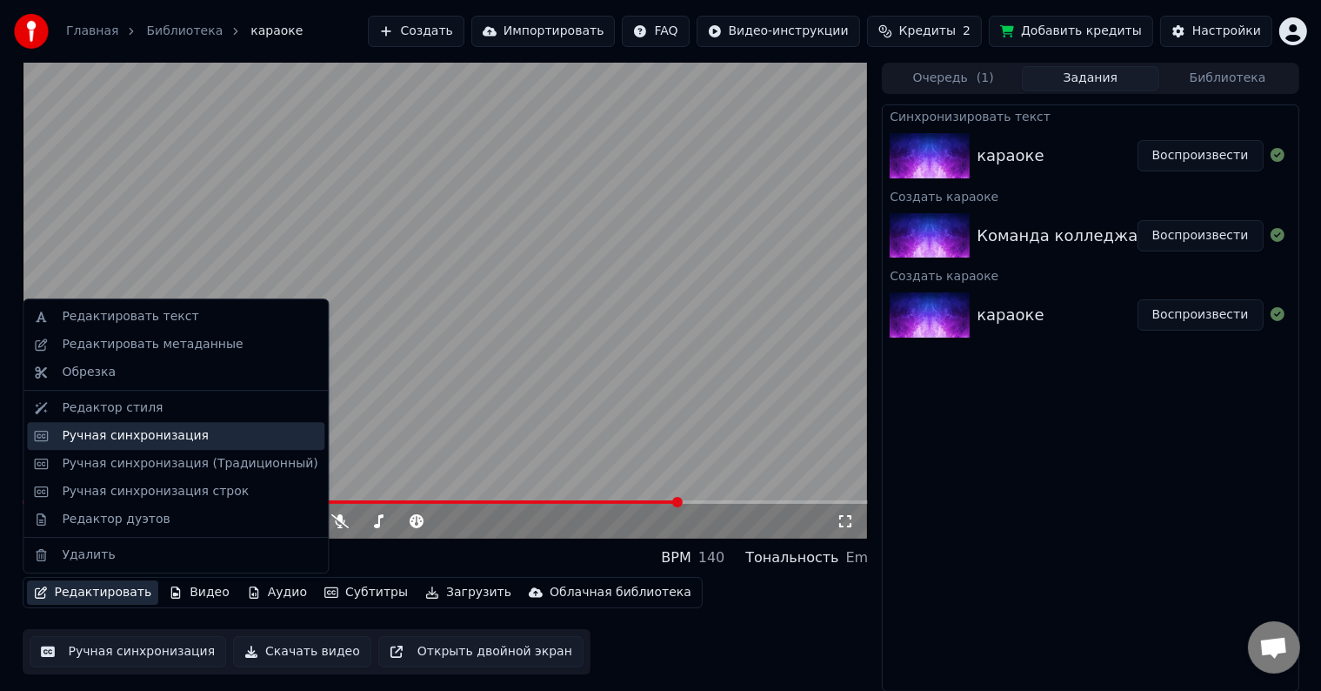
click at [178, 442] on div "Ручная синхронизация" at bounding box center [135, 435] width 147 height 17
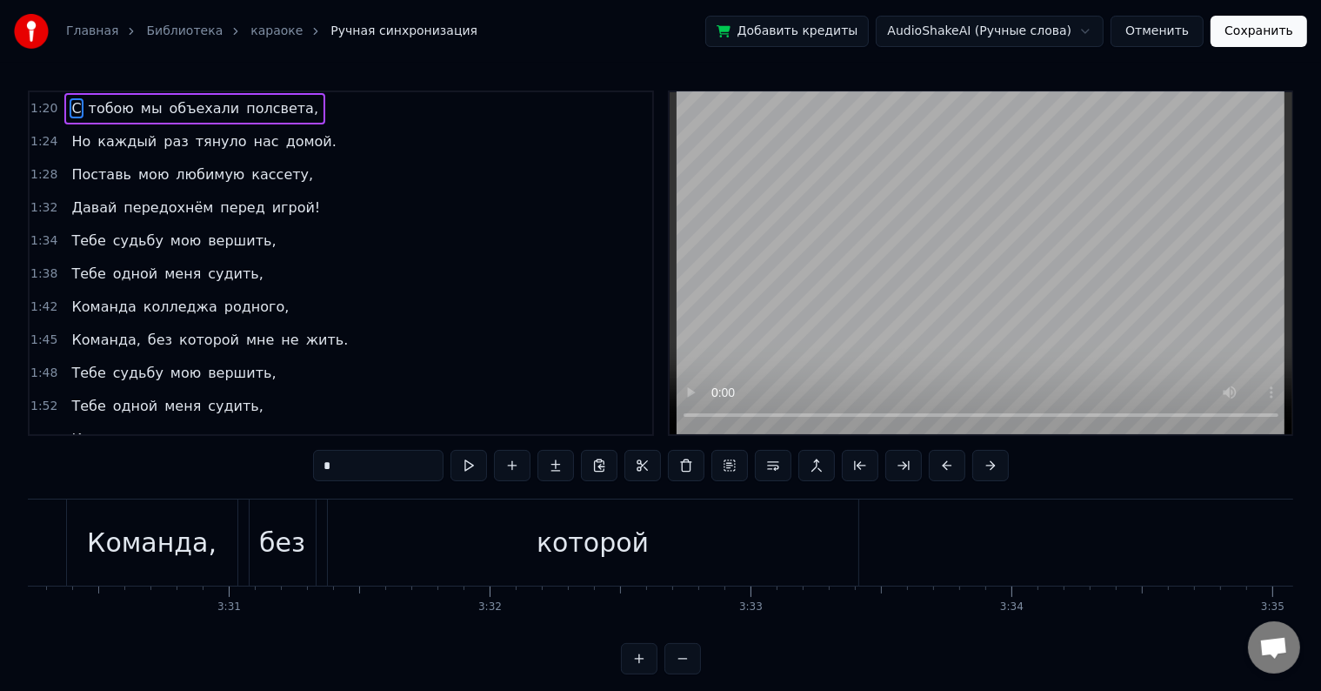
scroll to position [0, 54786]
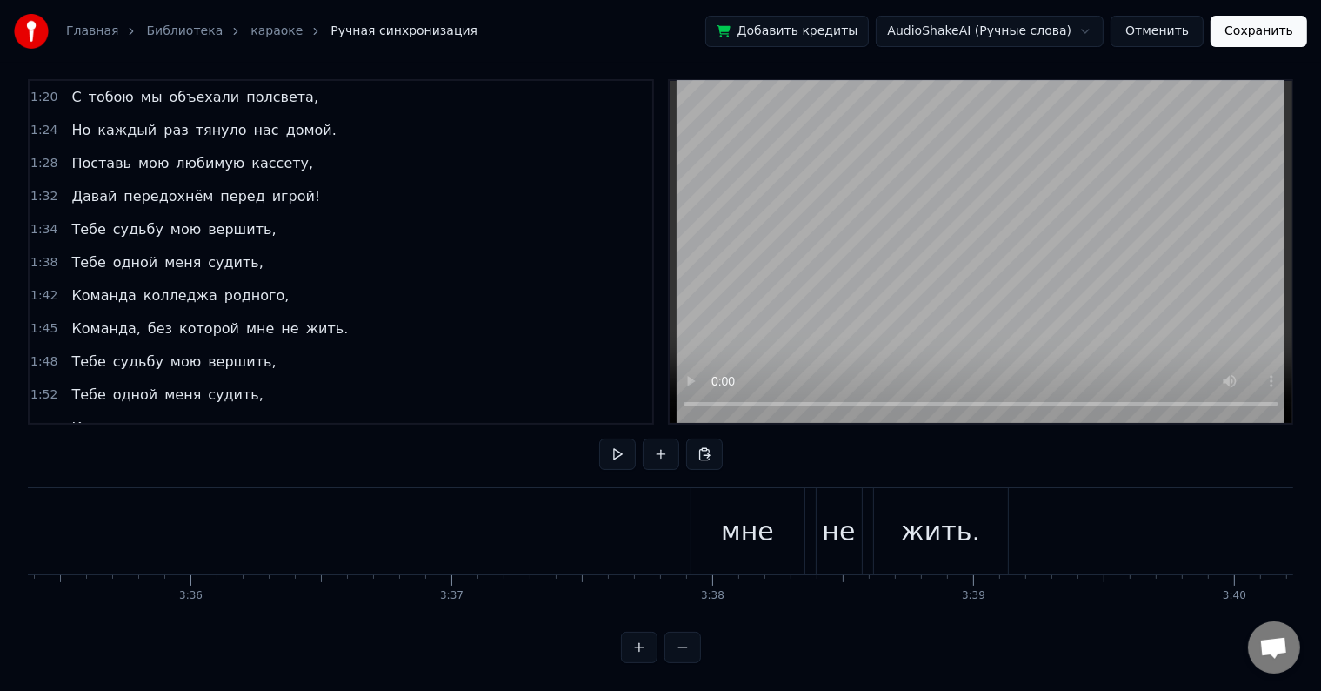
scroll to position [0, 56129]
drag, startPoint x: 807, startPoint y: 520, endPoint x: 686, endPoint y: 518, distance: 121.8
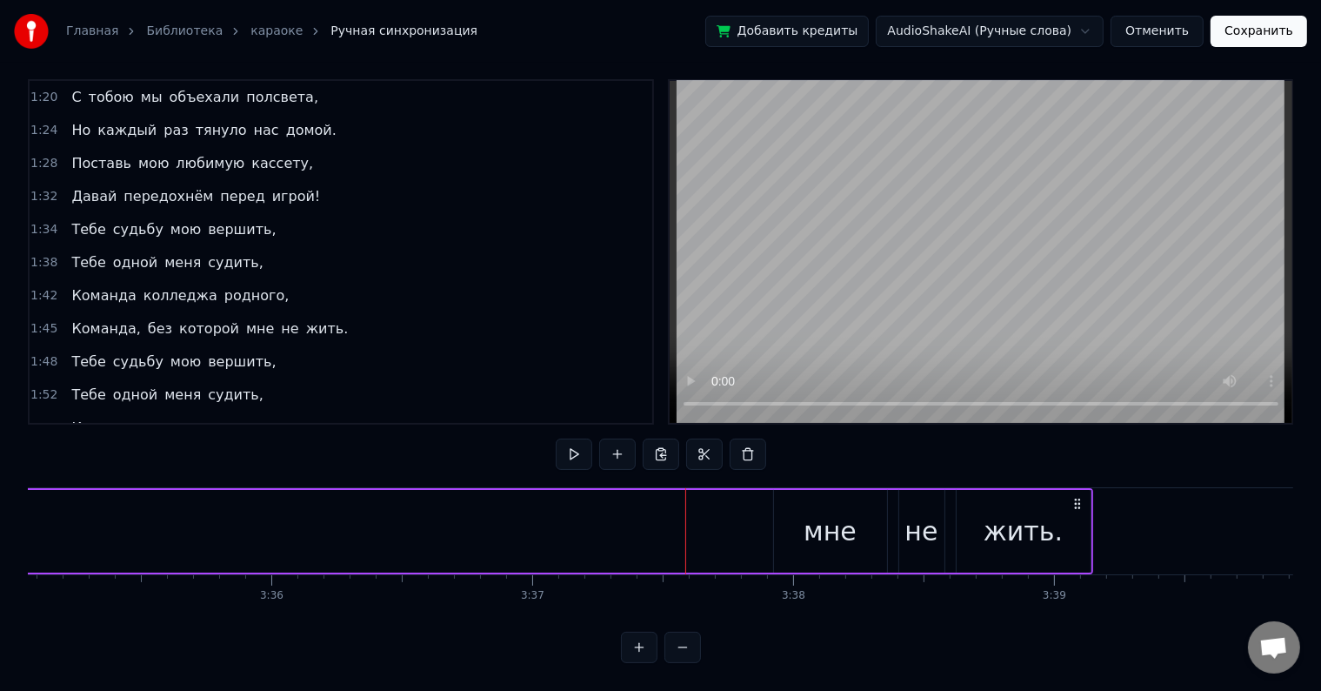
drag, startPoint x: 853, startPoint y: 516, endPoint x: 748, endPoint y: 516, distance: 104.4
click at [842, 516] on div "мне" at bounding box center [830, 531] width 53 height 39
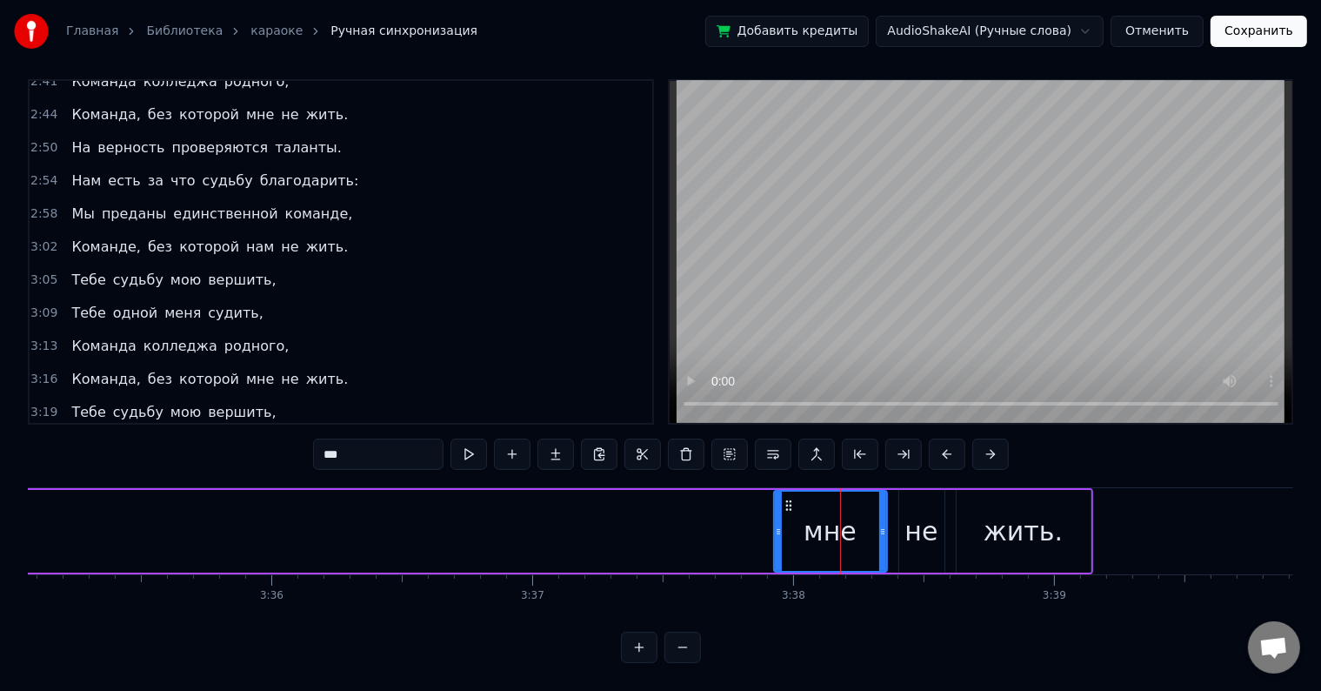
scroll to position [810, 0]
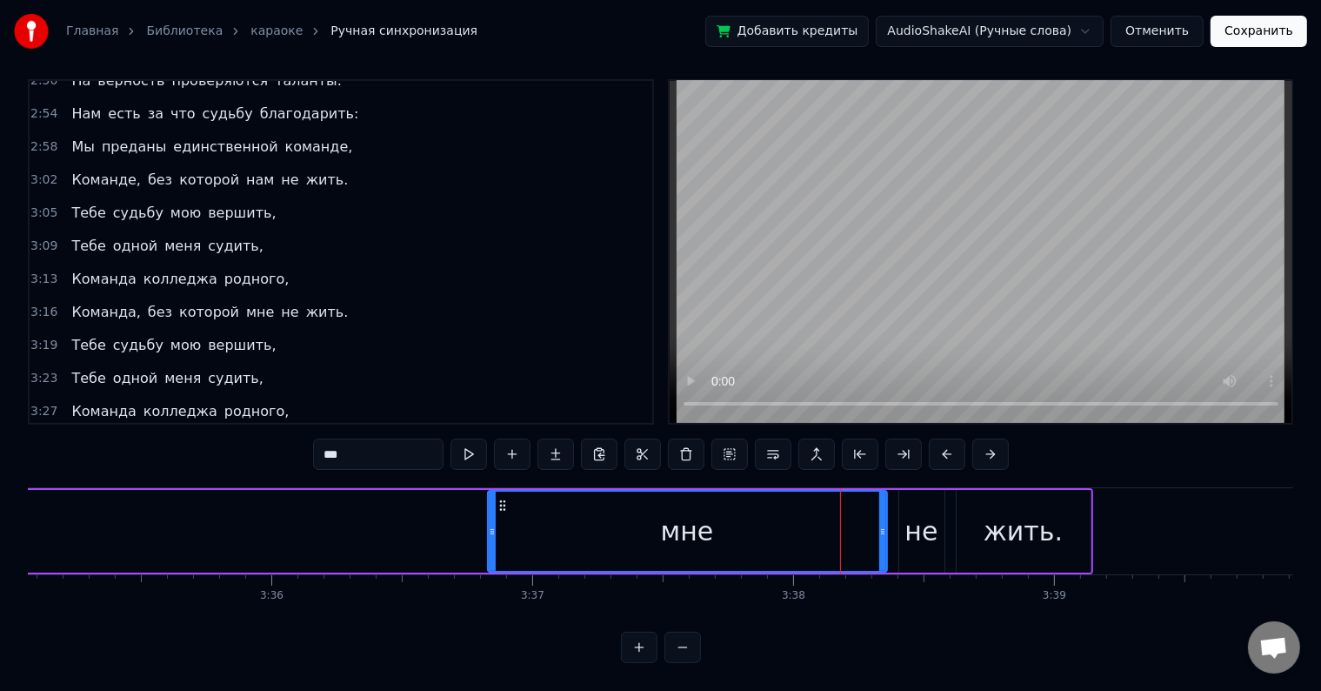
drag, startPoint x: 775, startPoint y: 512, endPoint x: 418, endPoint y: 515, distance: 357.6
click at [489, 525] on icon at bounding box center [492, 532] width 7 height 14
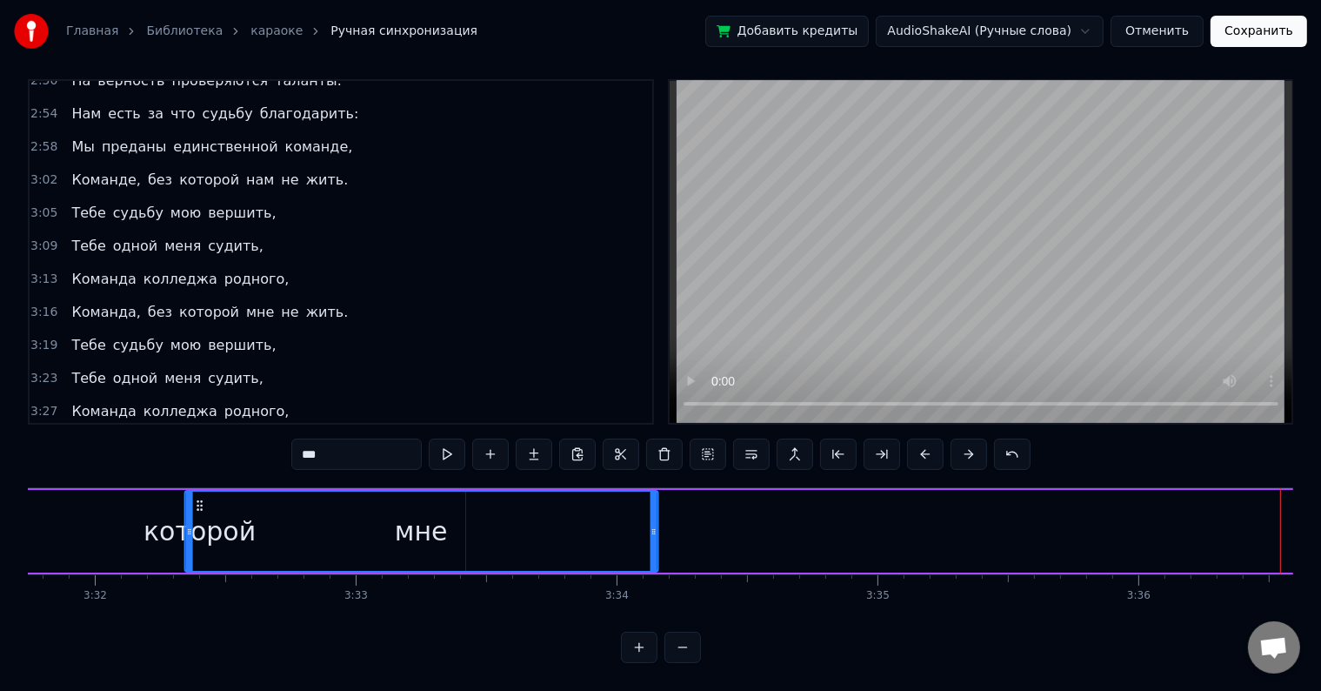
scroll to position [0, 55231]
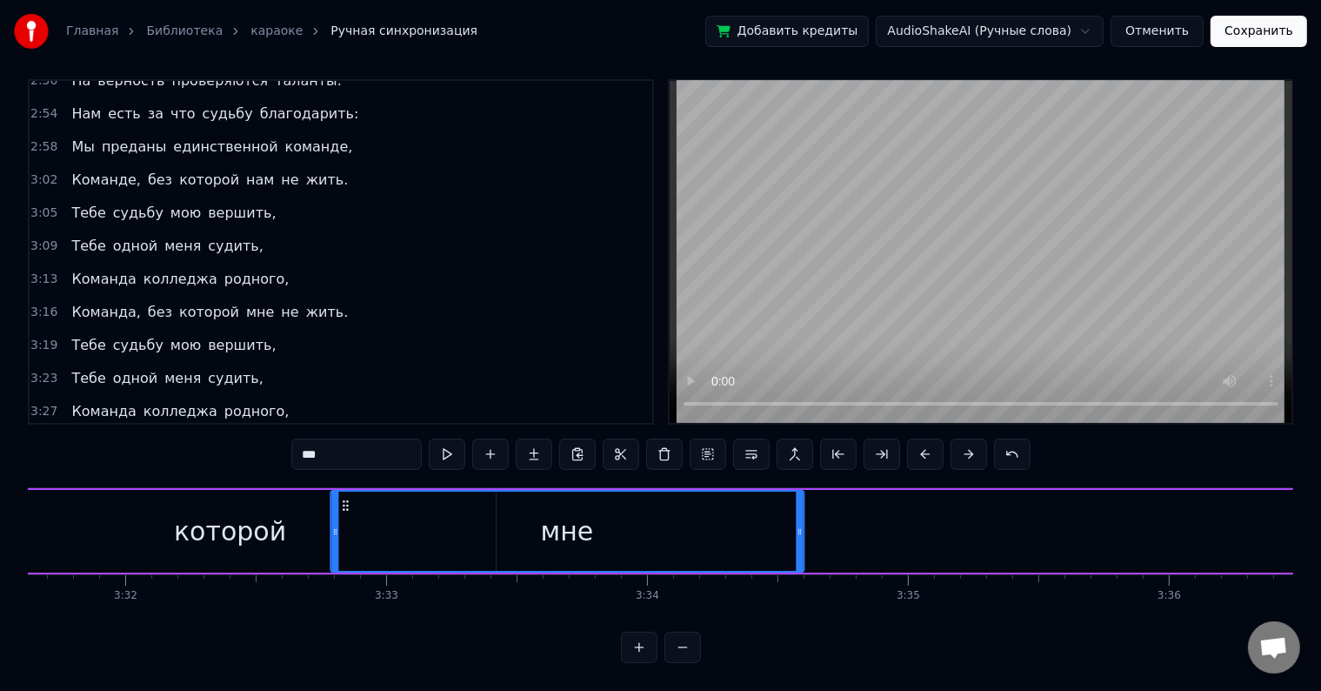
drag, startPoint x: 428, startPoint y: 487, endPoint x: 344, endPoint y: 515, distance: 88.0
click at [344, 515] on div "мне" at bounding box center [567, 531] width 472 height 79
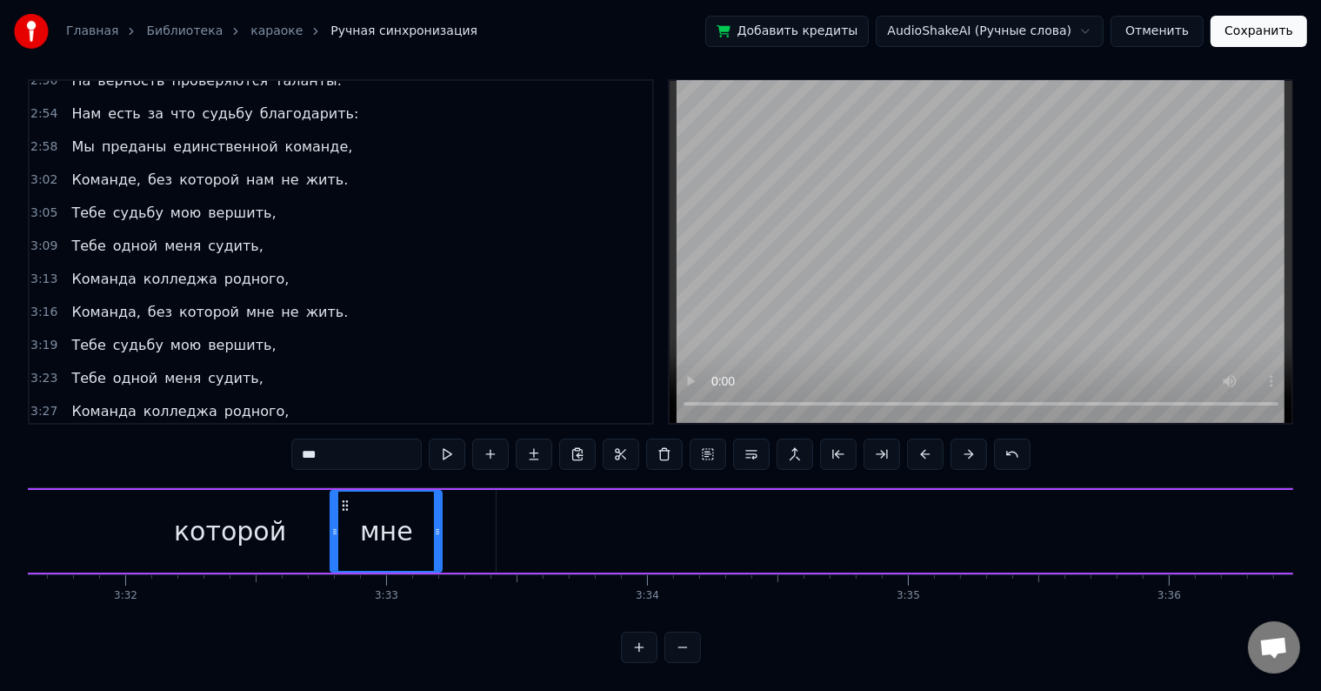
drag, startPoint x: 799, startPoint y: 507, endPoint x: 438, endPoint y: 504, distance: 361.9
click at [438, 504] on div at bounding box center [437, 531] width 7 height 79
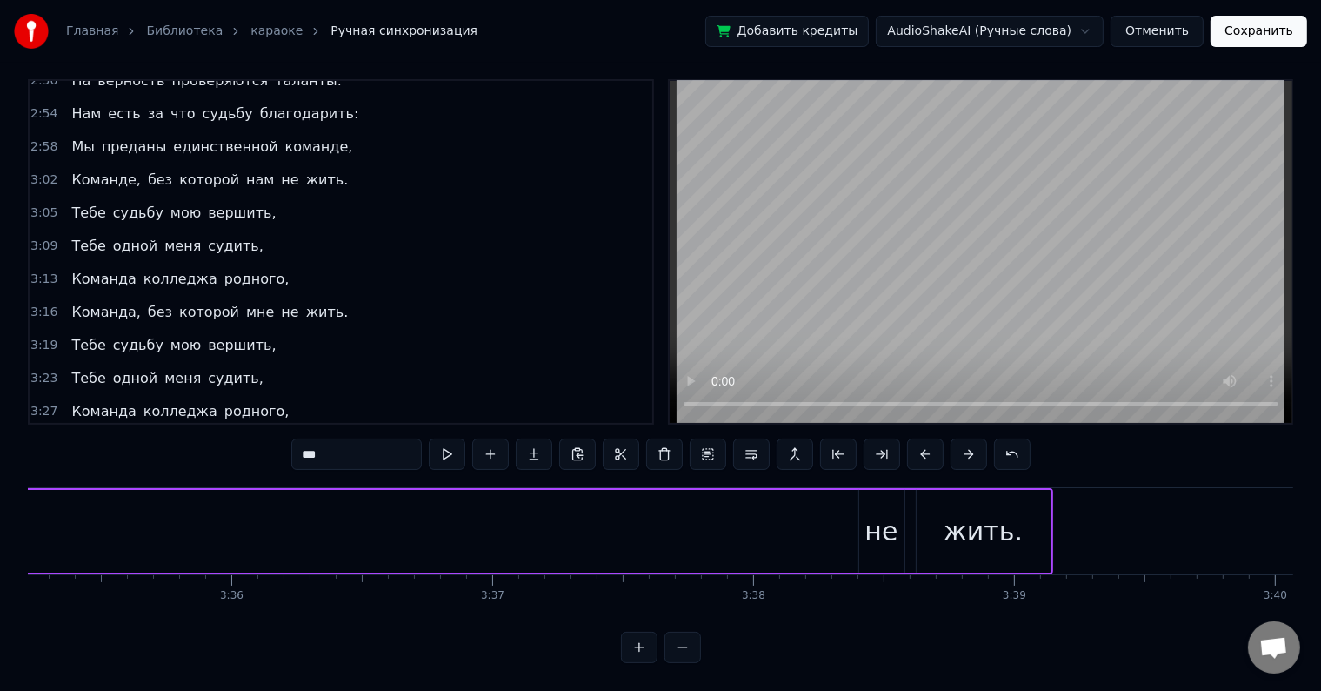
scroll to position [0, 56210]
click at [822, 490] on div "не" at bounding box center [841, 531] width 45 height 83
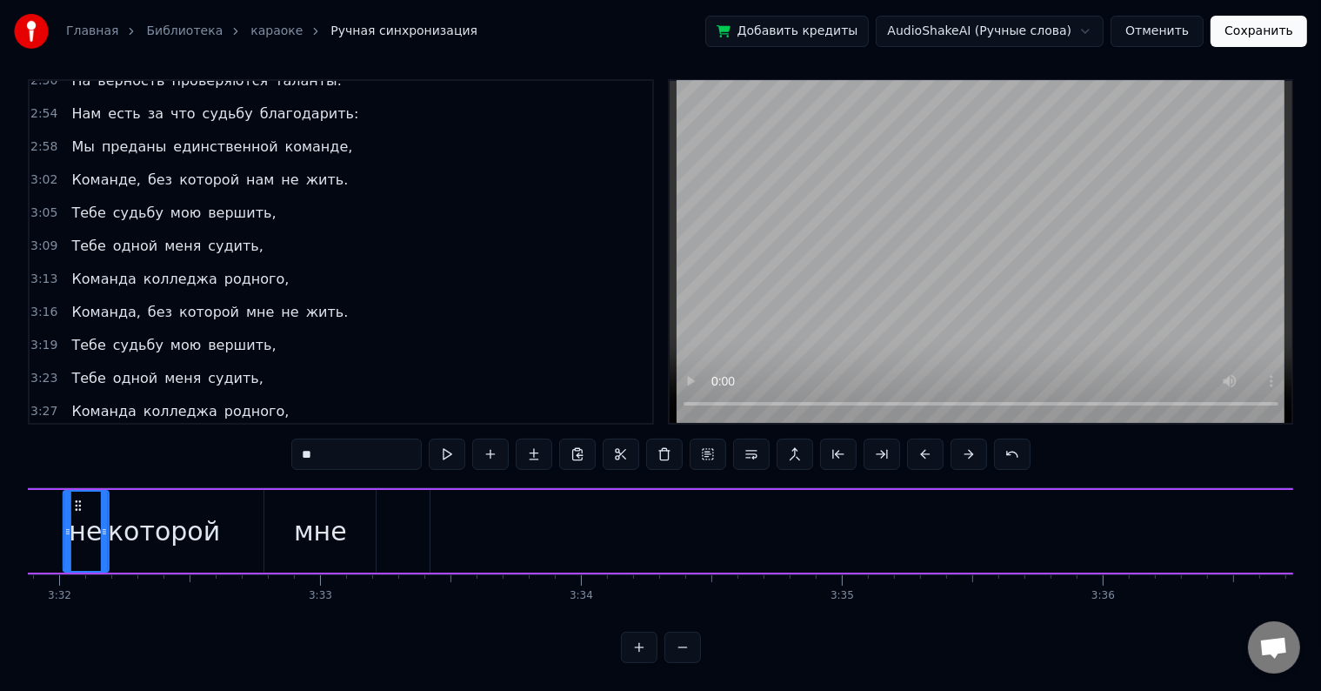
scroll to position [0, 55247]
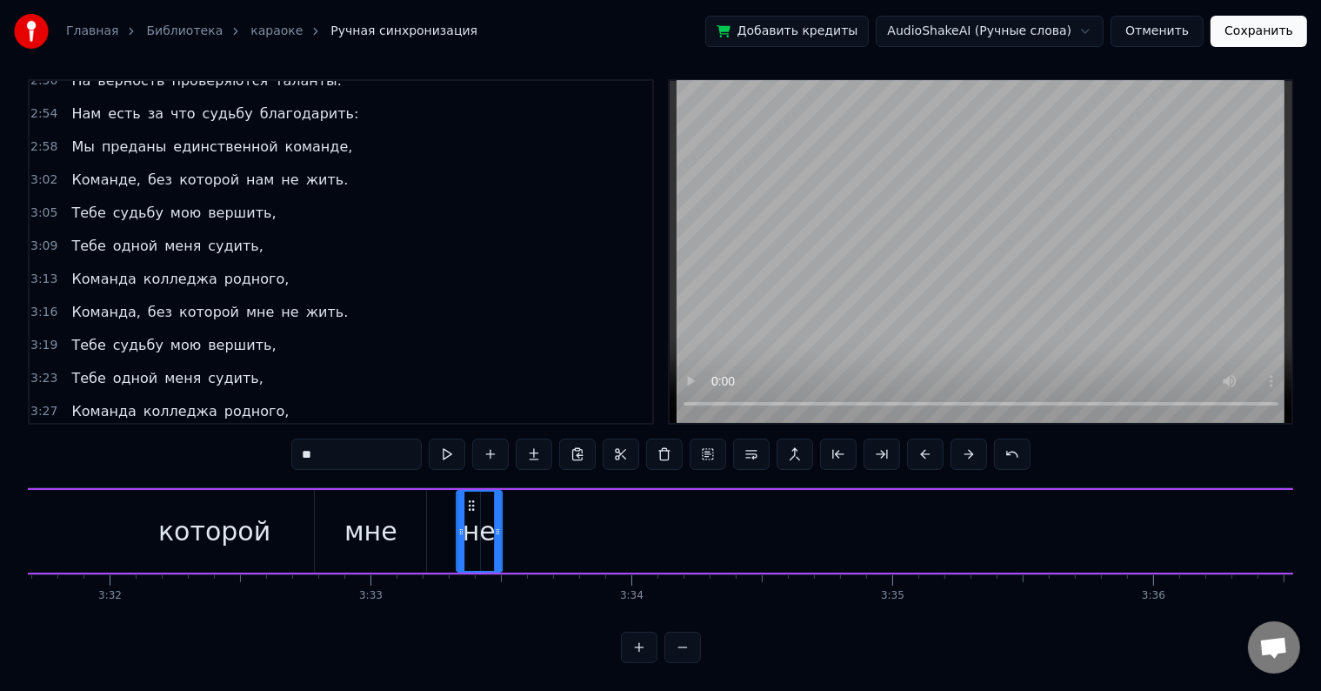
drag, startPoint x: 831, startPoint y: 488, endPoint x: 501, endPoint y: 519, distance: 331.2
click at [465, 517] on div "не" at bounding box center [479, 531] width 43 height 79
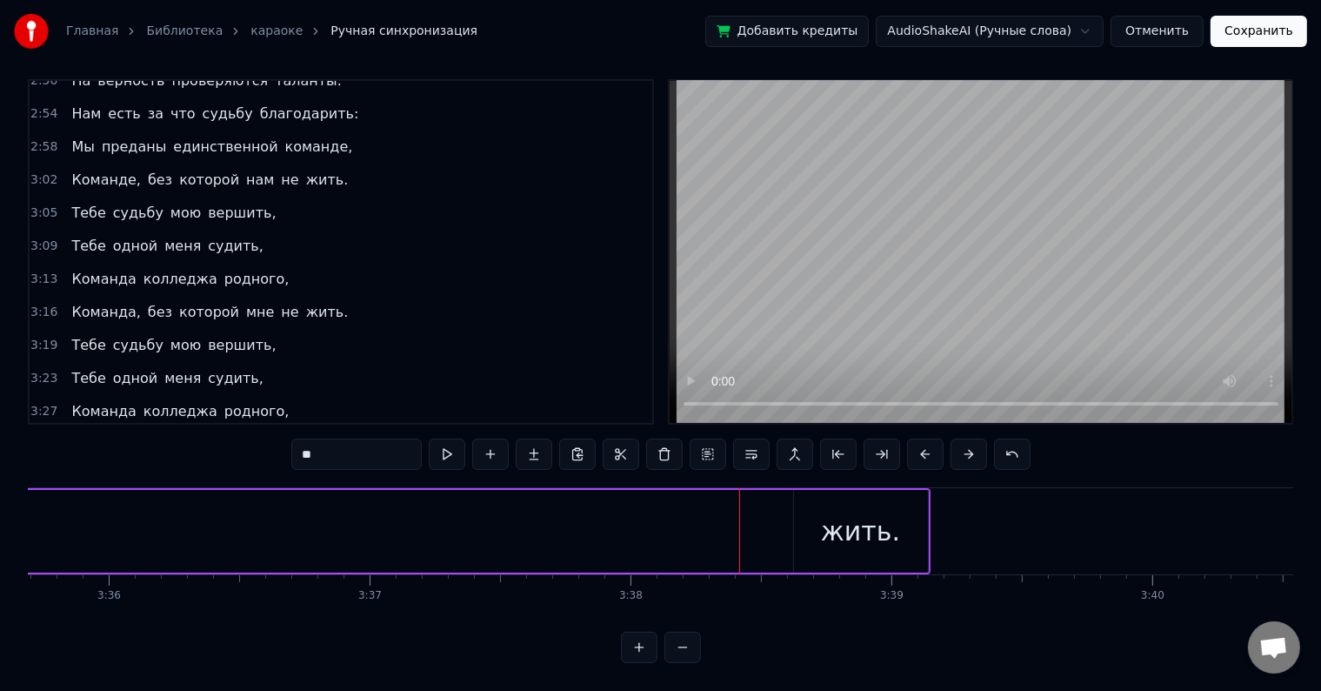
scroll to position [0, 56210]
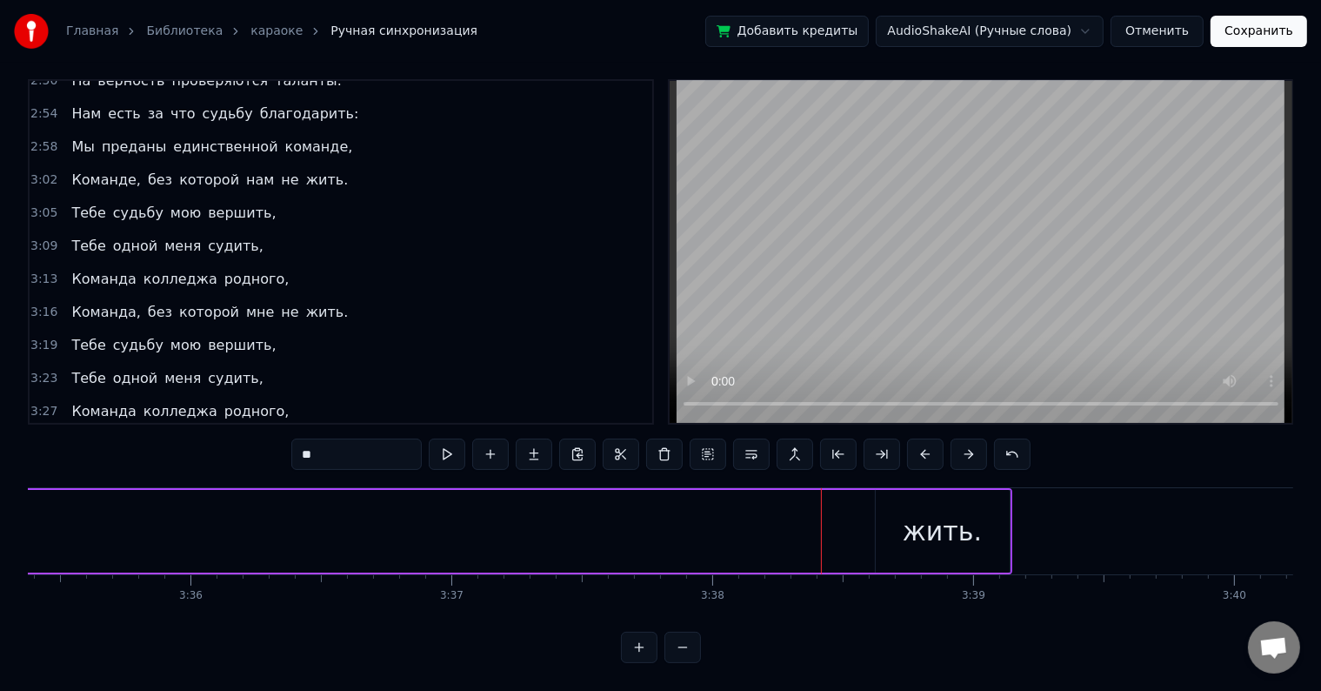
click at [908, 519] on div "жить." at bounding box center [943, 531] width 134 height 83
type input "*****"
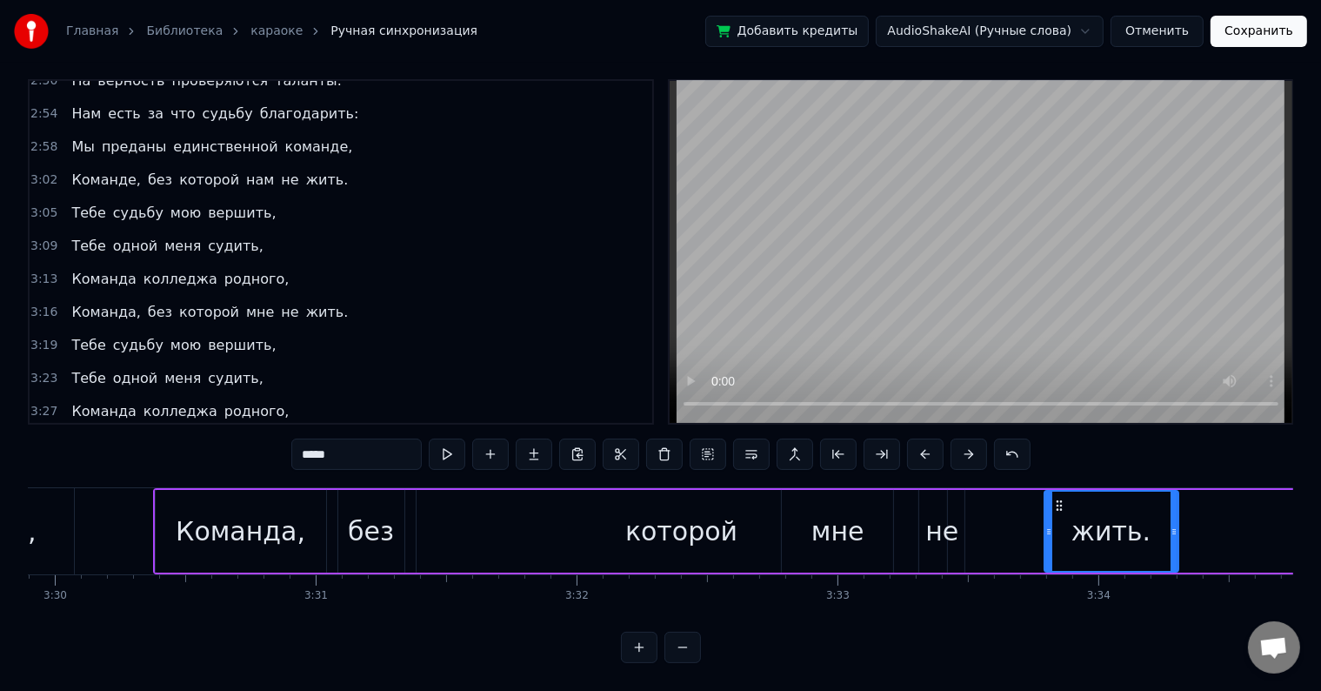
drag, startPoint x: 891, startPoint y: 489, endPoint x: 1059, endPoint y: 567, distance: 185.3
click at [1059, 567] on div "С тобою мы объехали полсвета, Но каждый раз тянуло нас домой. Поставь мою любим…" at bounding box center [661, 552] width 1266 height 130
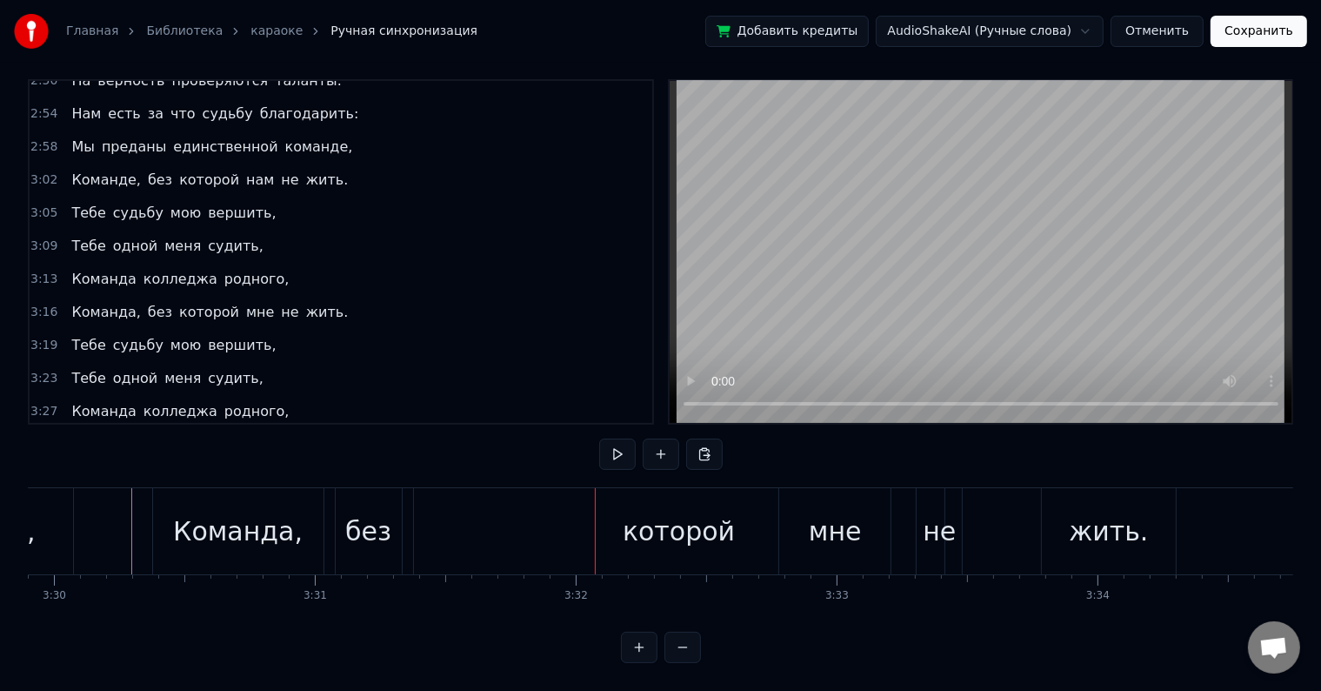
click at [660, 515] on div "которой" at bounding box center [679, 531] width 112 height 39
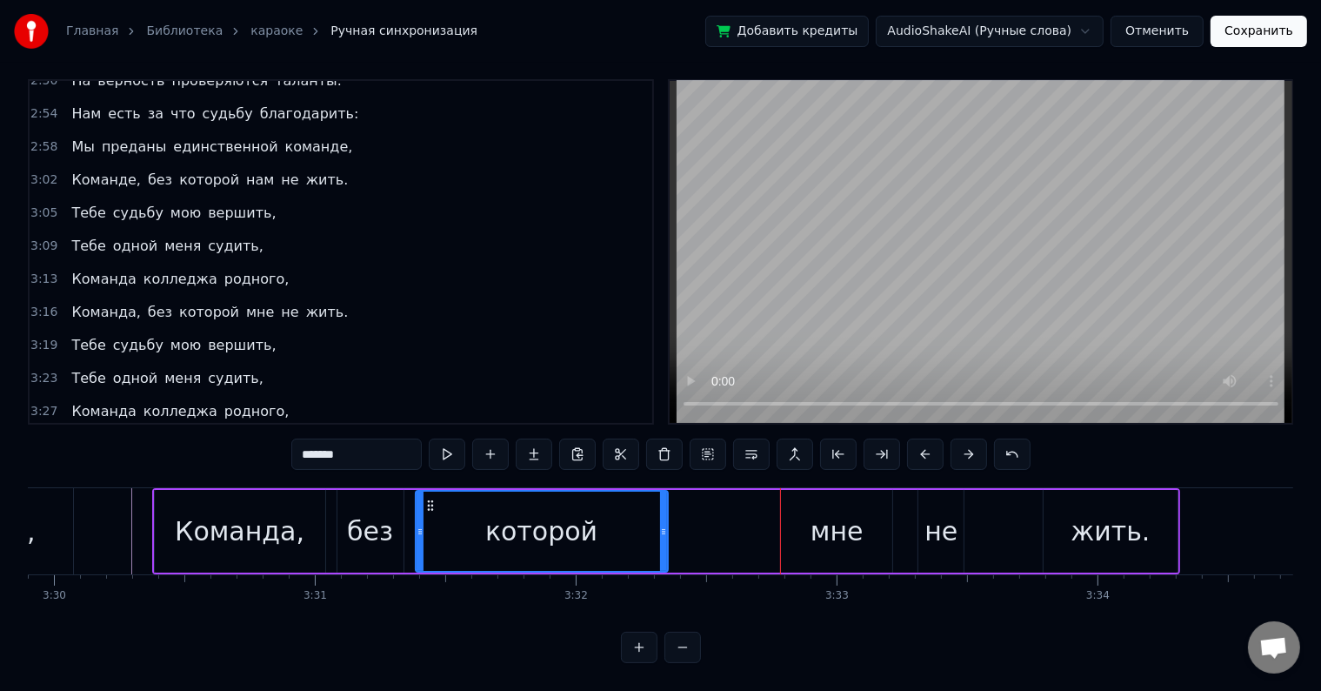
drag, startPoint x: 939, startPoint y: 508, endPoint x: 660, endPoint y: 489, distance: 279.0
click at [660, 492] on div at bounding box center [663, 531] width 7 height 79
drag, startPoint x: 846, startPoint y: 518, endPoint x: 789, endPoint y: 508, distance: 58.4
click at [789, 508] on div "мне" at bounding box center [836, 531] width 111 height 83
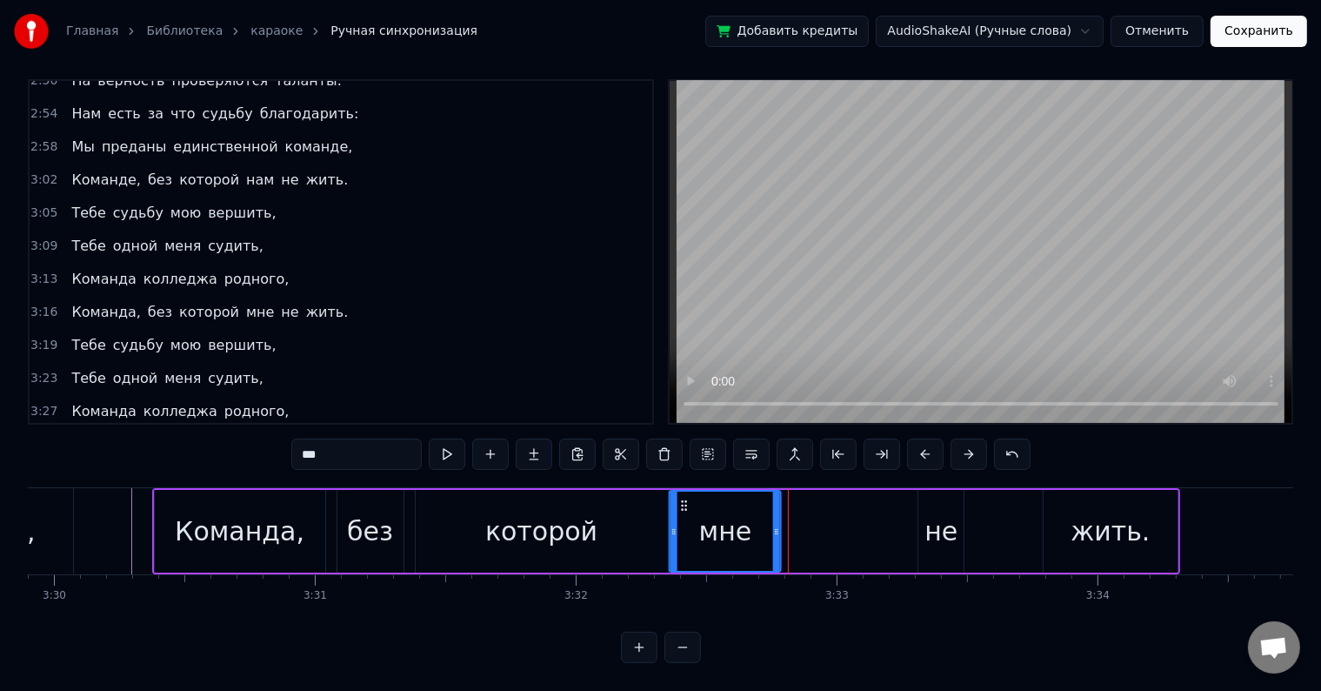
drag, startPoint x: 797, startPoint y: 487, endPoint x: 686, endPoint y: 480, distance: 111.6
click at [686, 492] on div "мне" at bounding box center [726, 531] width 110 height 79
click at [933, 491] on div "не" at bounding box center [941, 531] width 45 height 83
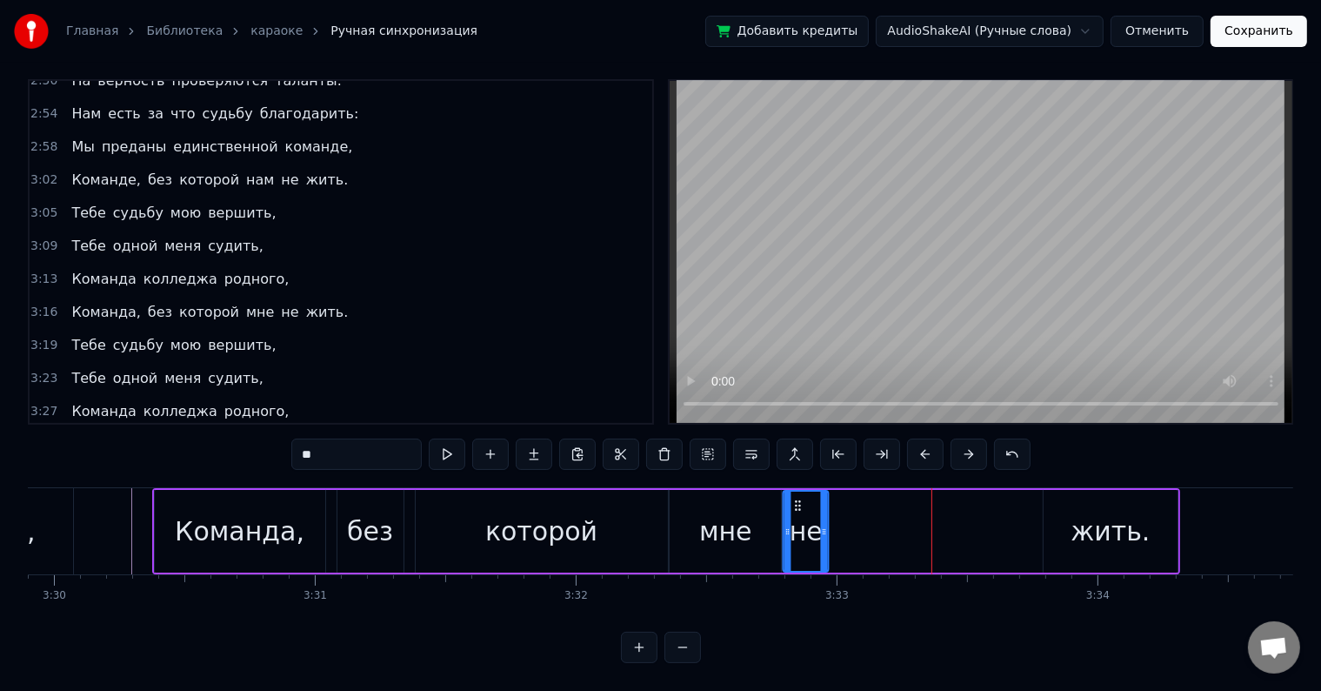
drag, startPoint x: 929, startPoint y: 483, endPoint x: 793, endPoint y: 482, distance: 135.7
click at [793, 498] on icon at bounding box center [799, 505] width 14 height 14
click at [1082, 490] on div "жить." at bounding box center [1111, 531] width 134 height 83
type input "*****"
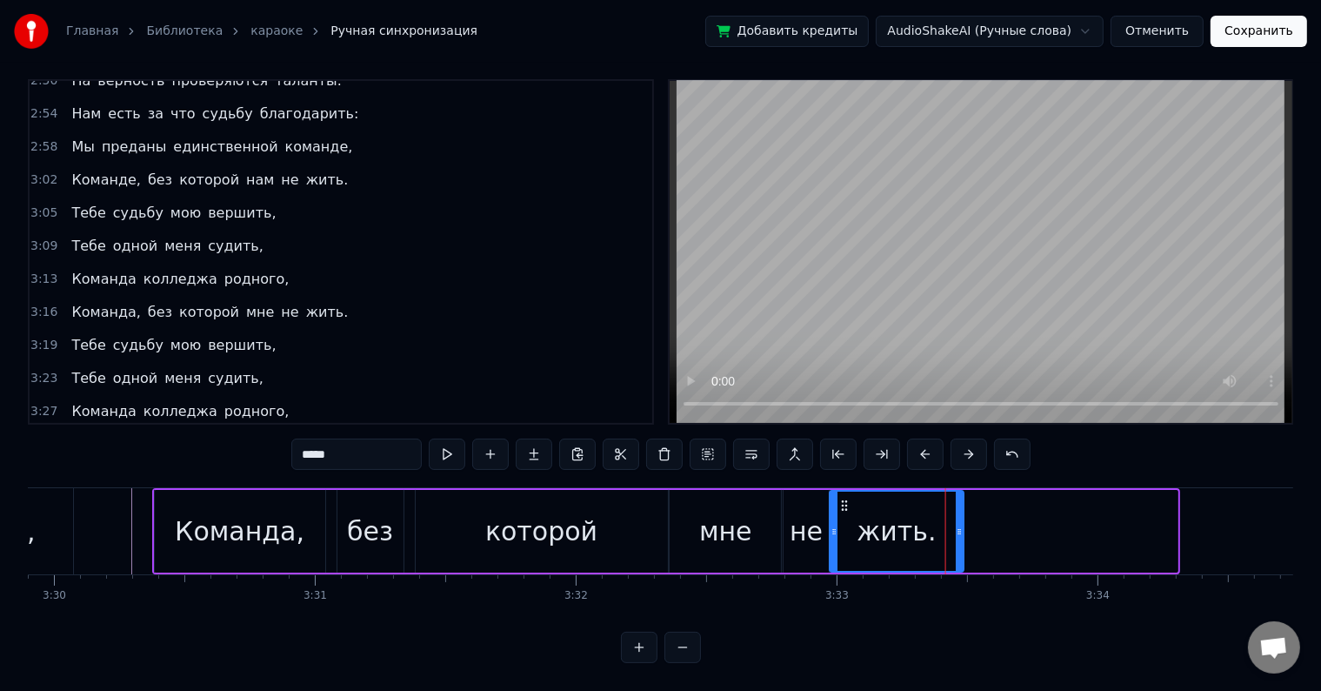
drag, startPoint x: 1065, startPoint y: 486, endPoint x: 844, endPoint y: 486, distance: 221.0
click at [844, 498] on icon at bounding box center [845, 505] width 14 height 14
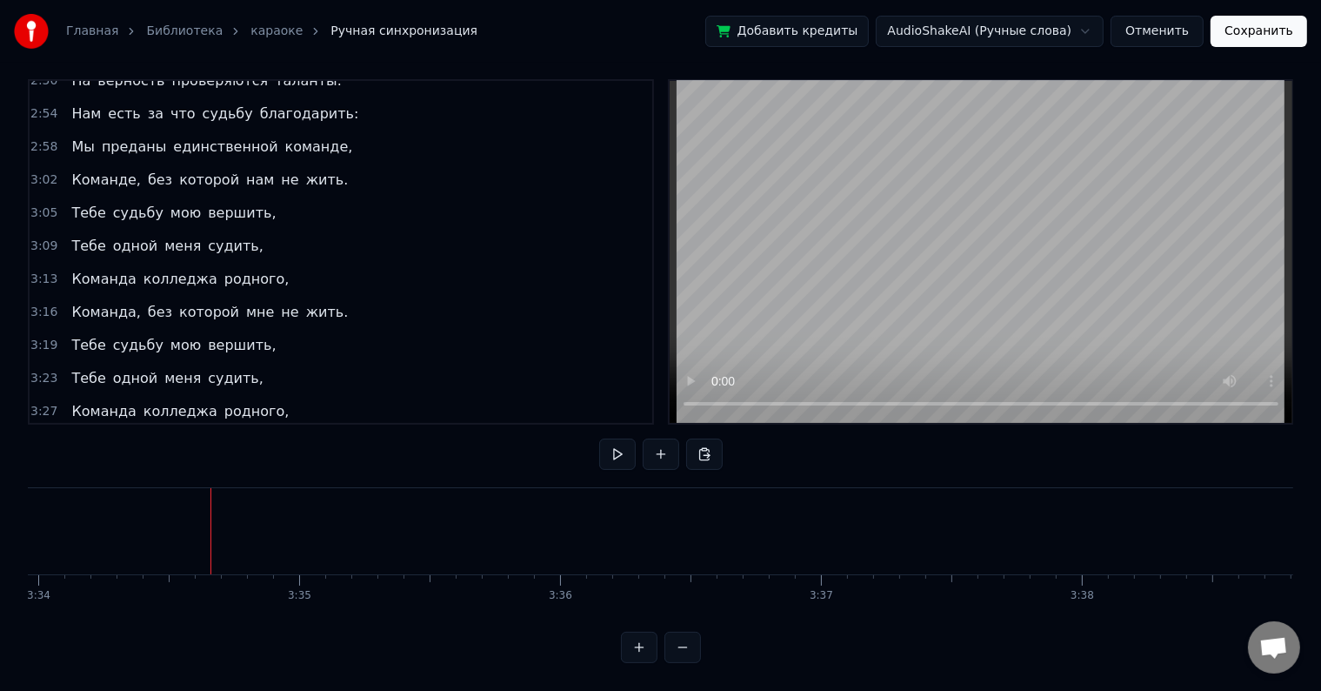
scroll to position [0, 55859]
click at [1268, 30] on button "Сохранить" at bounding box center [1259, 31] width 97 height 31
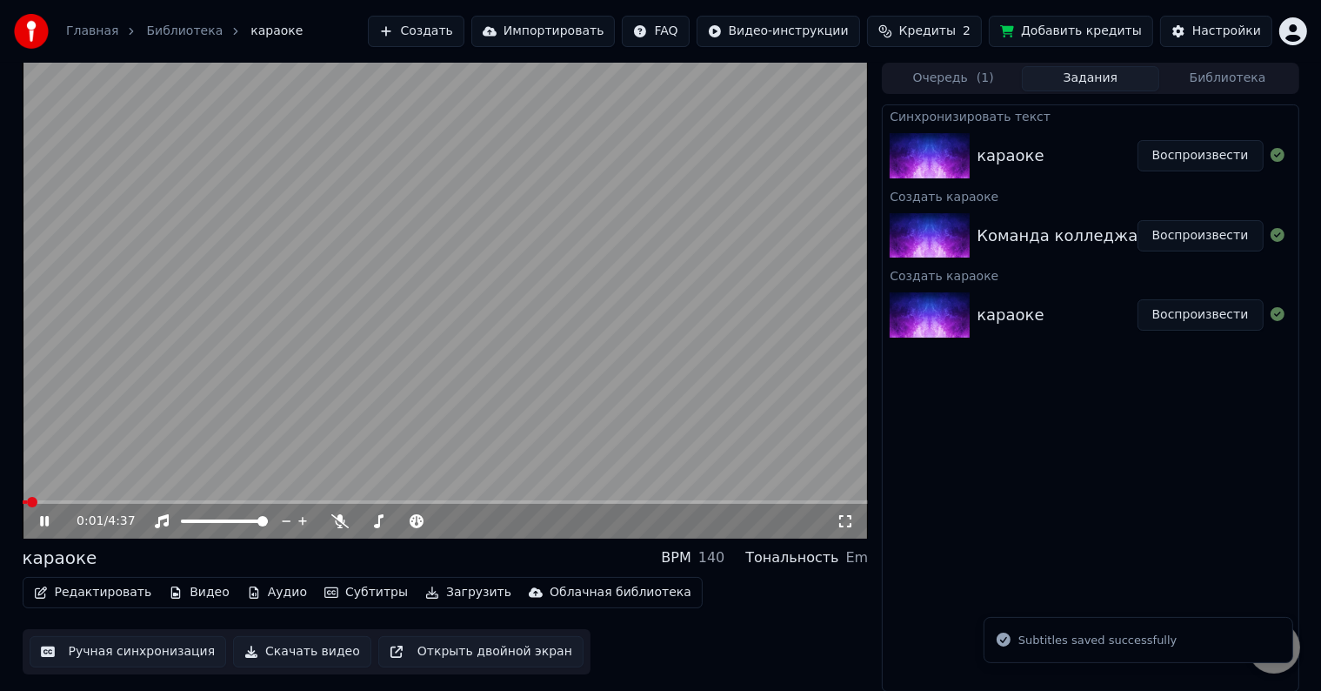
click at [43, 522] on icon at bounding box center [44, 521] width 9 height 10
click at [846, 518] on icon at bounding box center [845, 521] width 17 height 14
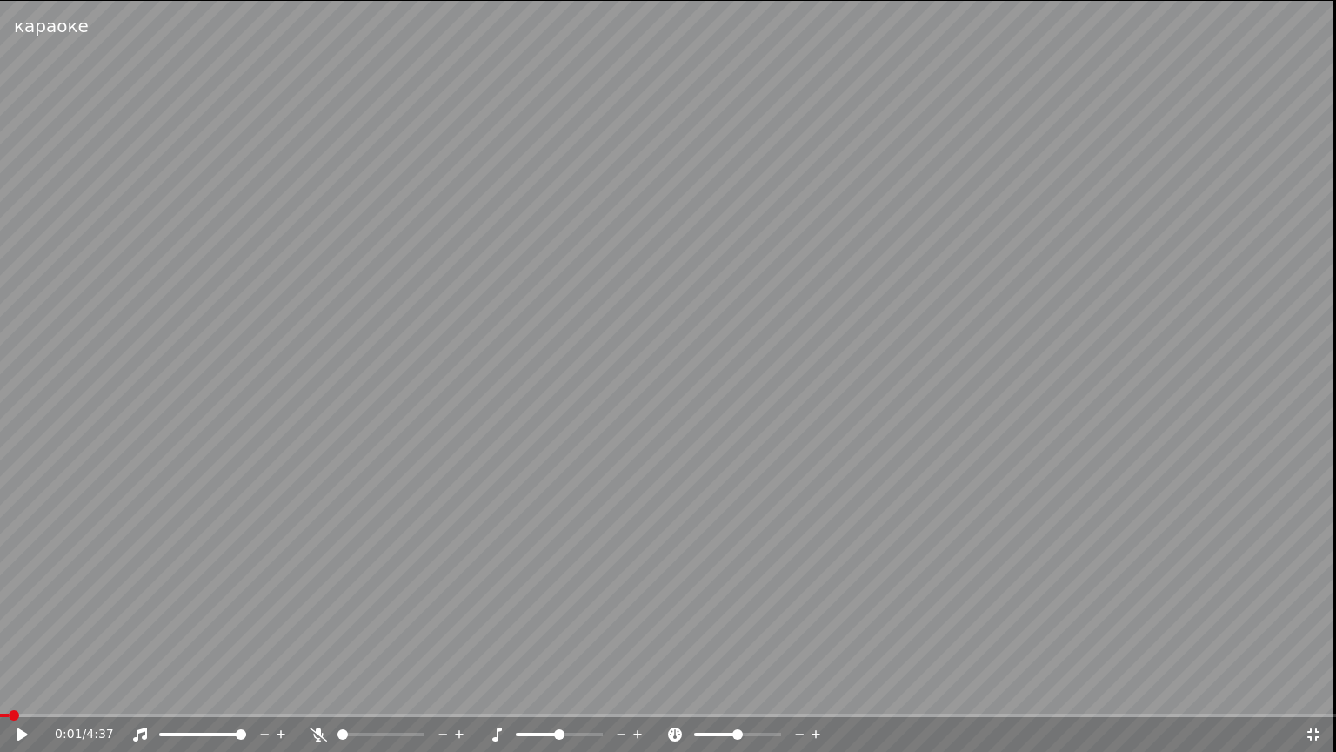
click at [15, 690] on icon at bounding box center [34, 734] width 41 height 14
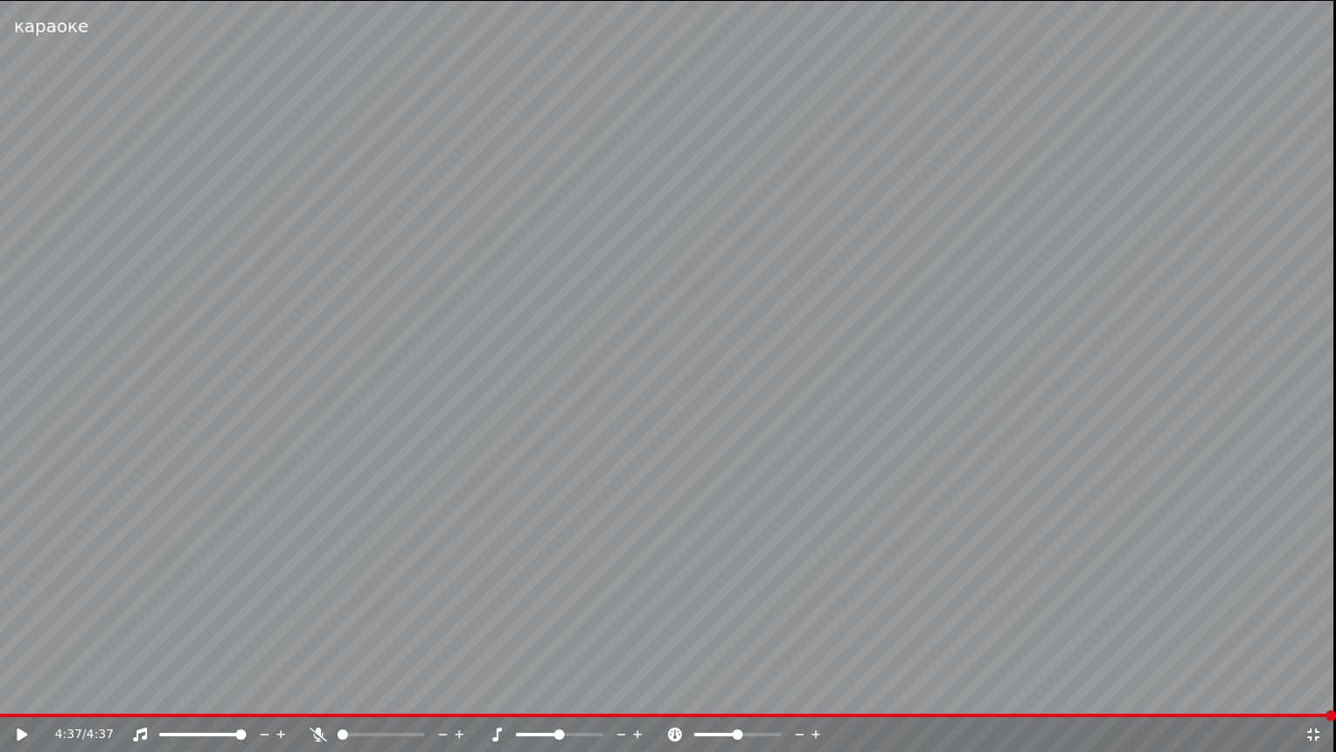
click at [1313, 690] on icon at bounding box center [1313, 734] width 17 height 14
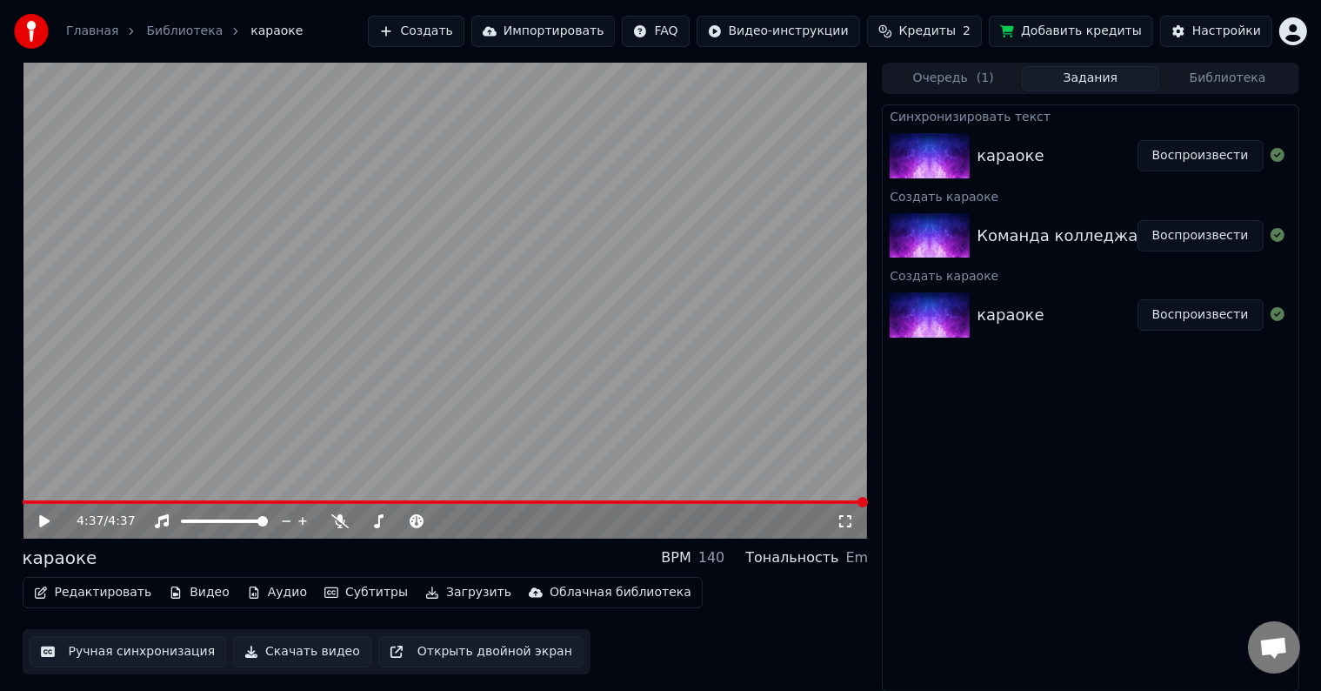
click at [947, 41] on button "Кредиты 2" at bounding box center [924, 31] width 115 height 31
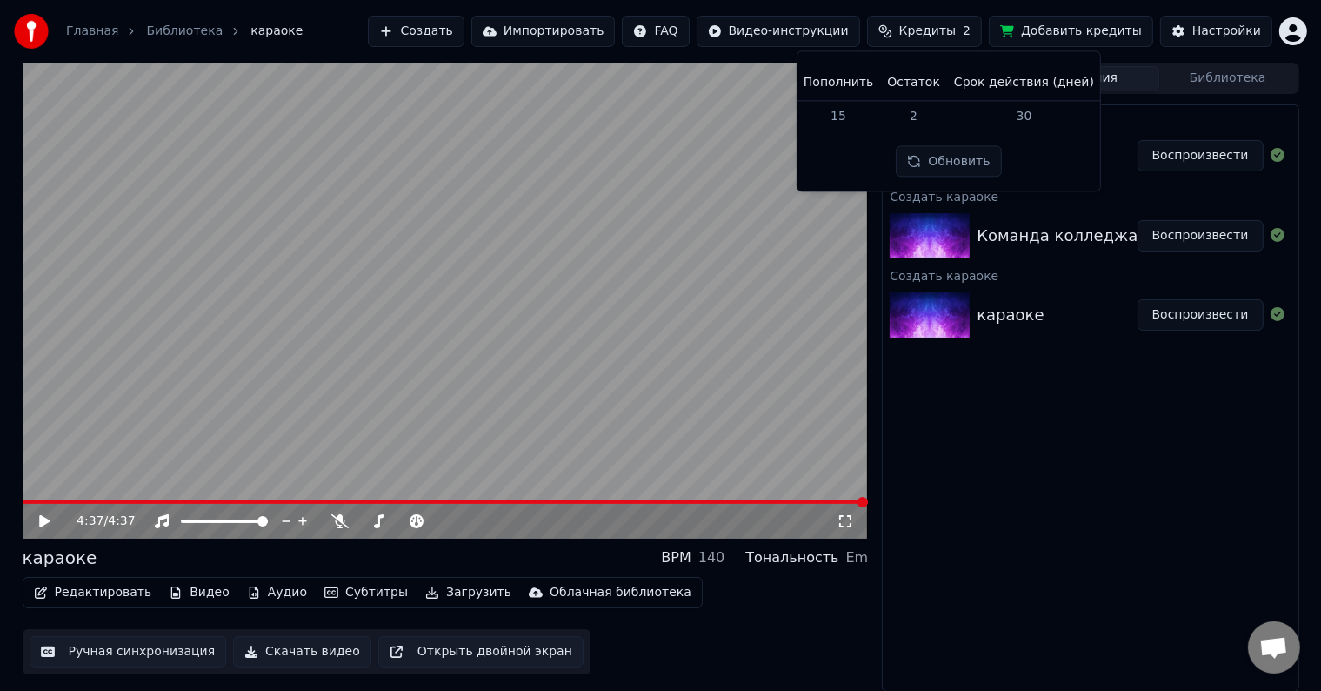
click at [956, 25] on span "Кредиты" at bounding box center [928, 31] width 57 height 17
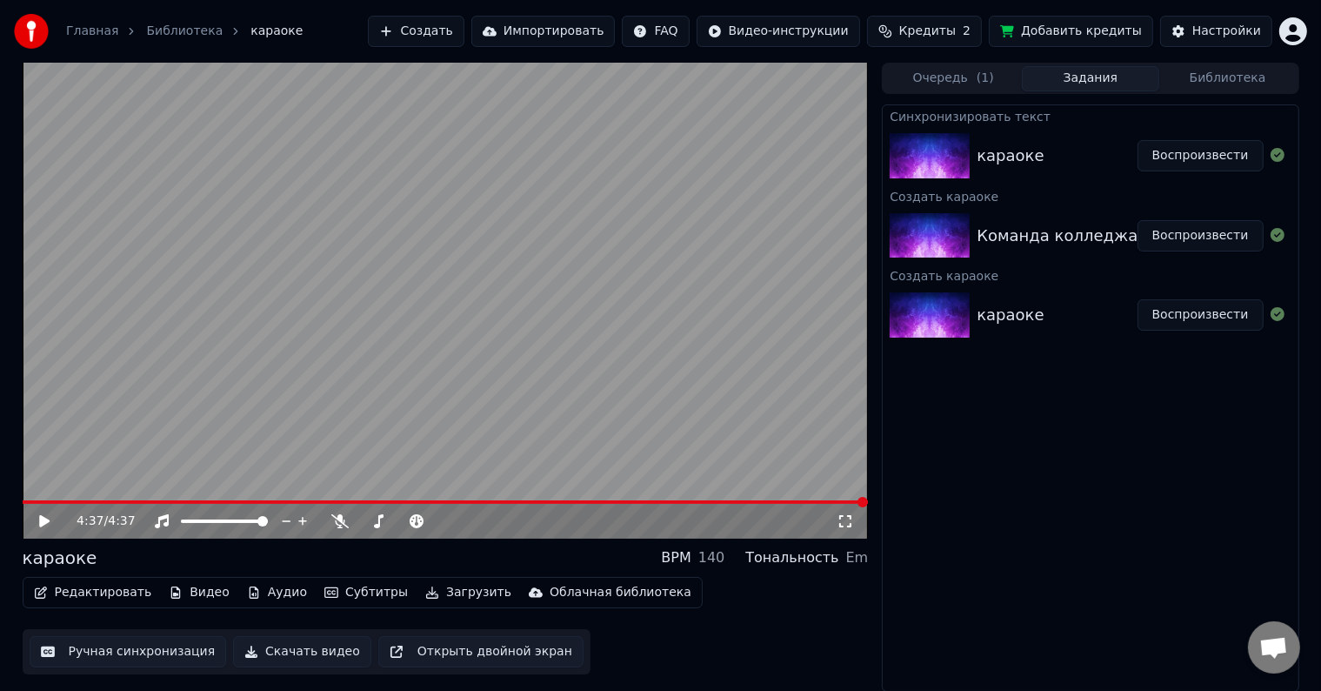
click at [797, 499] on video at bounding box center [446, 301] width 846 height 476
click at [101, 501] on span at bounding box center [446, 501] width 846 height 3
click at [111, 498] on span at bounding box center [115, 502] width 10 height 10
click at [126, 503] on span at bounding box center [129, 502] width 10 height 10
click at [217, 501] on span at bounding box center [220, 502] width 10 height 10
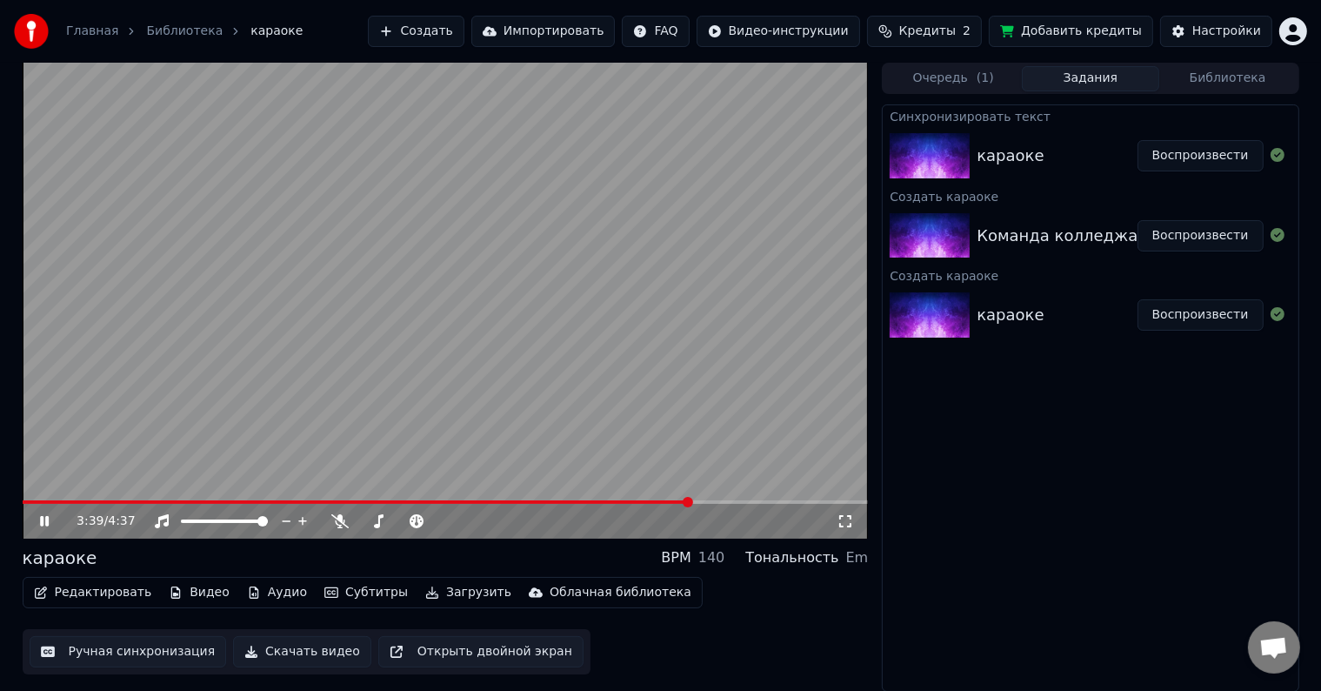
click at [693, 506] on span at bounding box center [688, 502] width 10 height 10
click at [555, 500] on span at bounding box center [307, 501] width 568 height 3
click at [45, 522] on icon at bounding box center [44, 521] width 9 height 10
click at [672, 500] on div "3:40 / 4:37" at bounding box center [446, 301] width 846 height 476
click at [679, 501] on span at bounding box center [359, 501] width 673 height 3
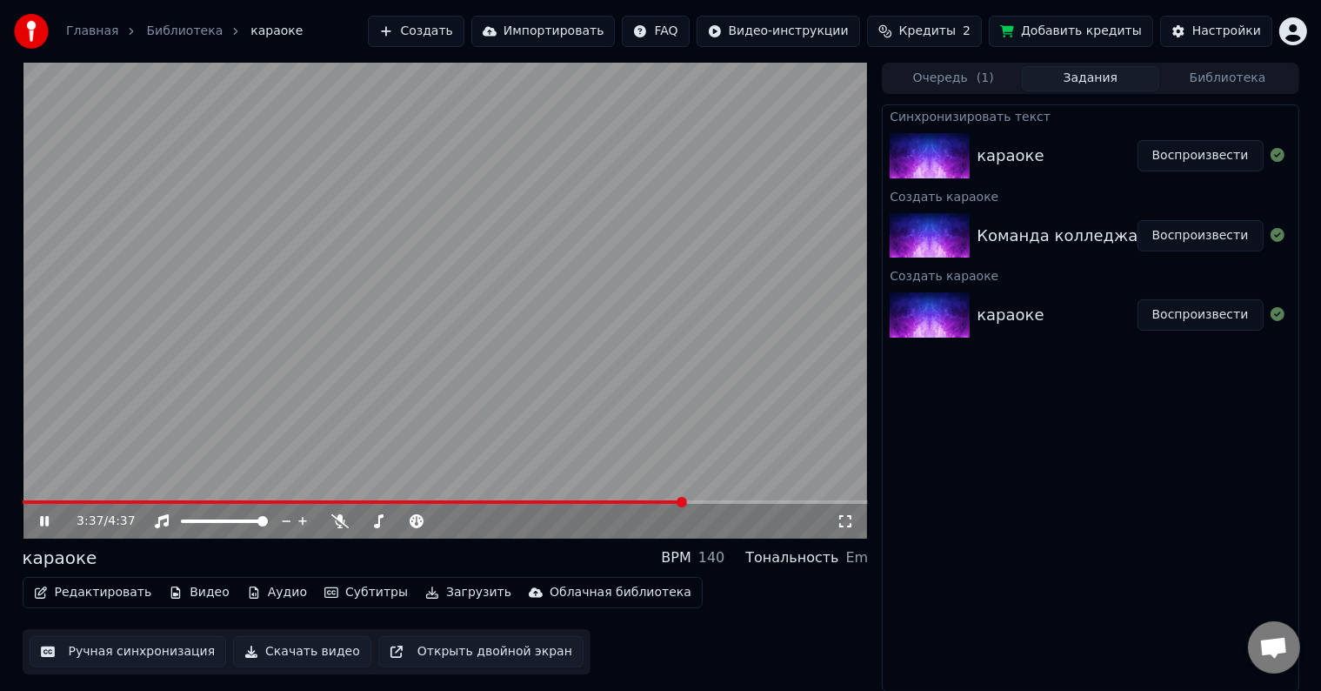
click at [683, 500] on span at bounding box center [682, 502] width 10 height 10
click at [43, 518] on icon at bounding box center [57, 521] width 41 height 14
click at [44, 520] on icon at bounding box center [44, 521] width 10 height 12
click at [42, 520] on icon at bounding box center [44, 521] width 9 height 10
click at [300, 655] on button "Скачать видео" at bounding box center [302, 651] width 138 height 31
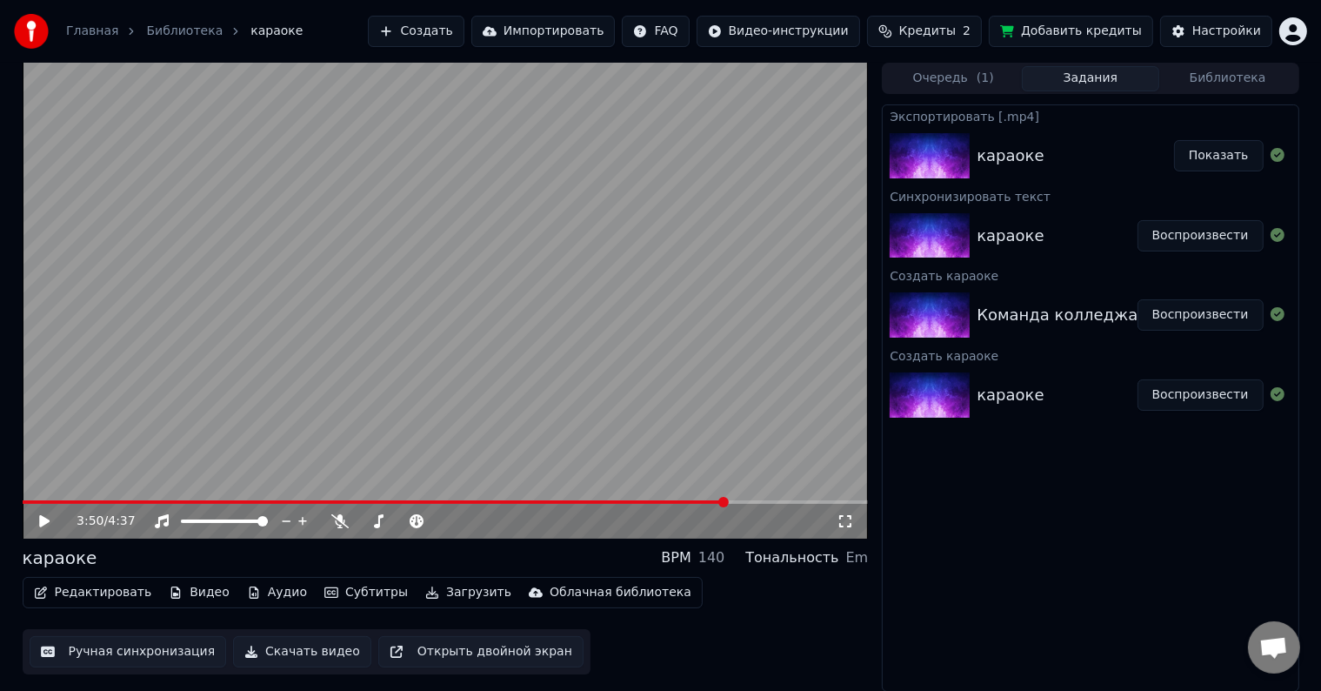
click at [638, 501] on span at bounding box center [376, 501] width 706 height 3
click at [646, 501] on span at bounding box center [446, 501] width 846 height 3
click at [621, 501] on span at bounding box center [334, 501] width 623 height 3
click at [601, 501] on span at bounding box center [322, 501] width 599 height 3
click at [38, 518] on icon at bounding box center [57, 521] width 41 height 14
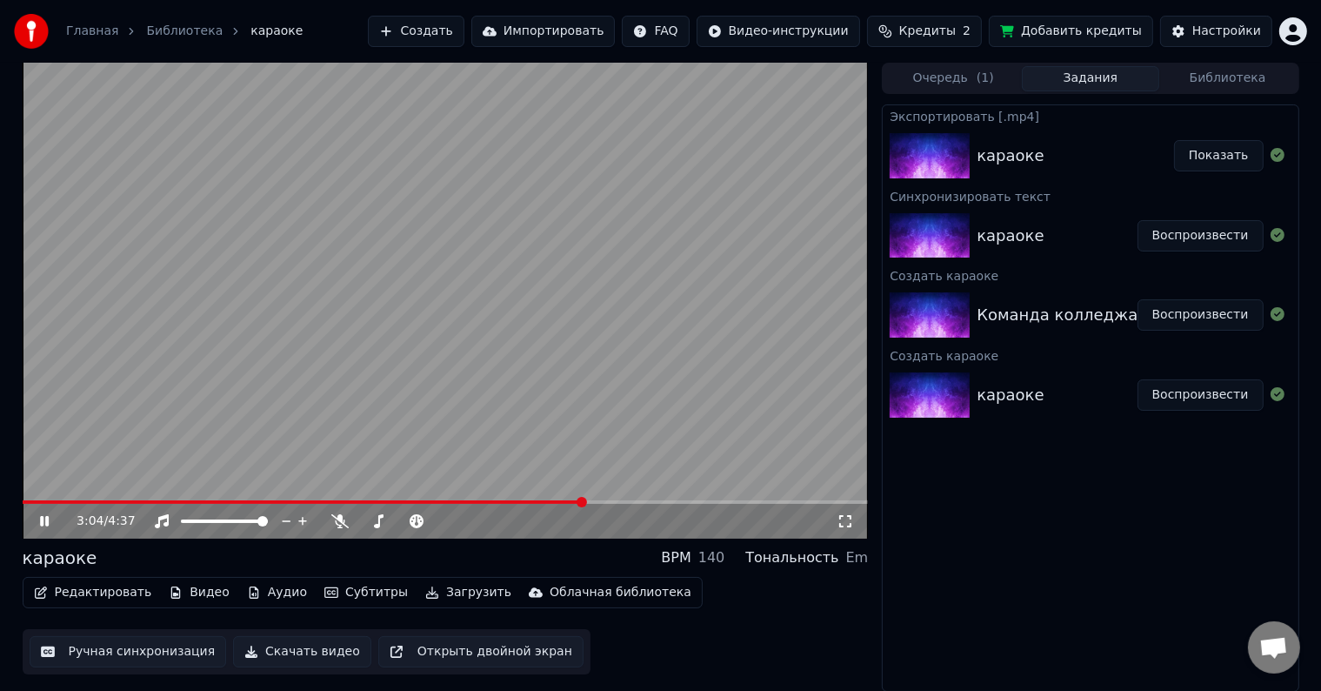
click at [585, 501] on span at bounding box center [304, 501] width 562 height 3
click at [45, 520] on icon at bounding box center [44, 521] width 9 height 10
click at [45, 520] on icon at bounding box center [44, 521] width 10 height 12
click at [45, 520] on icon at bounding box center [44, 521] width 9 height 10
click at [639, 501] on span at bounding box center [633, 502] width 10 height 10
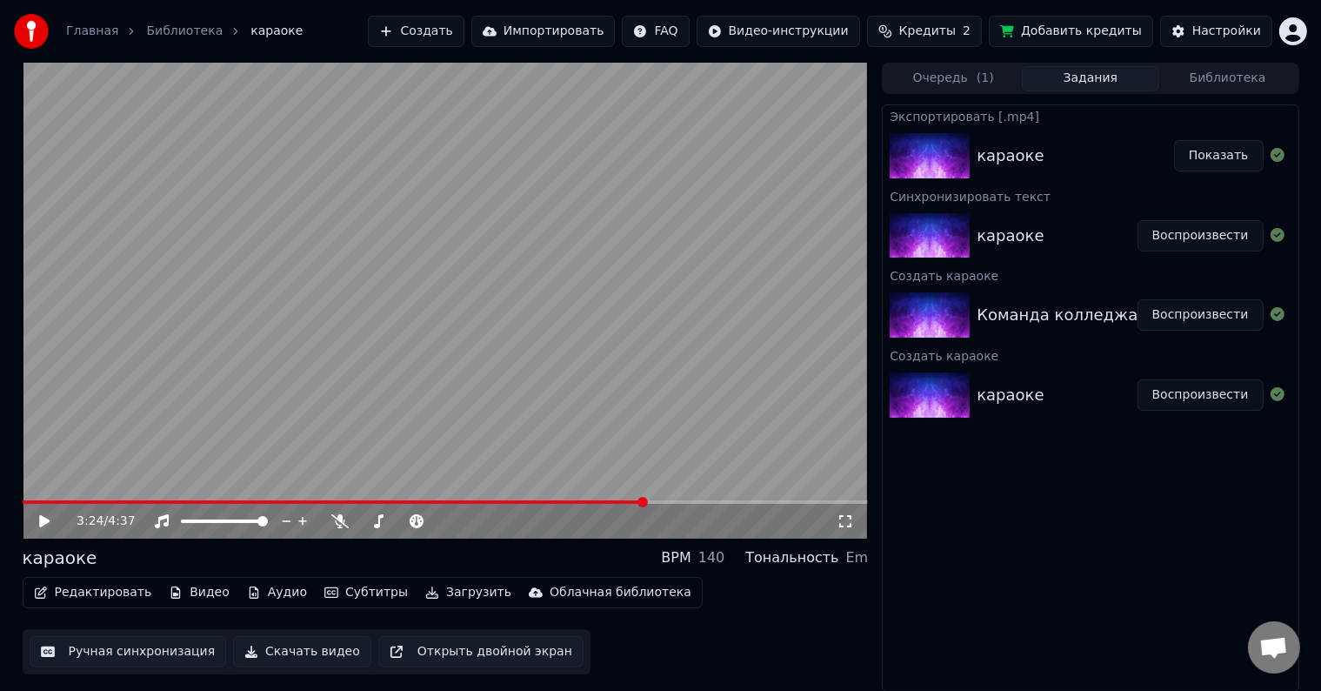
click at [644, 501] on span at bounding box center [446, 501] width 846 height 3
click at [651, 501] on span at bounding box center [446, 501] width 846 height 3
click at [656, 500] on span at bounding box center [446, 501] width 846 height 3
click at [664, 502] on span at bounding box center [446, 501] width 846 height 3
click at [668, 501] on span at bounding box center [446, 501] width 846 height 3
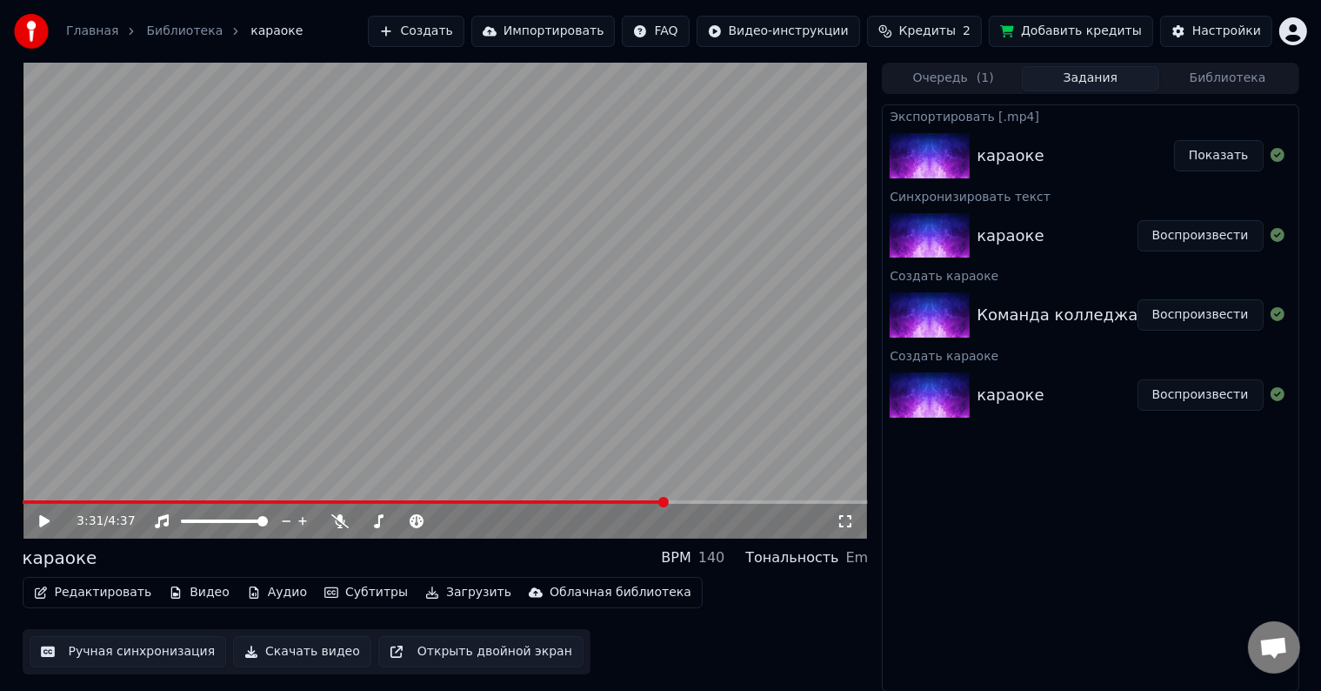
click at [672, 501] on span at bounding box center [446, 501] width 846 height 3
click at [679, 501] on span at bounding box center [446, 501] width 846 height 3
click at [43, 523] on icon at bounding box center [44, 521] width 10 height 12
click at [43, 522] on icon at bounding box center [57, 521] width 41 height 14
click at [43, 522] on icon at bounding box center [44, 521] width 10 height 12
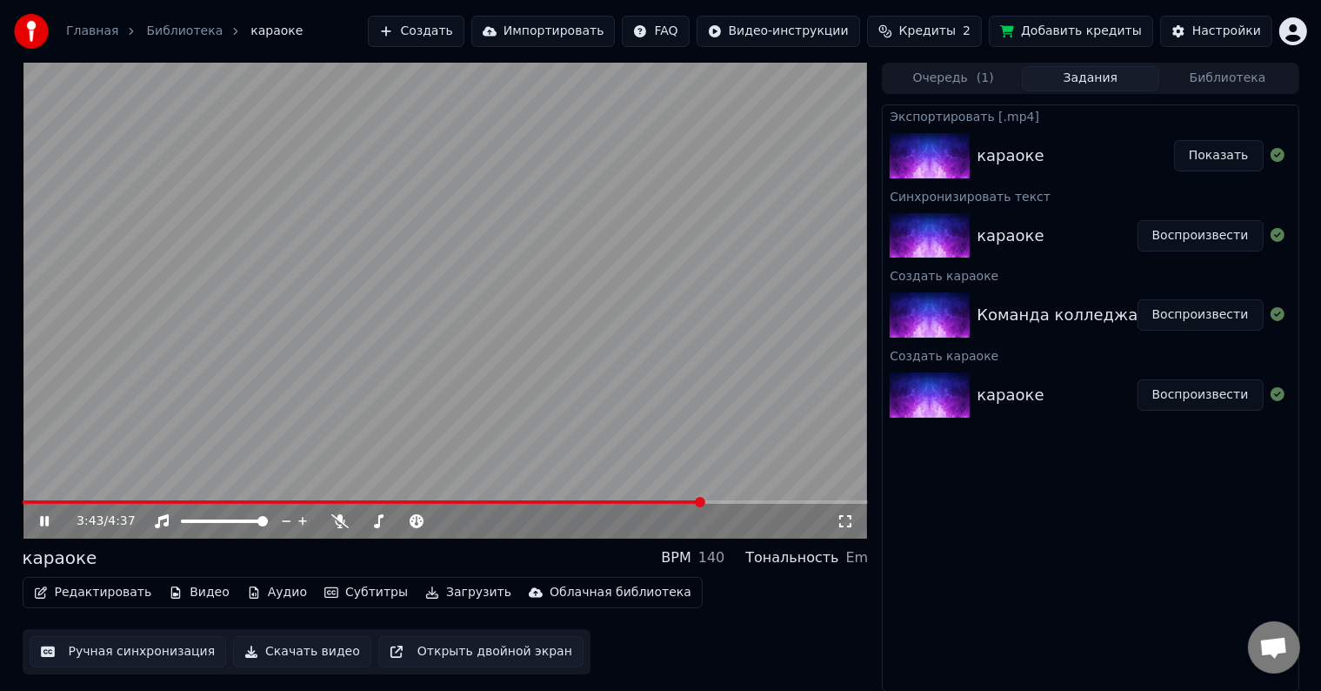
click at [43, 522] on icon at bounding box center [57, 521] width 41 height 14
click at [43, 522] on icon at bounding box center [44, 521] width 10 height 12
click at [43, 522] on icon at bounding box center [57, 521] width 41 height 14
click at [43, 522] on icon at bounding box center [44, 521] width 10 height 12
click at [43, 522] on icon at bounding box center [57, 521] width 41 height 14
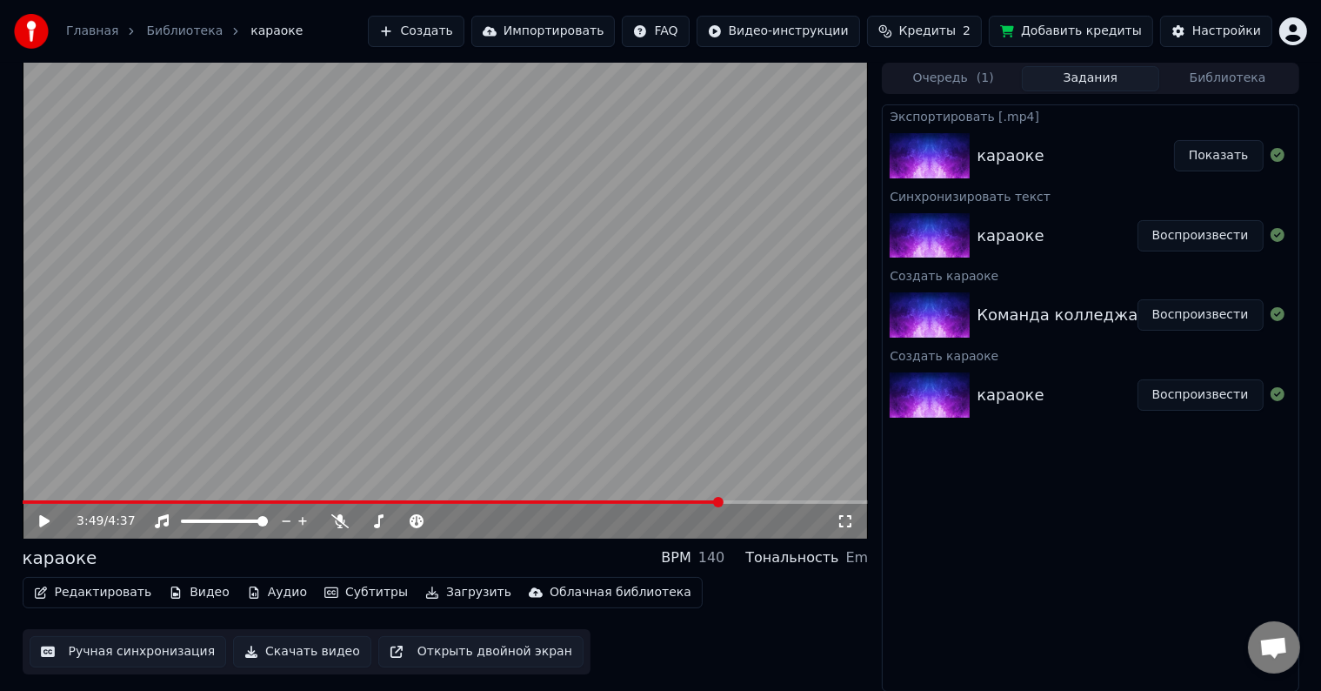
click at [43, 523] on icon at bounding box center [44, 521] width 10 height 12
click at [43, 523] on icon at bounding box center [57, 521] width 41 height 14
click at [43, 525] on icon at bounding box center [44, 521] width 10 height 12
click at [45, 522] on icon at bounding box center [44, 521] width 9 height 10
click at [1234, 156] on button "Показать" at bounding box center [1219, 155] width 90 height 31
